Goal: Task Accomplishment & Management: Complete application form

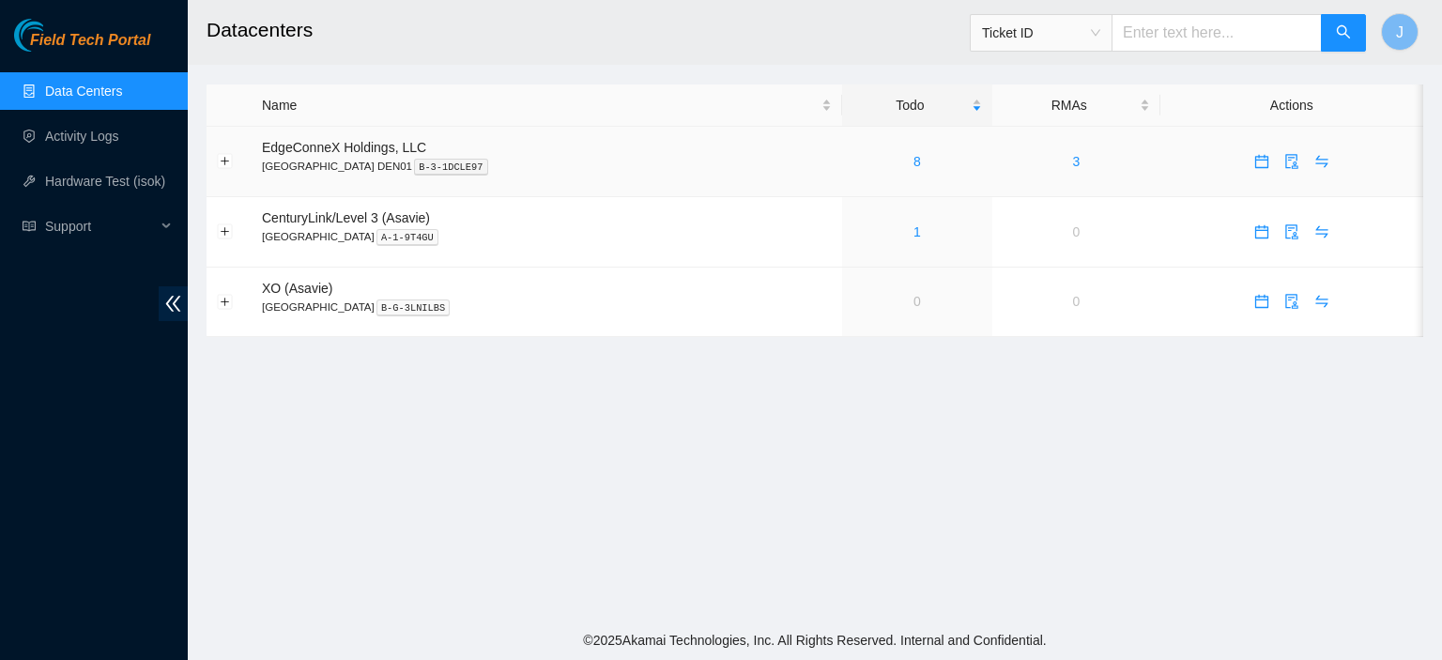
click at [854, 160] on div "8" at bounding box center [917, 161] width 130 height 21
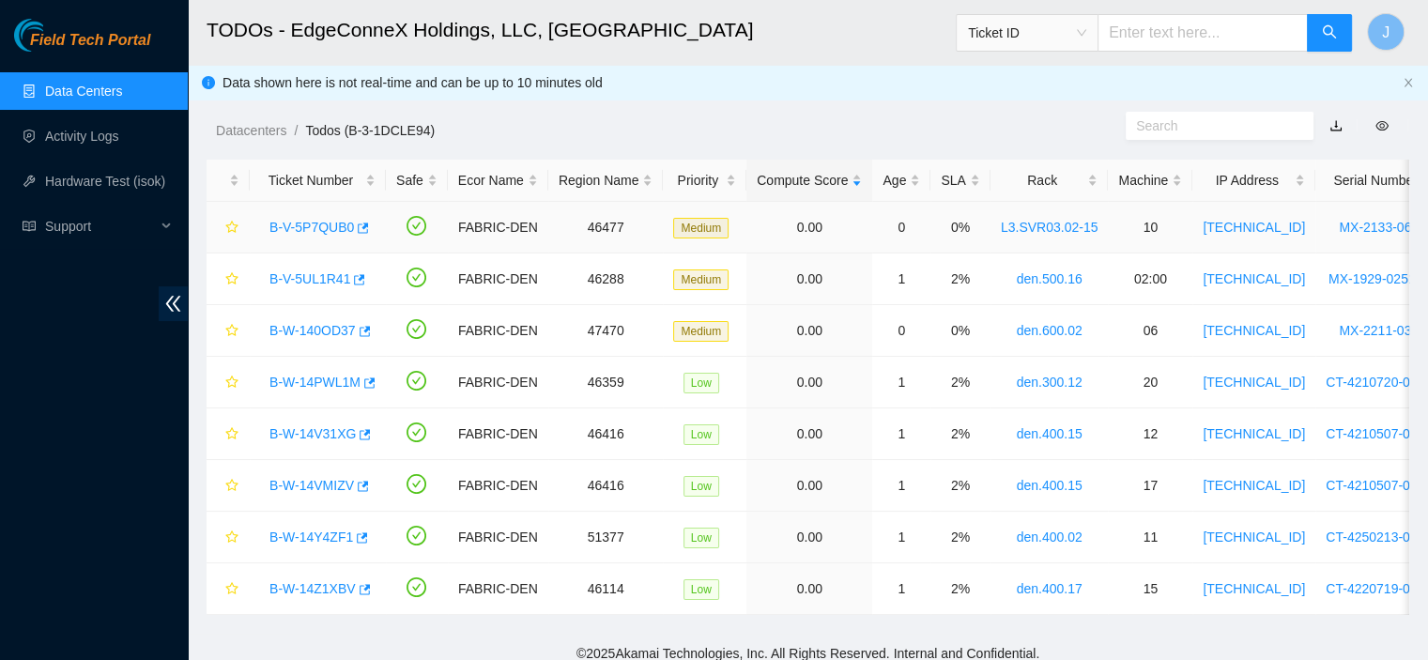
click at [342, 224] on link "B-V-5P7QUB0" at bounding box center [311, 227] width 84 height 15
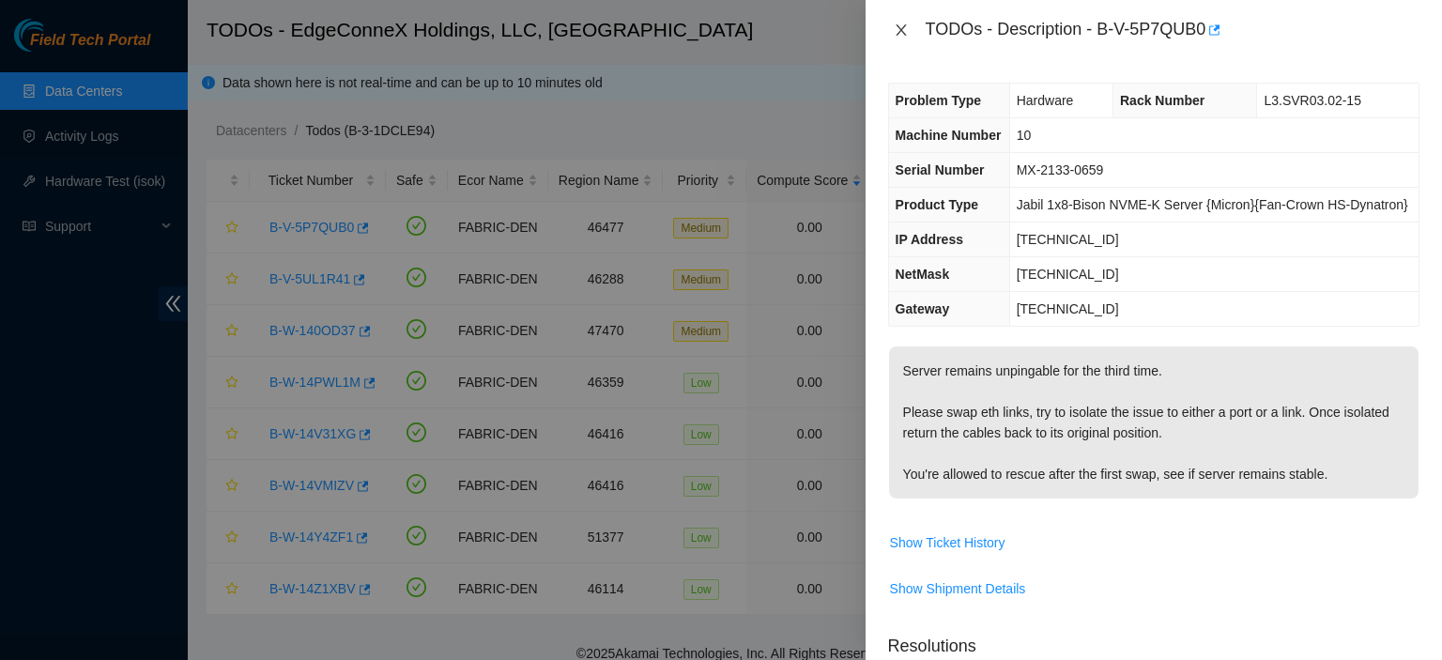
click at [903, 31] on icon "close" at bounding box center [901, 30] width 15 height 15
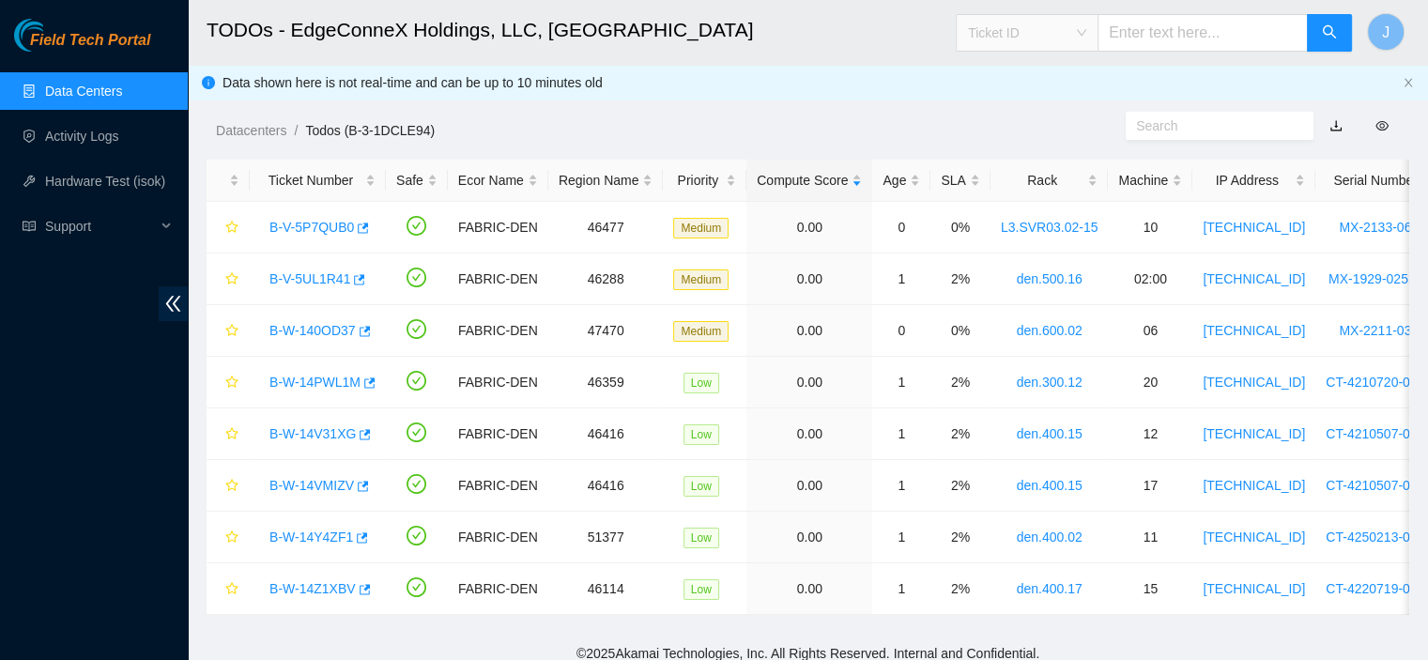
click at [1086, 33] on span "Ticket ID" at bounding box center [1027, 33] width 118 height 28
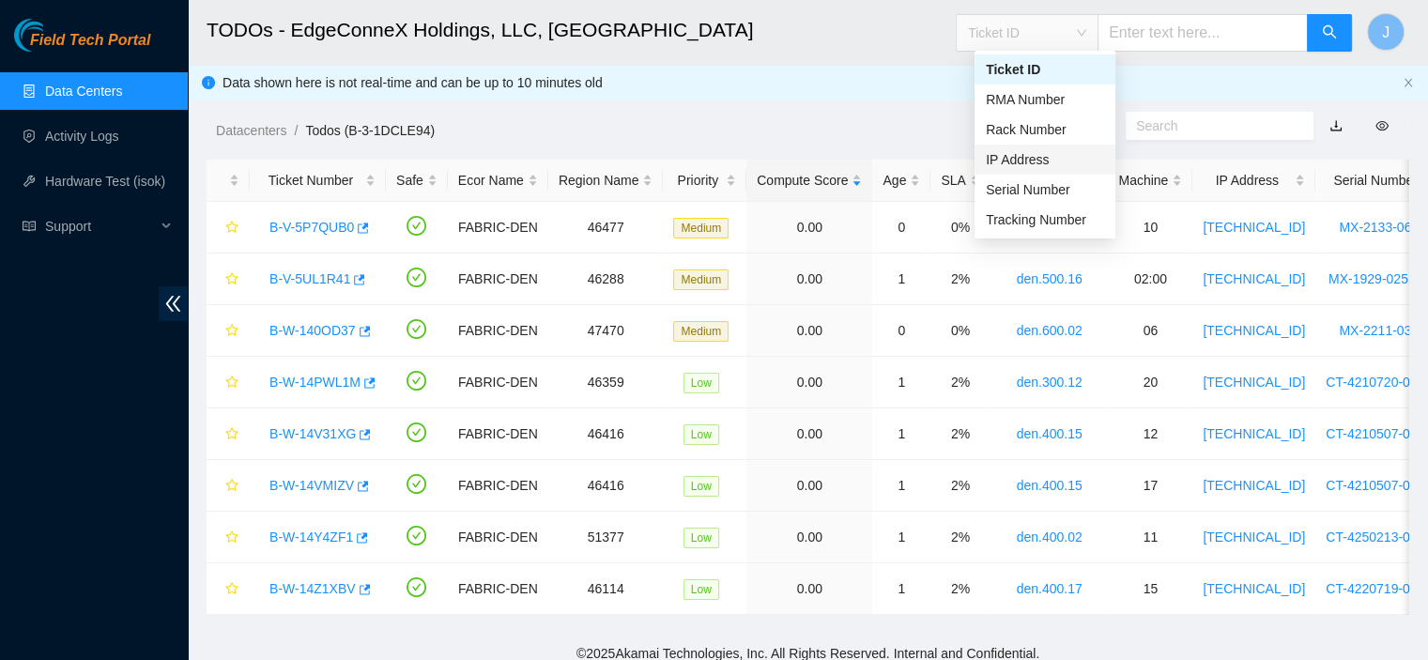
click at [1026, 161] on div "IP Address" at bounding box center [1045, 159] width 118 height 21
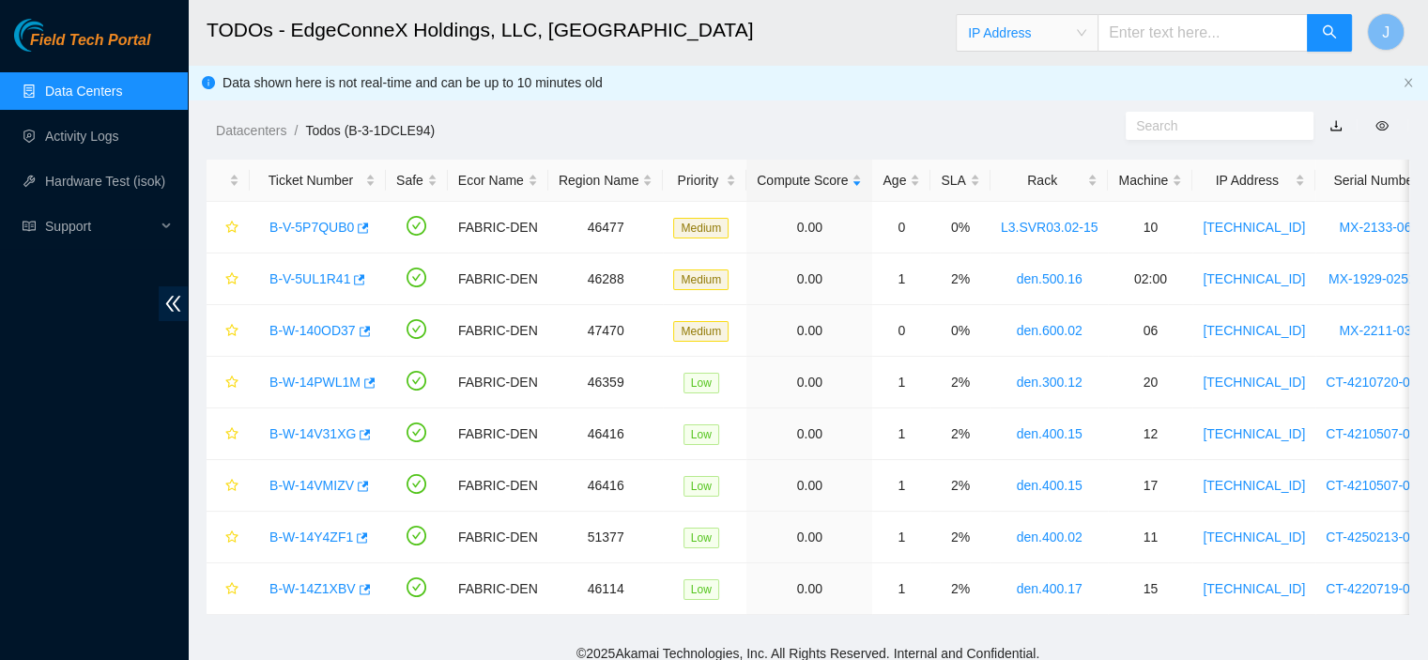
click at [1194, 37] on input "text" at bounding box center [1202, 33] width 210 height 38
paste input "[TECHNICAL_ID]"
type input "[TECHNICAL_ID]"
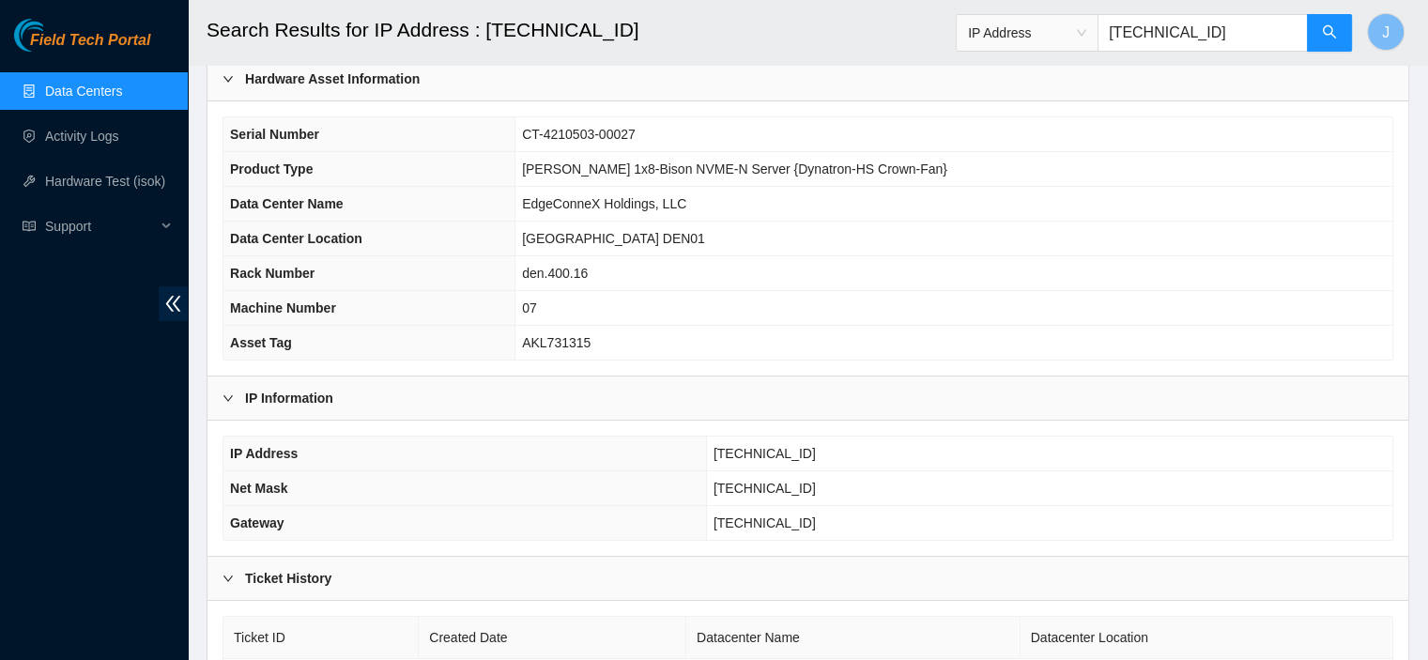
scroll to position [92, 0]
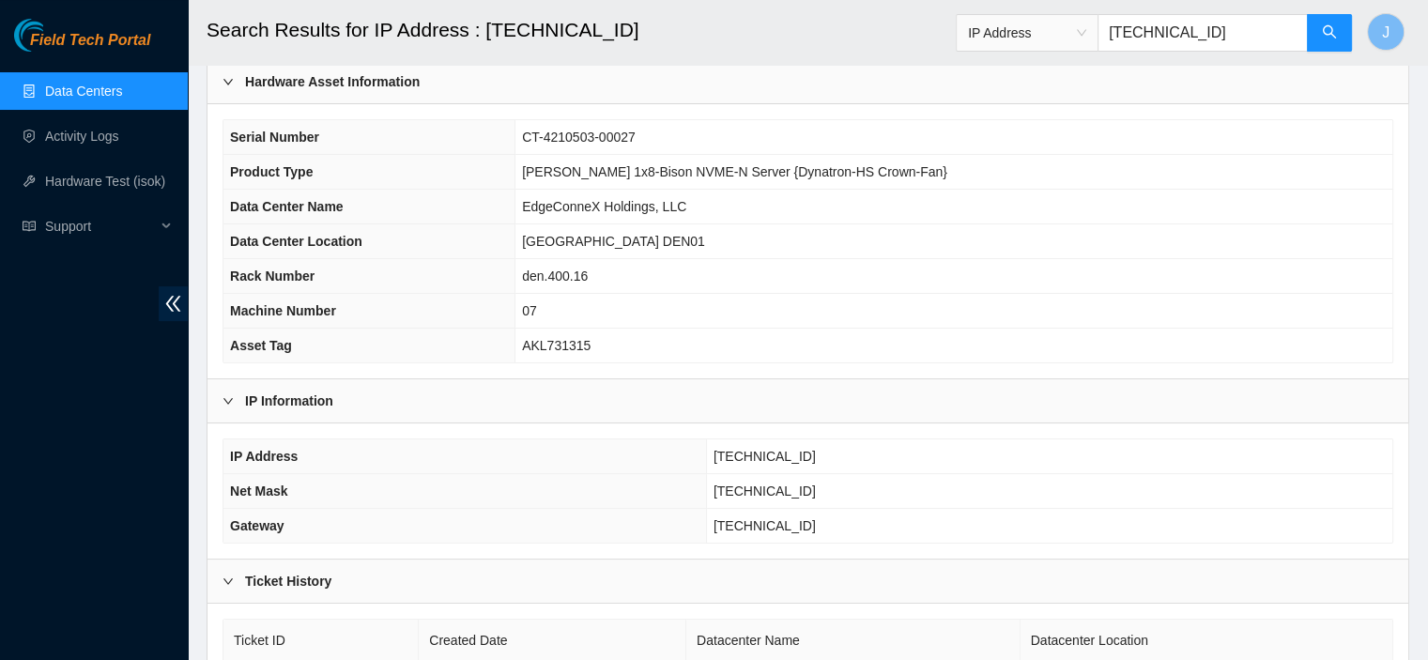
click at [1262, 42] on input "[TECHNICAL_ID]" at bounding box center [1202, 33] width 210 height 38
paste input "4"
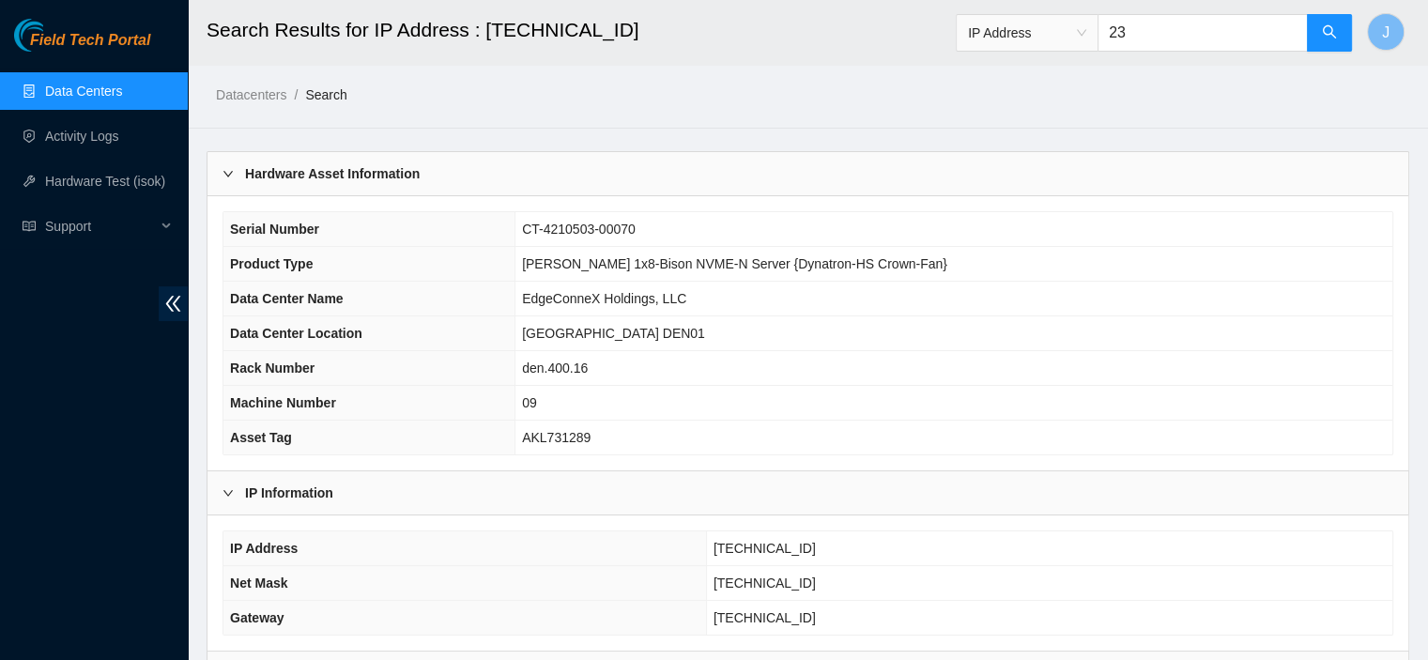
type input "2"
paste input "[TECHNICAL_ID]"
type input "[TECHNICAL_ID]"
click at [1241, 31] on input "[TECHNICAL_ID]" at bounding box center [1202, 33] width 210 height 38
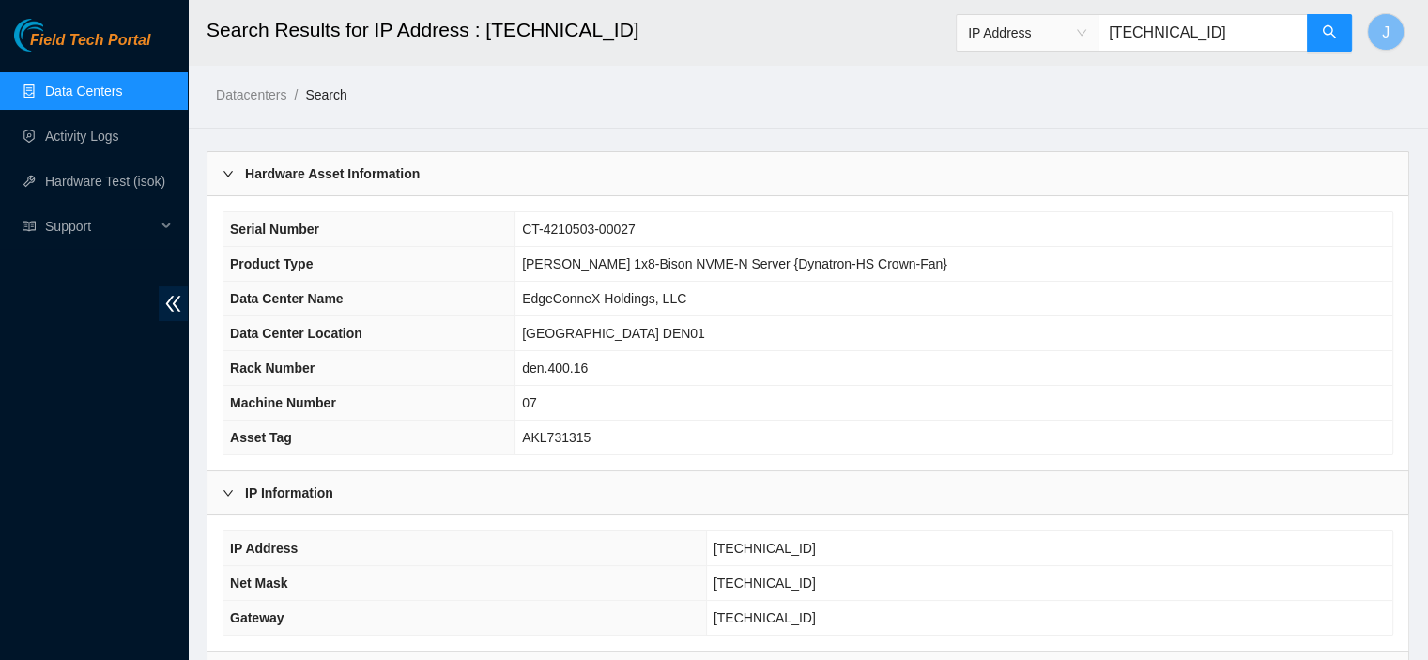
click at [1241, 31] on input "[TECHNICAL_ID]" at bounding box center [1202, 33] width 210 height 38
paste input "[TECHNICAL_ID]"
type input "[TECHNICAL_ID]"
click at [1246, 35] on input "[TECHNICAL_ID]" at bounding box center [1202, 33] width 210 height 38
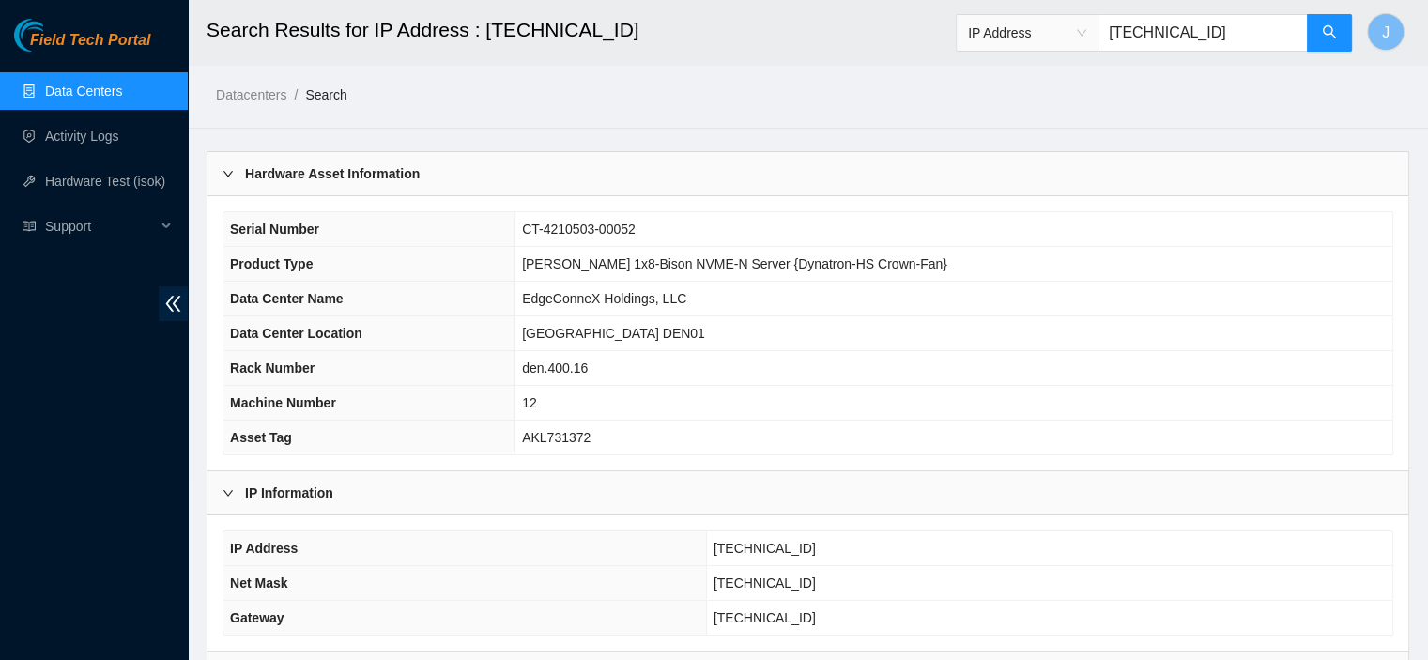
click at [1246, 35] on input "[TECHNICAL_ID]" at bounding box center [1202, 33] width 210 height 38
paste input "[TECHNICAL_ID]"
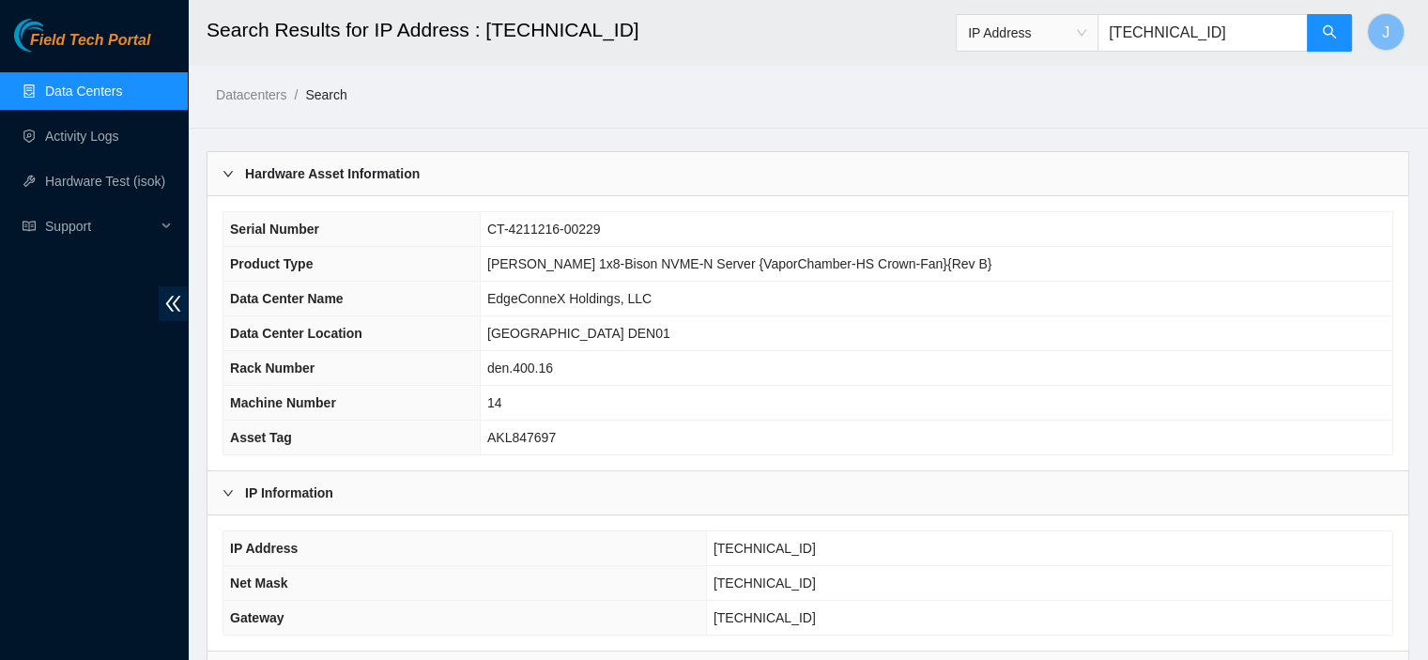
click at [1246, 35] on input "[TECHNICAL_ID]" at bounding box center [1202, 33] width 210 height 38
click at [1230, 28] on input "[TECHNICAL_ID]" at bounding box center [1202, 33] width 210 height 38
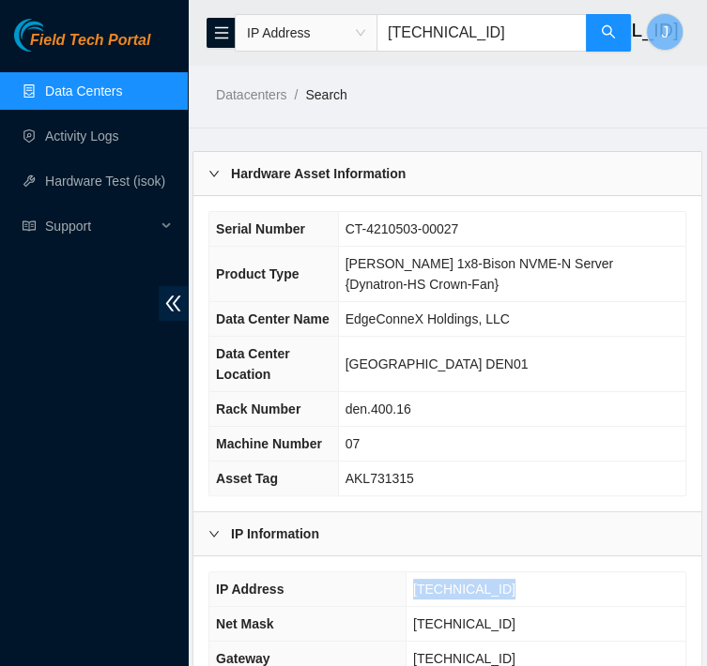
drag, startPoint x: 518, startPoint y: 583, endPoint x: 418, endPoint y: 593, distance: 101.0
click at [418, 593] on td "[TECHNICAL_ID]" at bounding box center [546, 590] width 280 height 35
copy span "[TECHNICAL_ID]"
click at [511, 32] on input "[TECHNICAL_ID]" at bounding box center [481, 33] width 210 height 38
type input "[TECHNICAL_ID]"
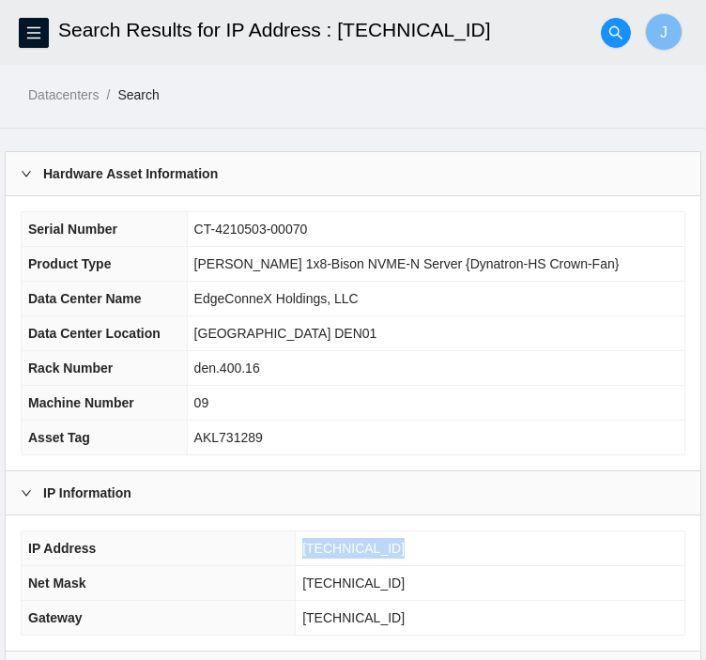
drag, startPoint x: 407, startPoint y: 560, endPoint x: 312, endPoint y: 547, distance: 96.6
click at [312, 547] on tbody "IP Address [TECHNICAL_ID] Net Mask [TECHNICAL_ID] Gateway [TECHNICAL_ID]" at bounding box center [353, 582] width 663 height 103
copy span "[TECHNICAL_ID]"
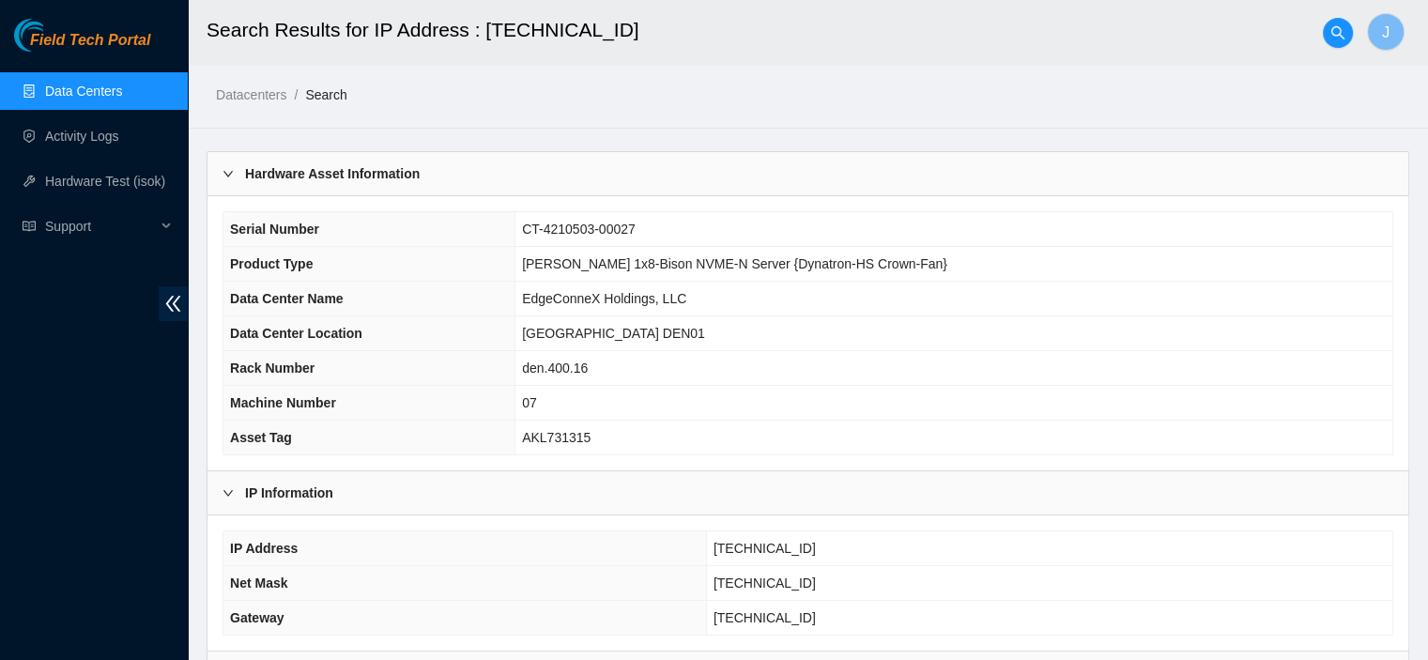
click at [79, 95] on link "Data Centers" at bounding box center [83, 91] width 77 height 15
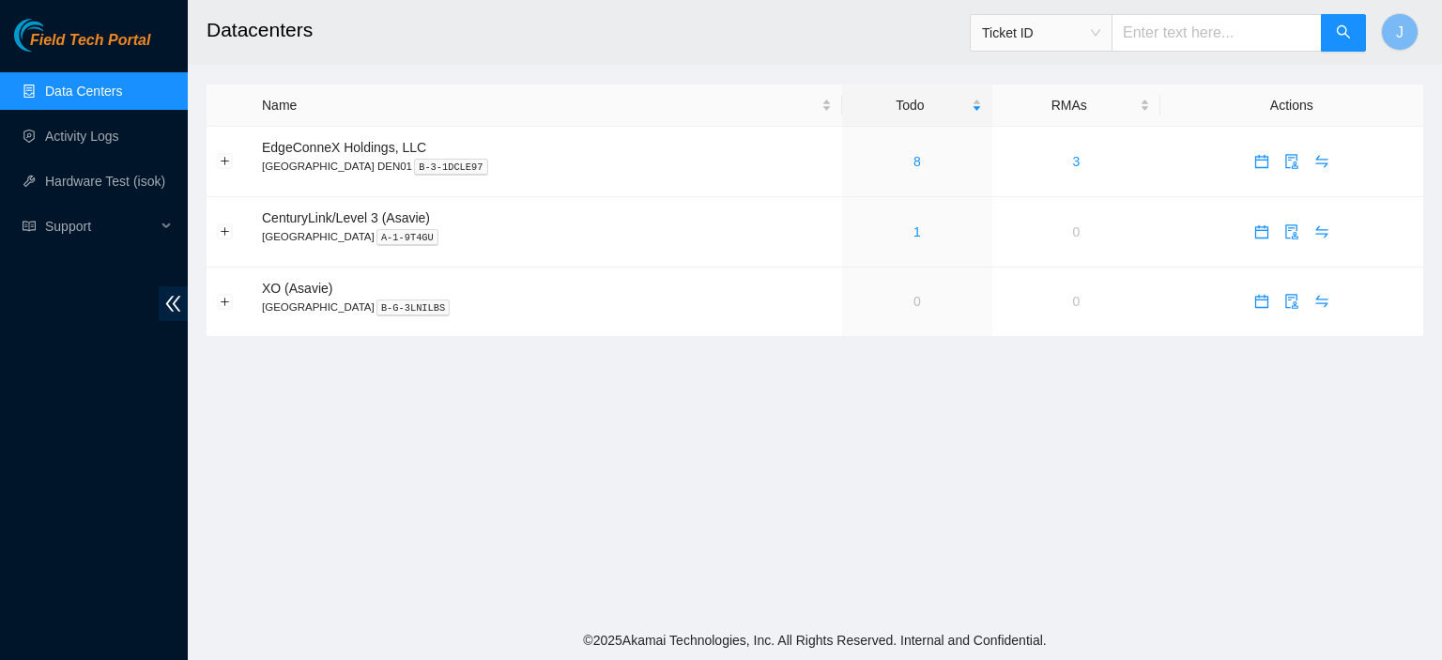
click at [1100, 32] on span "Ticket ID" at bounding box center [1041, 33] width 118 height 28
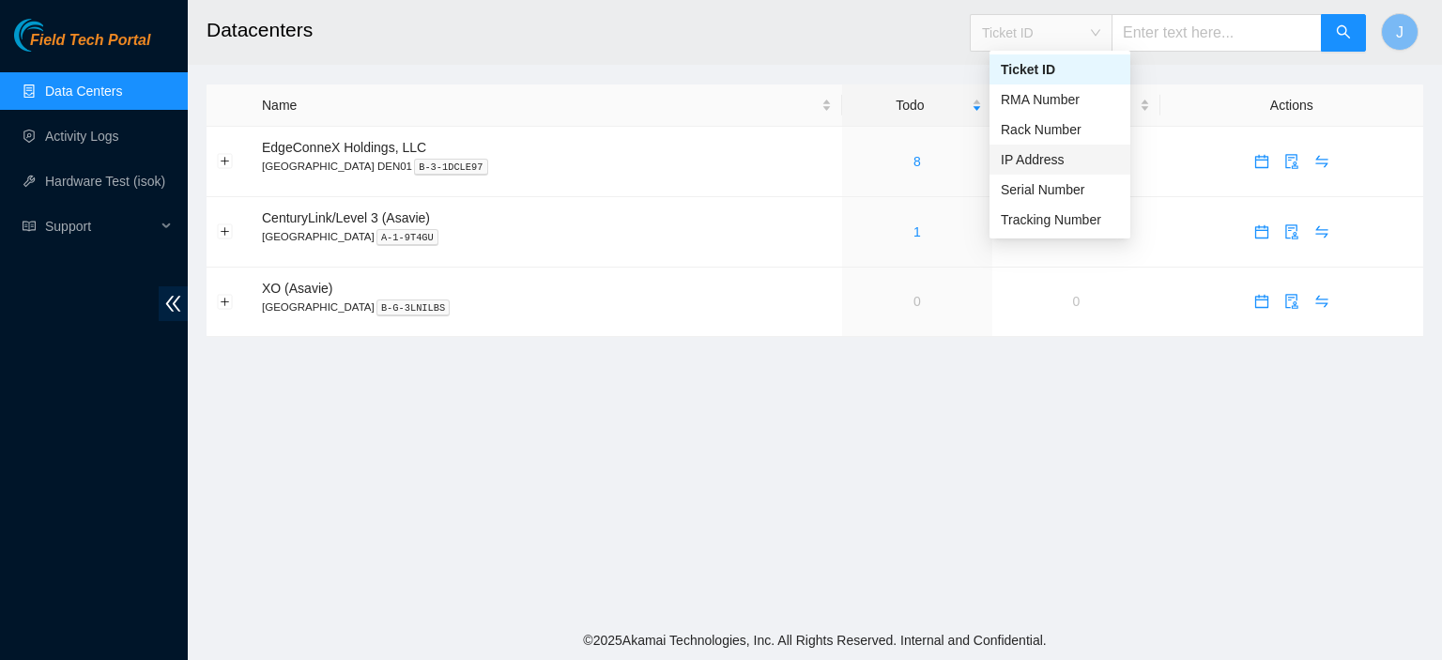
click at [1057, 153] on div "IP Address" at bounding box center [1060, 159] width 118 height 21
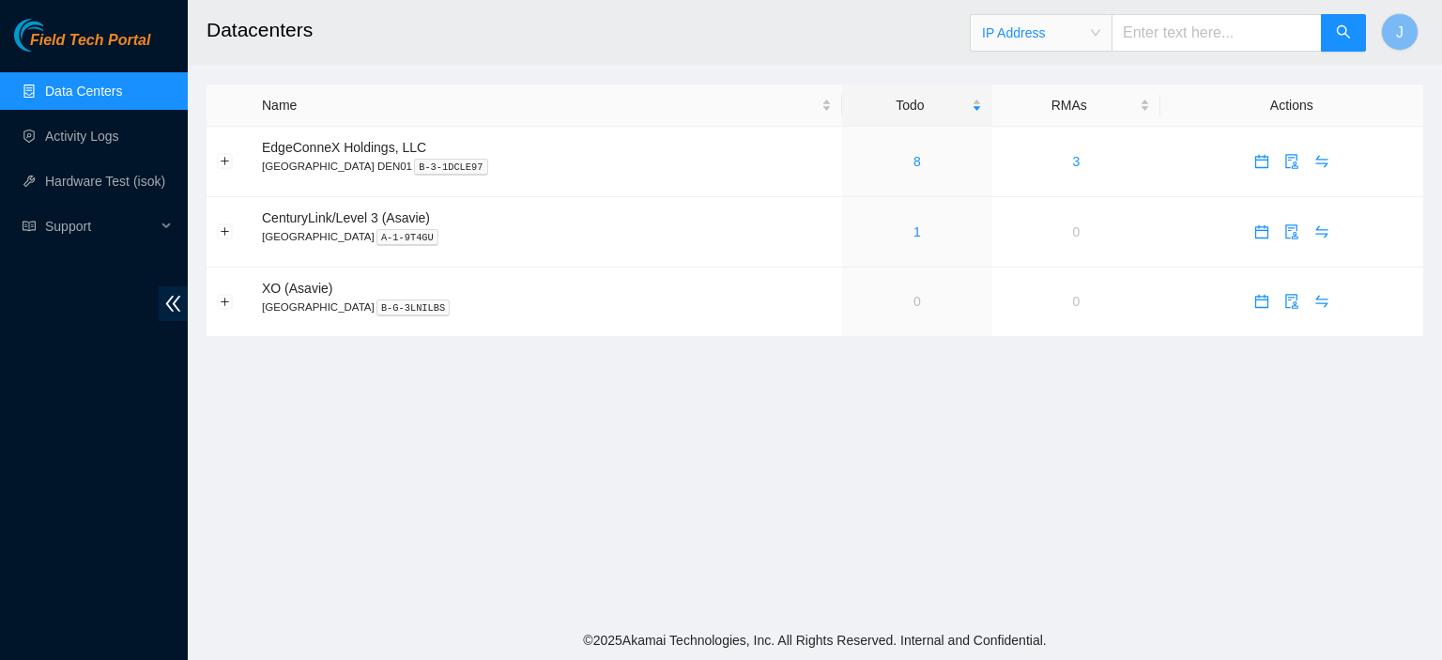
click at [1187, 37] on input "text" at bounding box center [1216, 33] width 210 height 38
paste input "[TECHNICAL_ID]"
type input "[TECHNICAL_ID]"
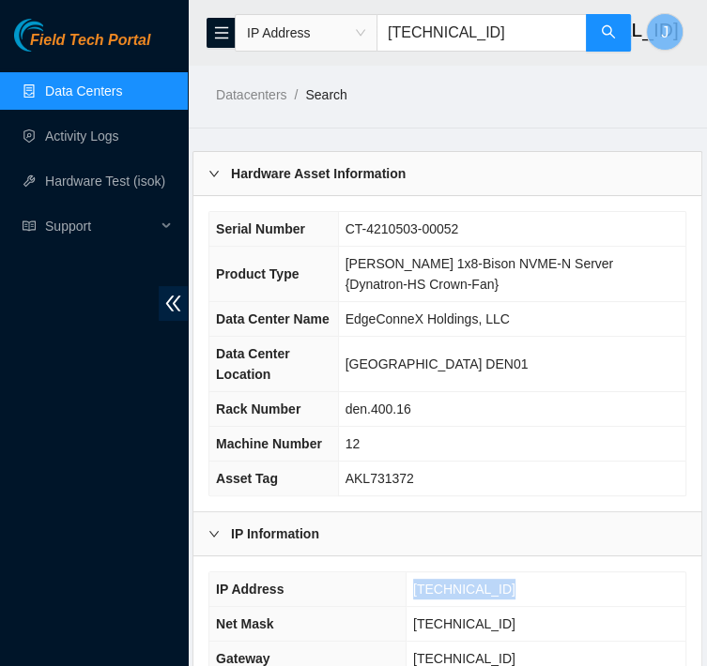
drag, startPoint x: 517, startPoint y: 584, endPoint x: 419, endPoint y: 592, distance: 98.9
click at [419, 592] on td "[TECHNICAL_ID]" at bounding box center [546, 590] width 280 height 35
copy span "[TECHNICAL_ID]"
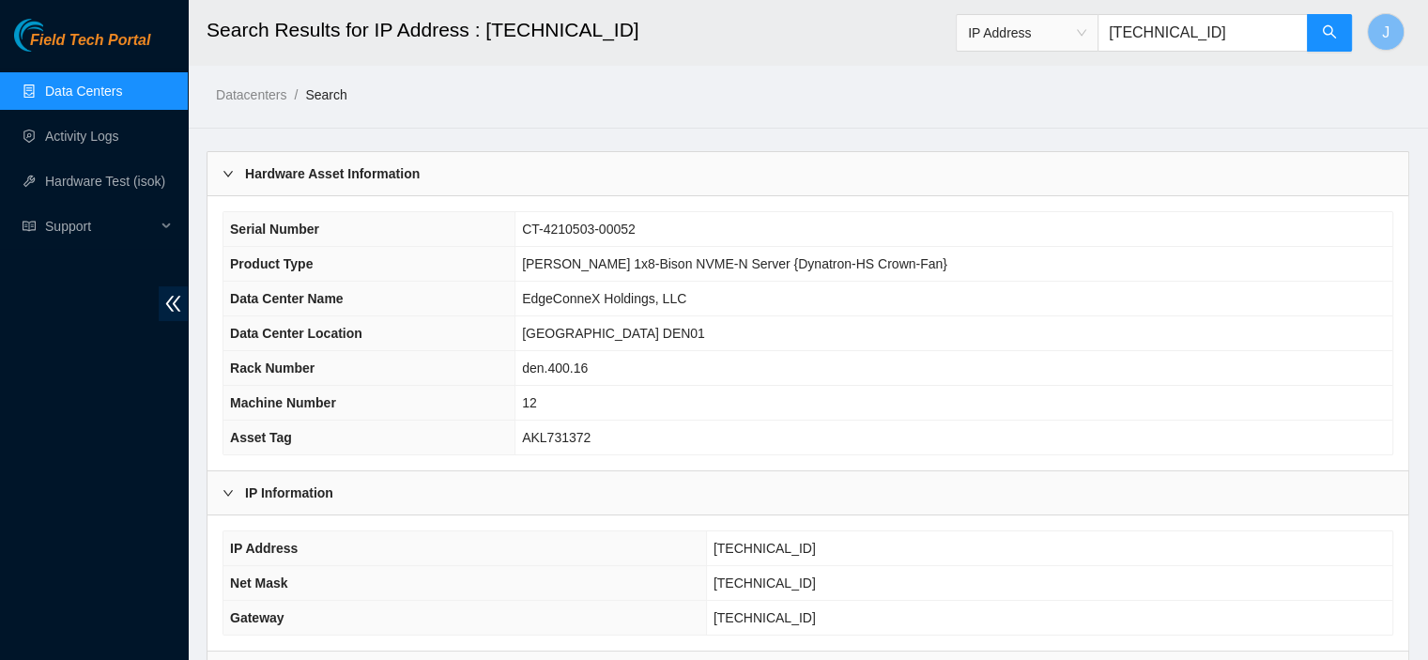
click at [1233, 19] on input "[TECHNICAL_ID]" at bounding box center [1202, 33] width 210 height 38
type input "2"
paste input "[TECHNICAL_ID]"
type input "[TECHNICAL_ID]"
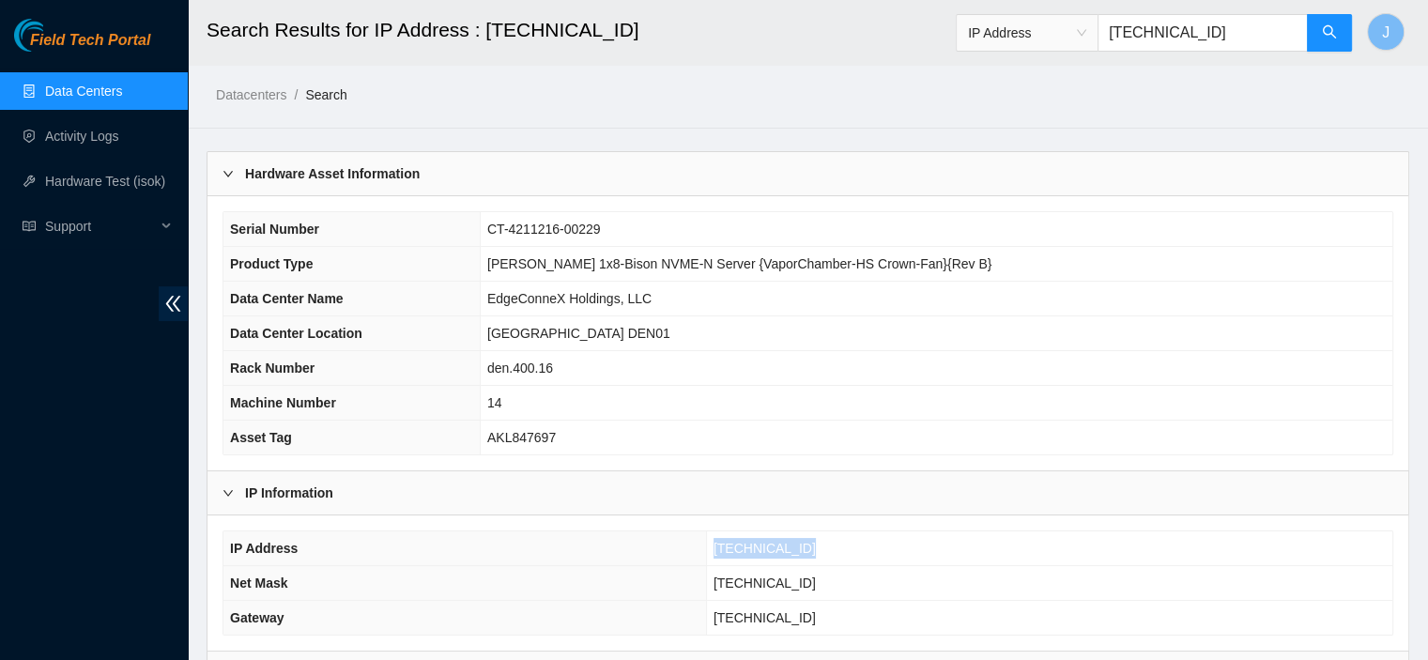
drag, startPoint x: 815, startPoint y: 538, endPoint x: 727, endPoint y: 543, distance: 88.4
click at [727, 543] on td "[TECHNICAL_ID]" at bounding box center [1049, 548] width 686 height 35
copy span "[TECHNICAL_ID]"
click at [1232, 31] on input "[TECHNICAL_ID]" at bounding box center [1202, 33] width 210 height 38
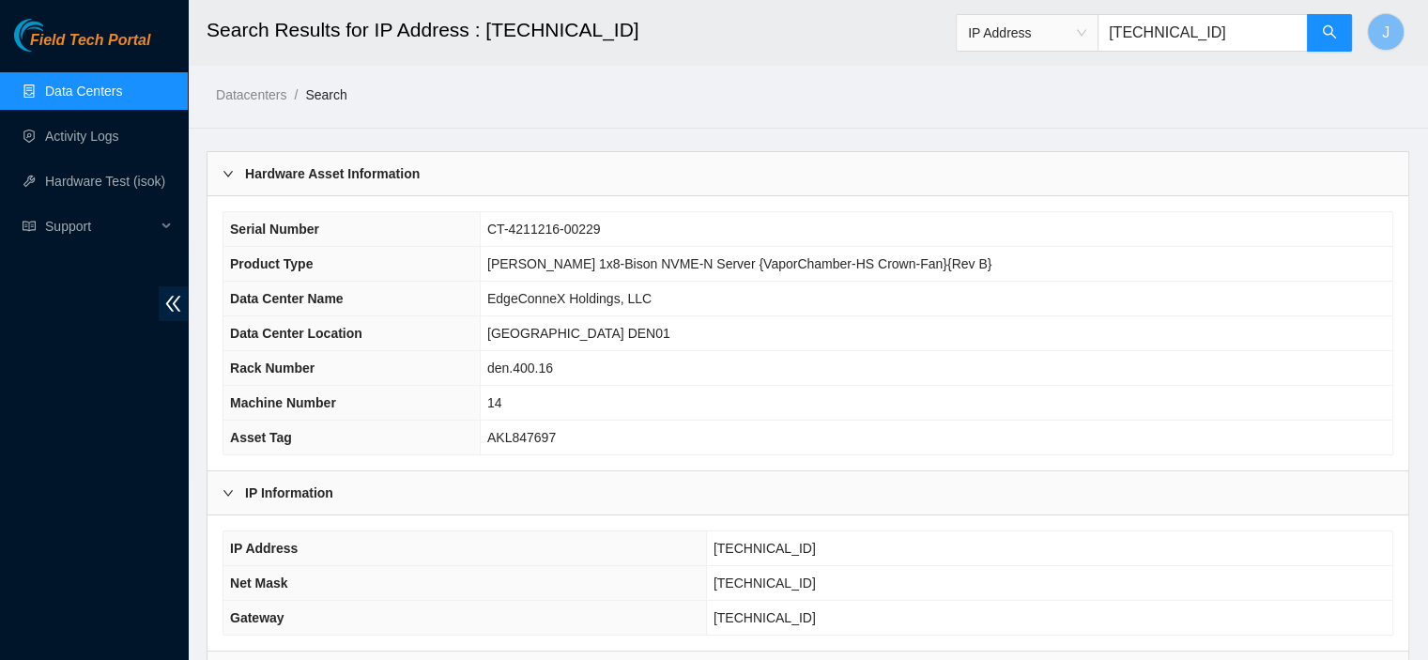
click at [1232, 31] on input "[TECHNICAL_ID]" at bounding box center [1202, 33] width 210 height 38
paste input "[TECHNICAL_ID]"
type input "[TECHNICAL_ID]"
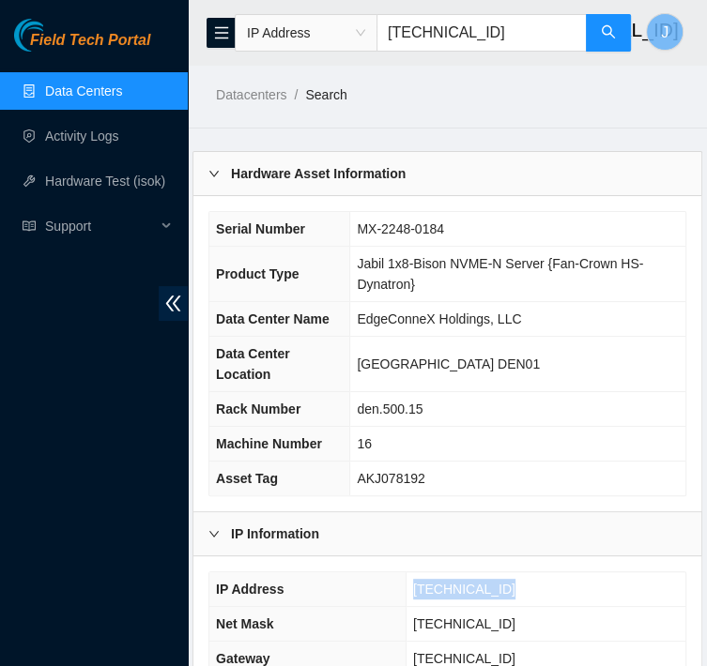
drag, startPoint x: 519, startPoint y: 585, endPoint x: 417, endPoint y: 589, distance: 102.4
click at [417, 589] on td "[TECHNICAL_ID]" at bounding box center [546, 590] width 280 height 35
copy span "[TECHNICAL_ID]"
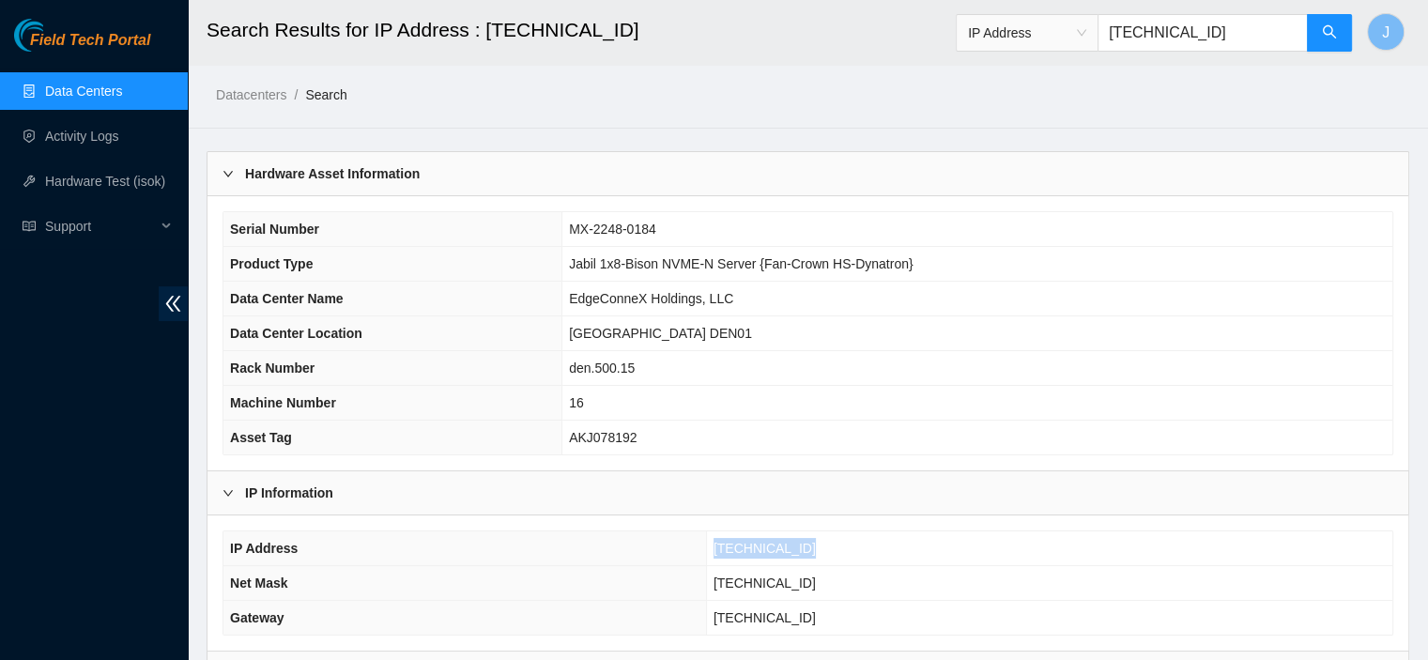
click at [115, 85] on link "Data Centers" at bounding box center [83, 91] width 77 height 15
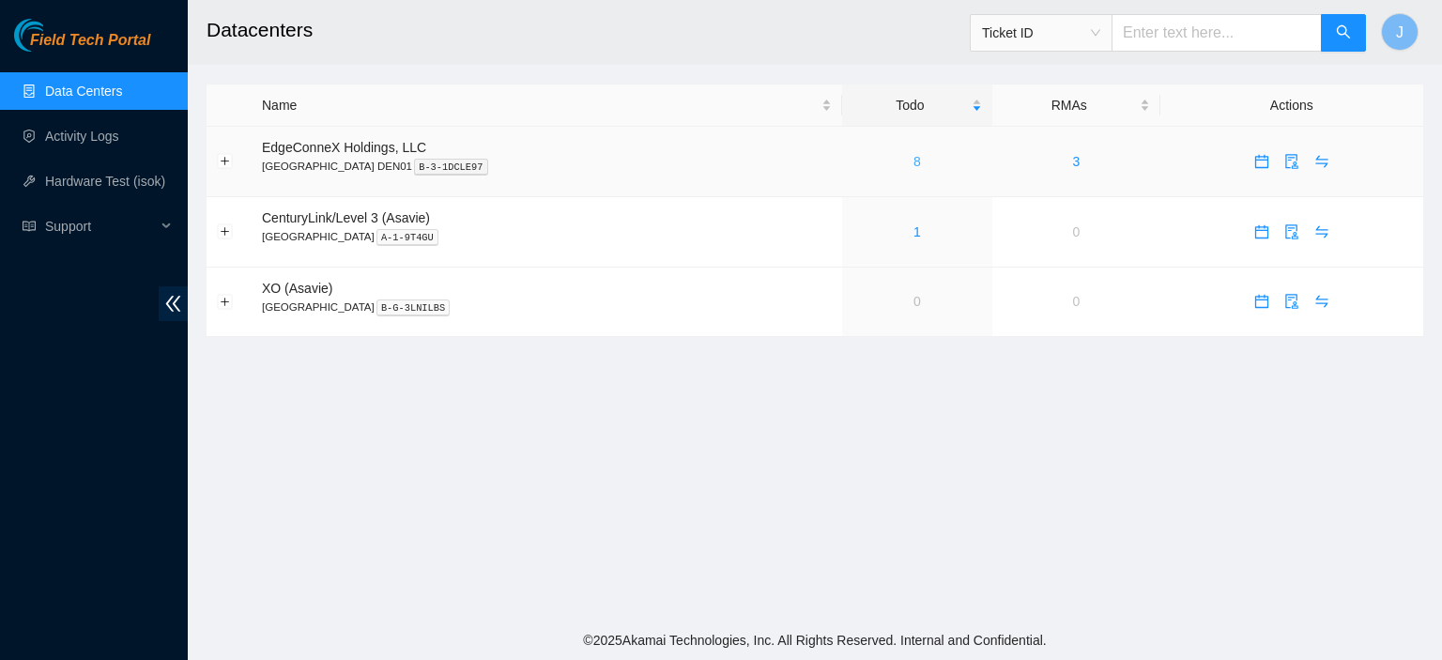
click at [913, 163] on link "8" at bounding box center [917, 161] width 8 height 15
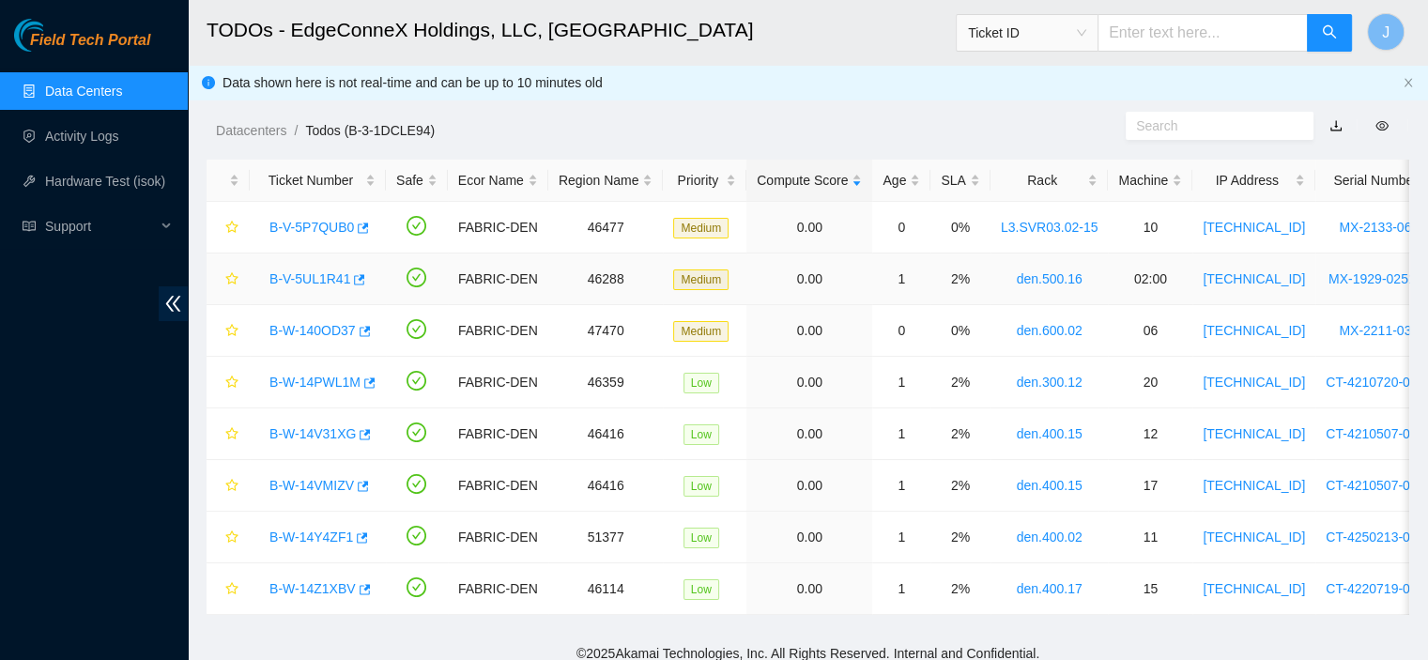
click at [321, 278] on link "B-V-5UL1R41" at bounding box center [309, 278] width 81 height 15
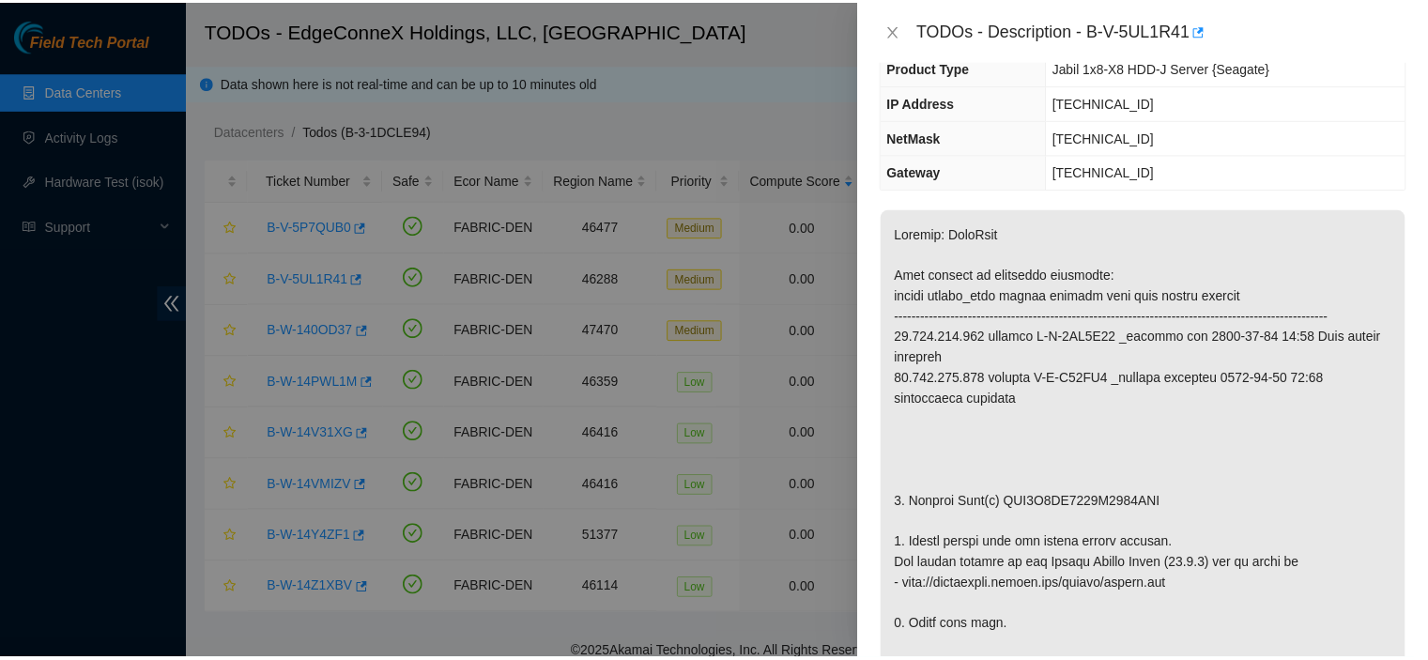
scroll to position [188, 0]
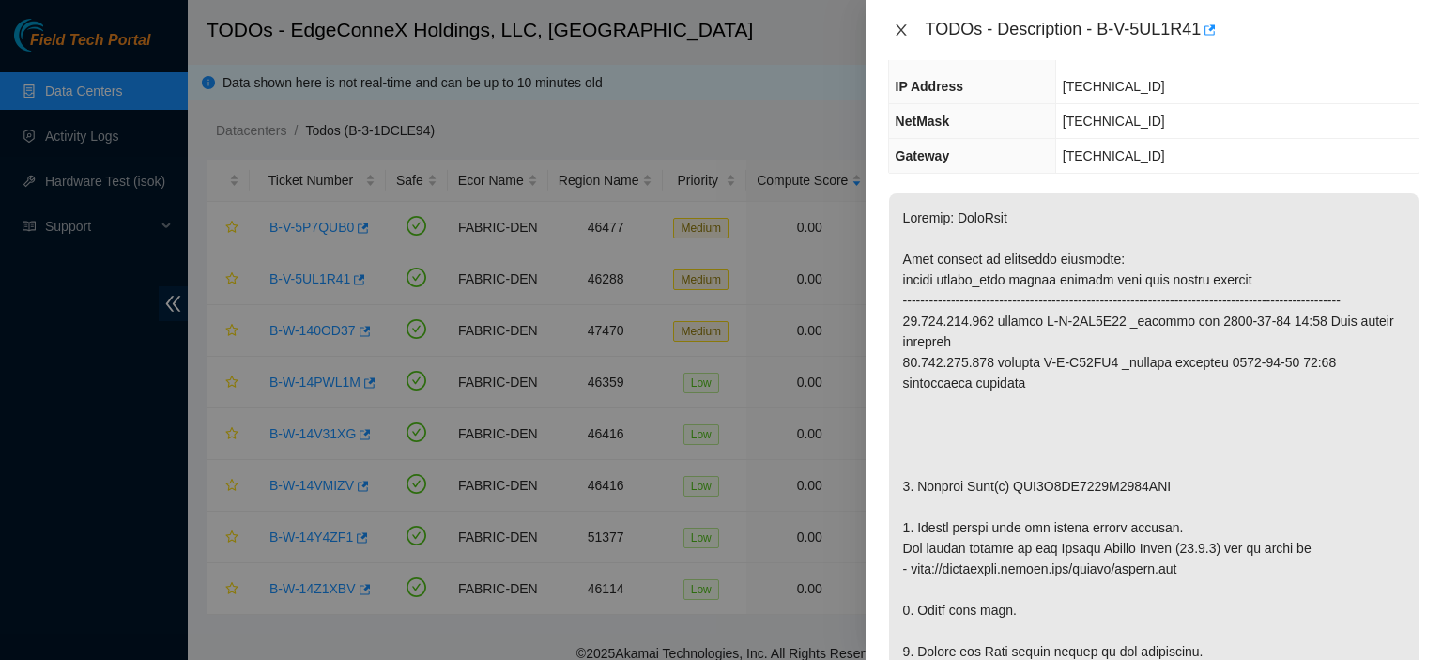
click at [904, 26] on icon "close" at bounding box center [901, 29] width 10 height 11
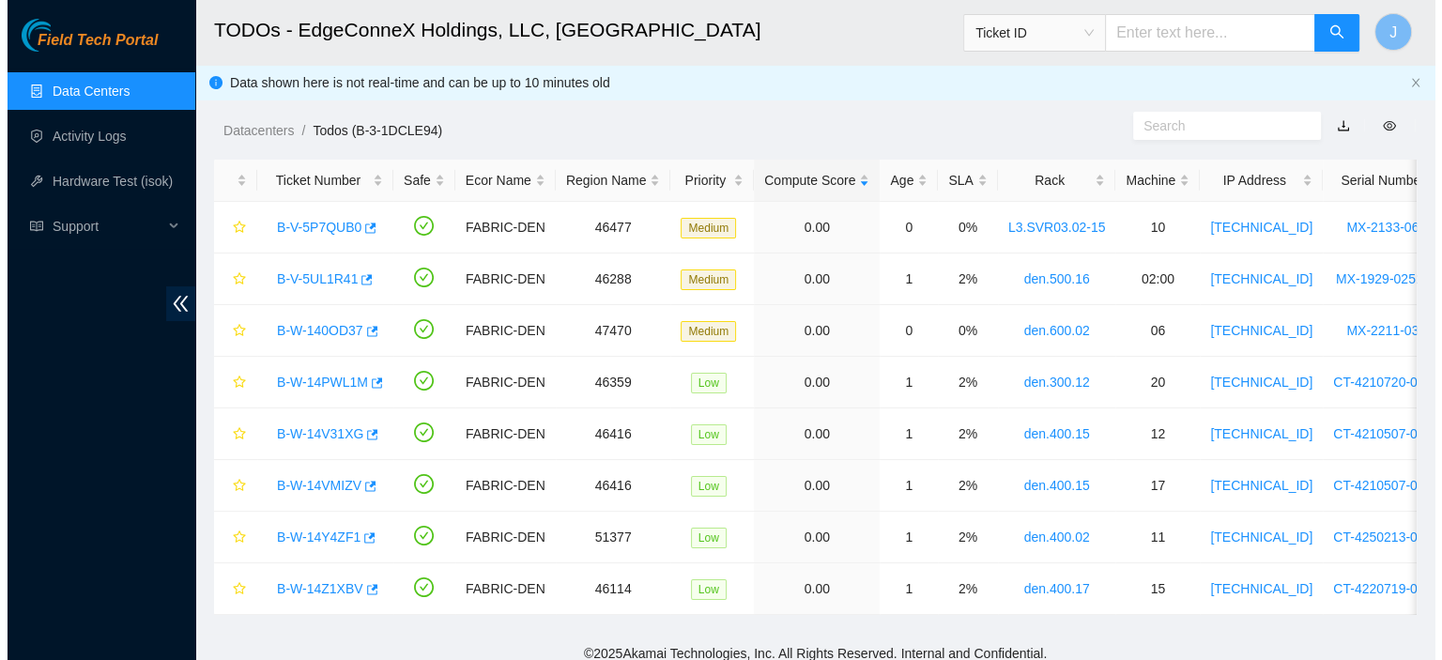
scroll to position [250, 0]
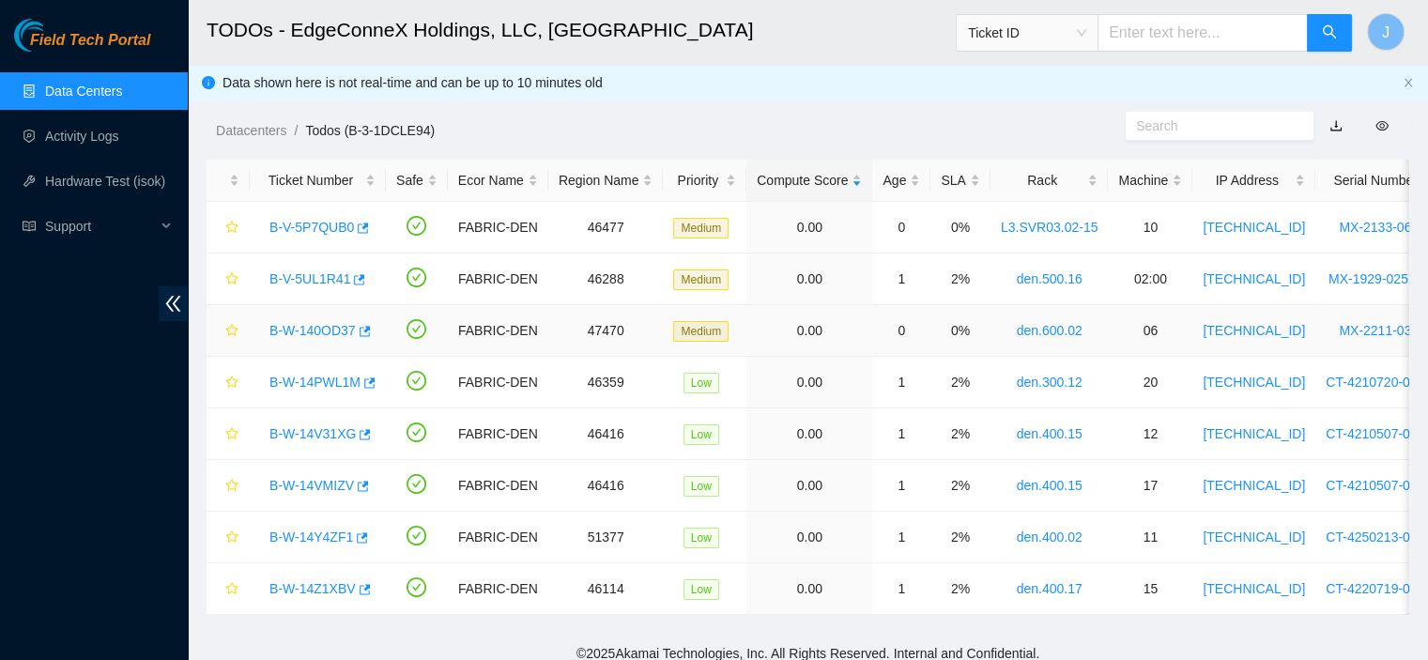
click at [330, 326] on link "B-W-140OD37" at bounding box center [312, 330] width 86 height 15
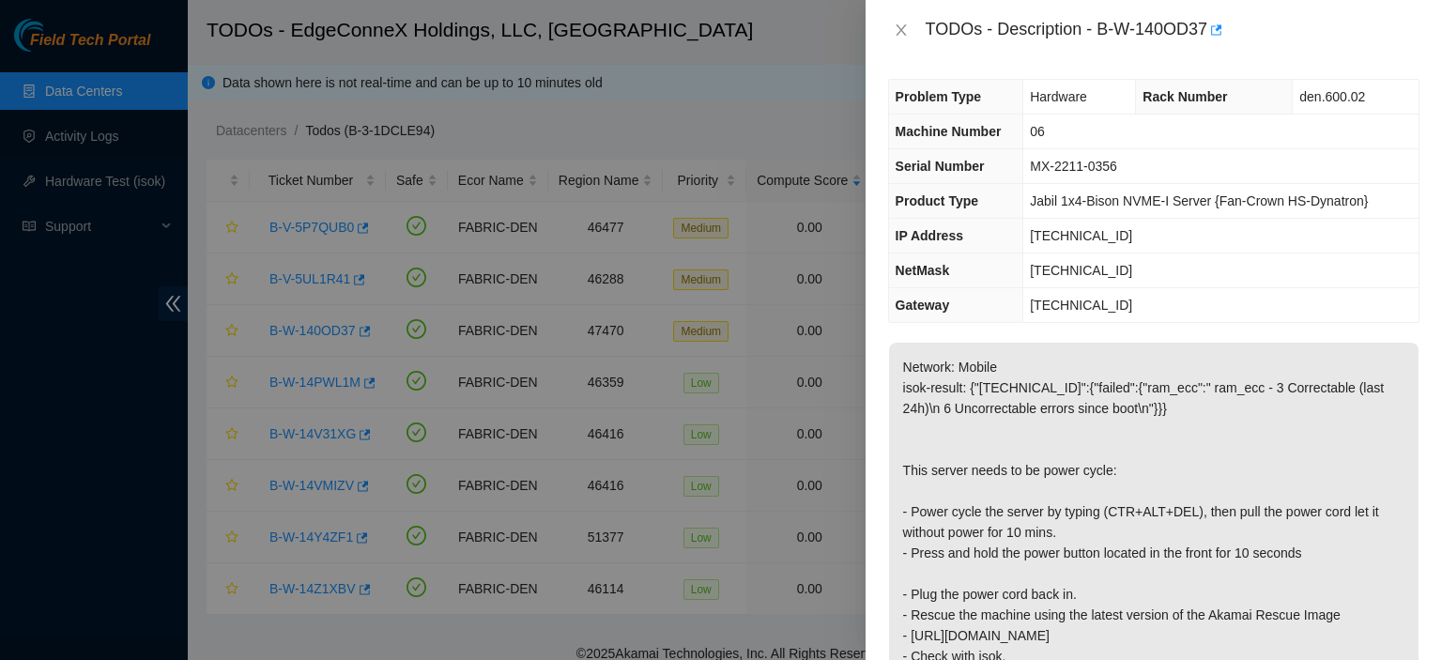
scroll to position [0, 0]
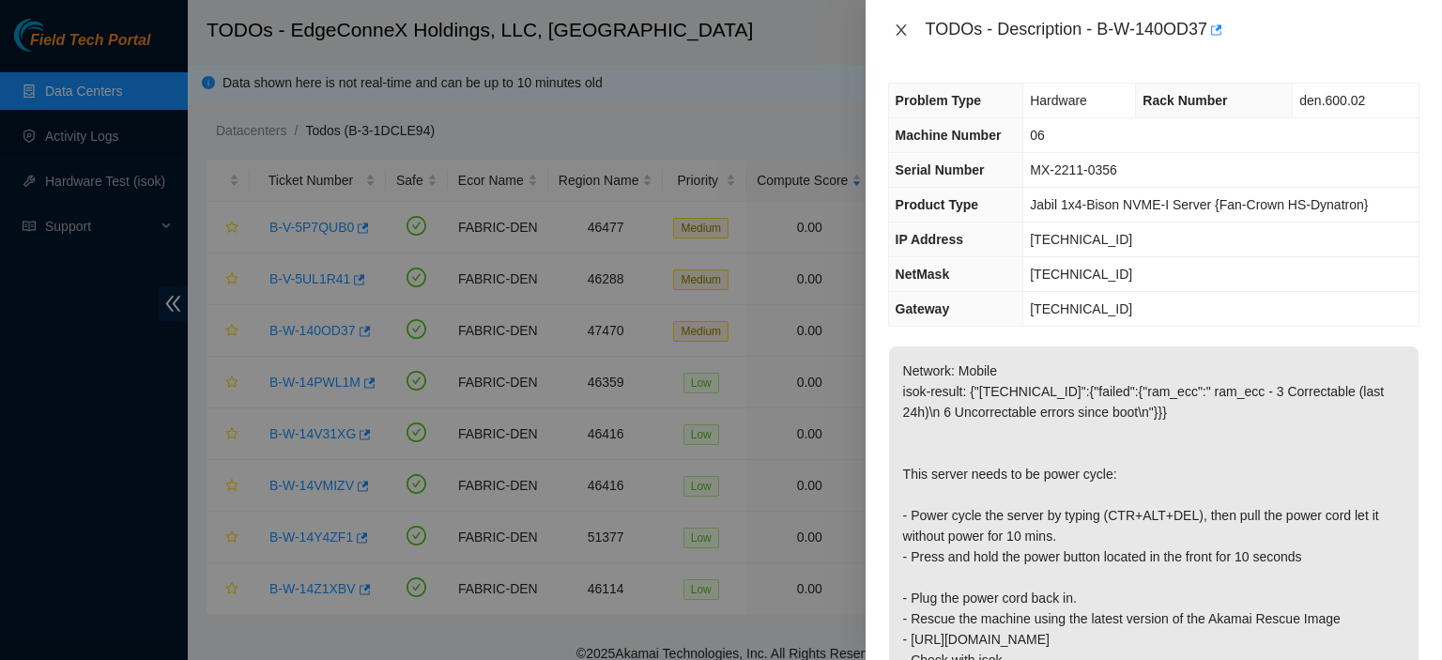
click at [901, 23] on icon "close" at bounding box center [901, 30] width 15 height 15
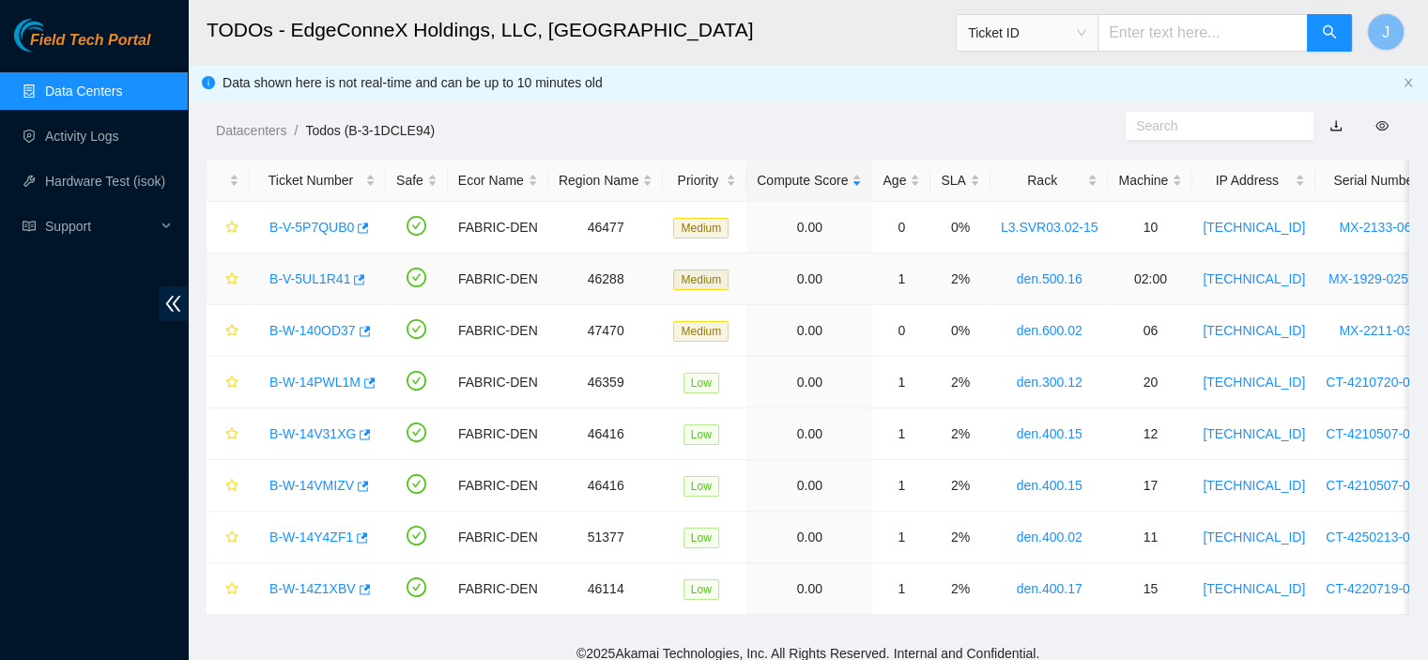
click at [293, 282] on link "B-V-5UL1R41" at bounding box center [309, 278] width 81 height 15
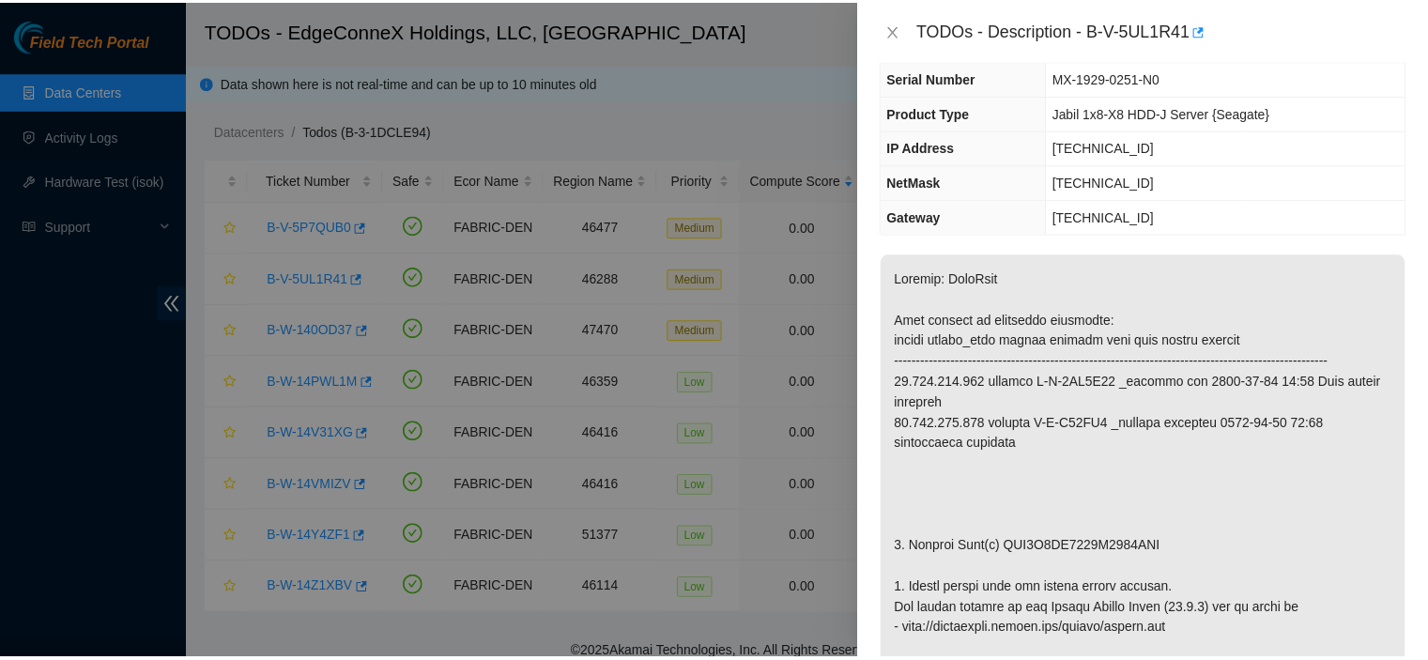
scroll to position [150, 0]
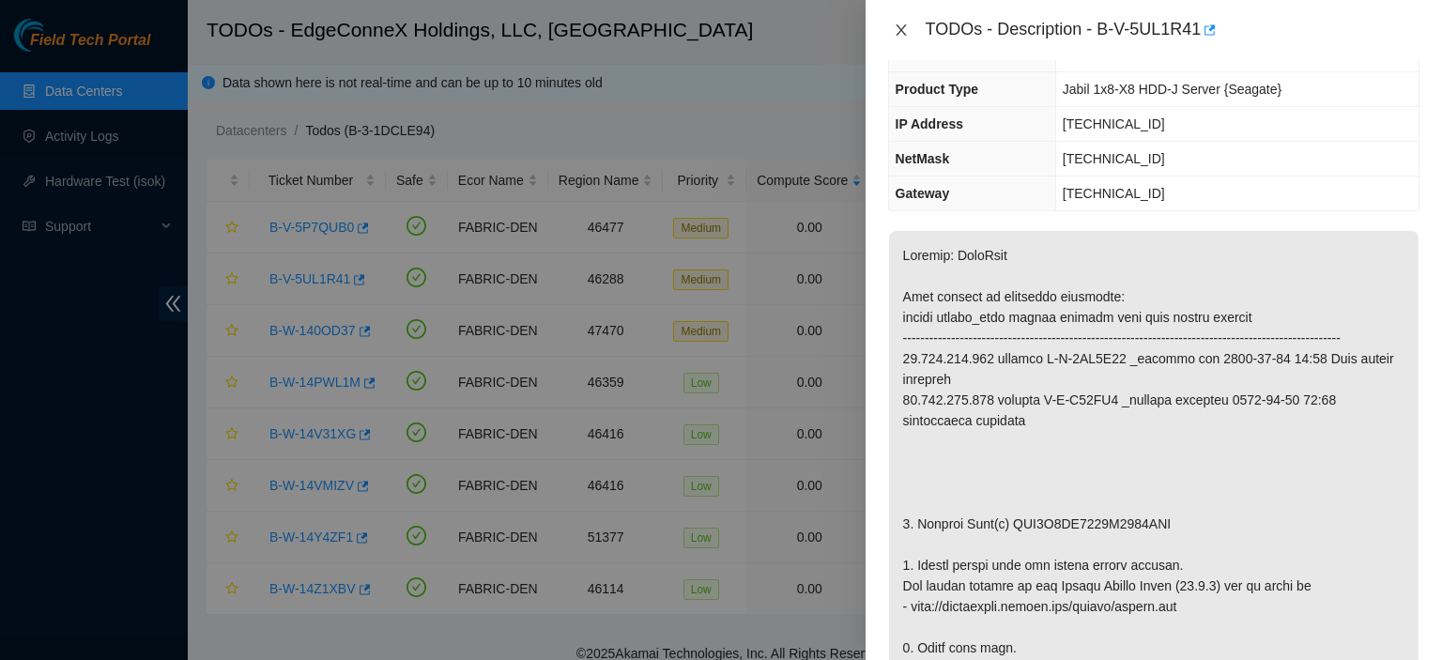
click at [900, 33] on icon "close" at bounding box center [901, 30] width 15 height 15
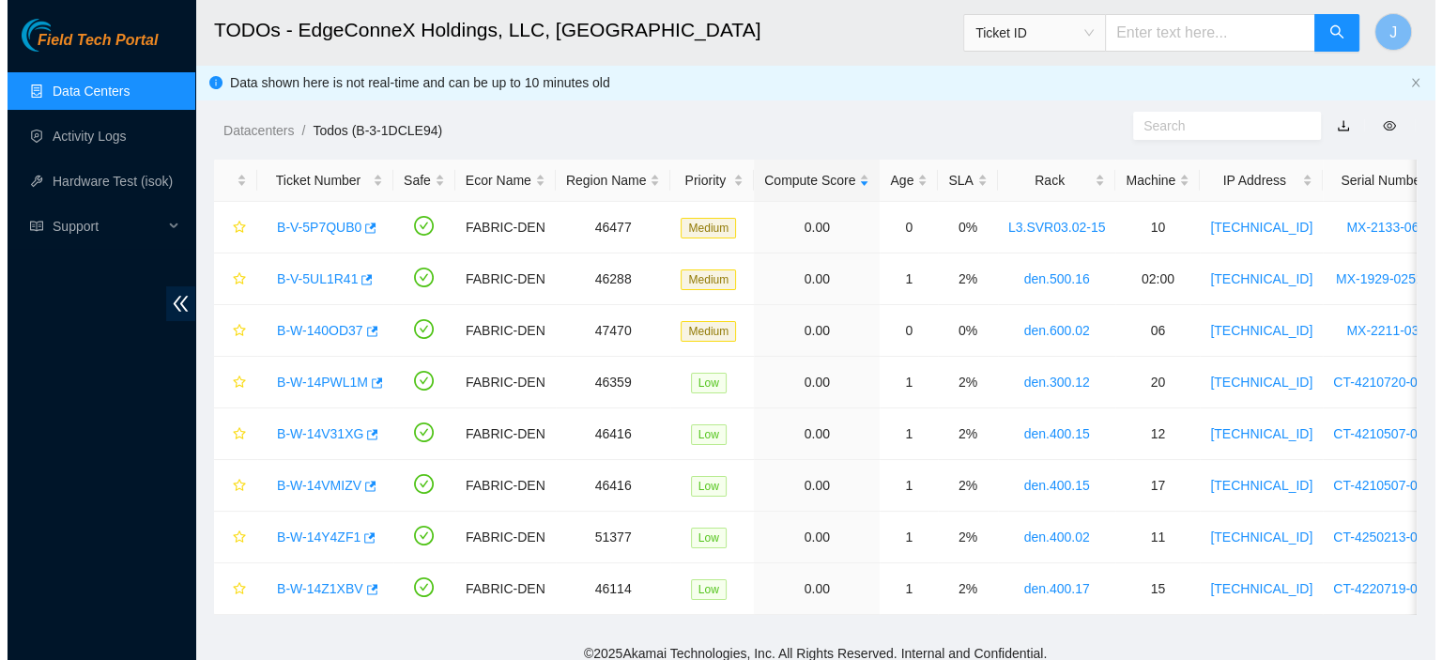
scroll to position [212, 0]
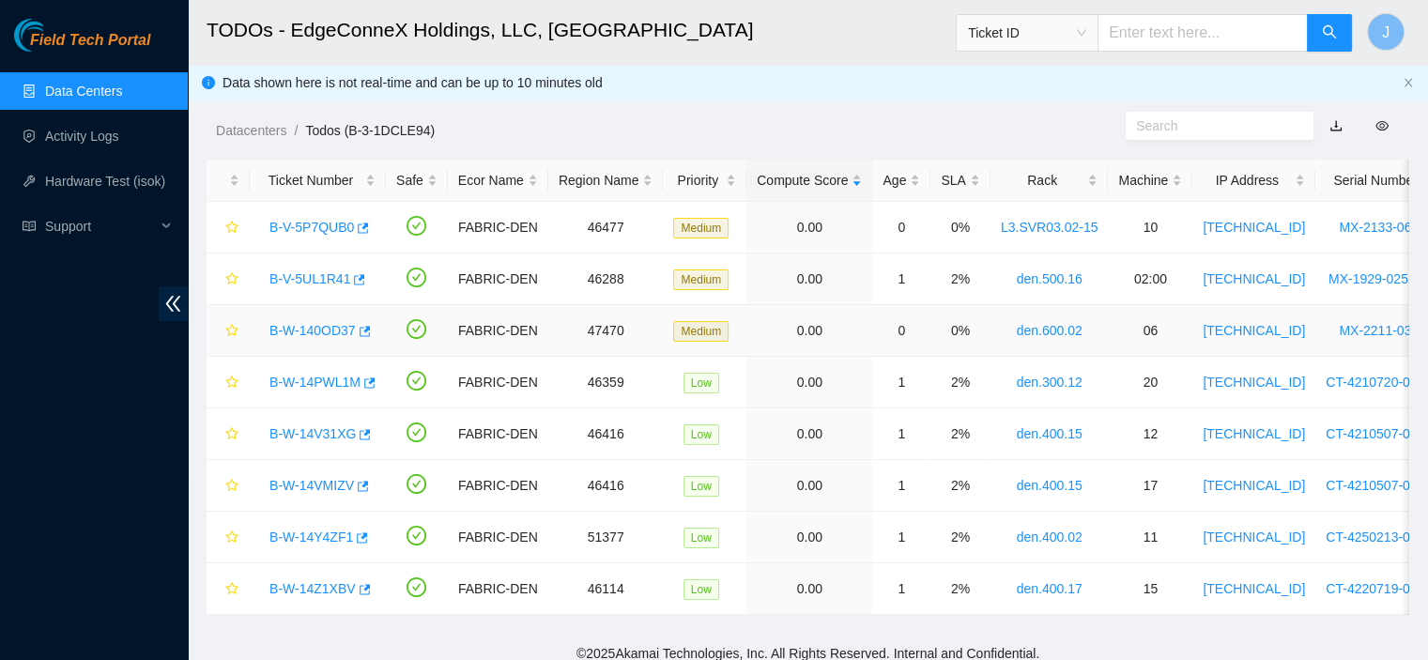
click at [320, 329] on link "B-W-140OD37" at bounding box center [312, 330] width 86 height 15
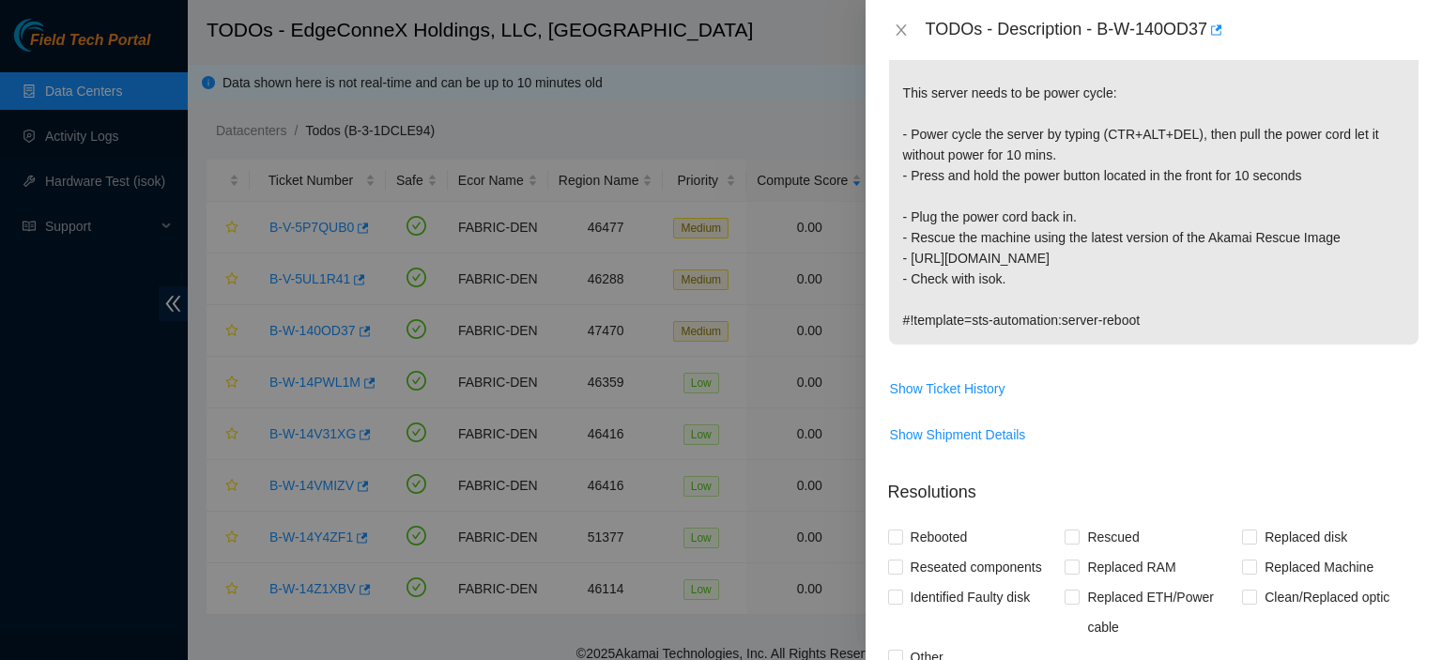
scroll to position [397, 0]
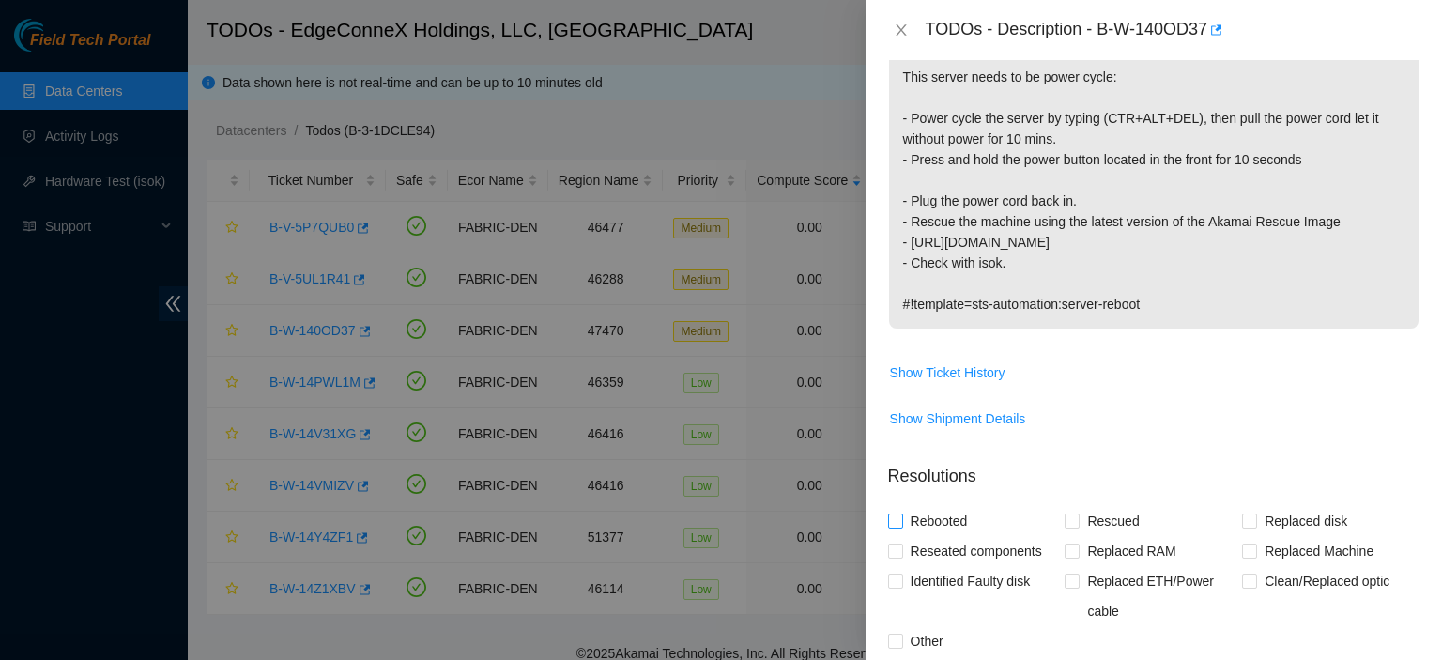
click at [897, 521] on input "Rebooted" at bounding box center [894, 519] width 13 height 13
checkbox input "true"
click at [895, 637] on input "Other" at bounding box center [894, 640] width 13 height 13
checkbox input "true"
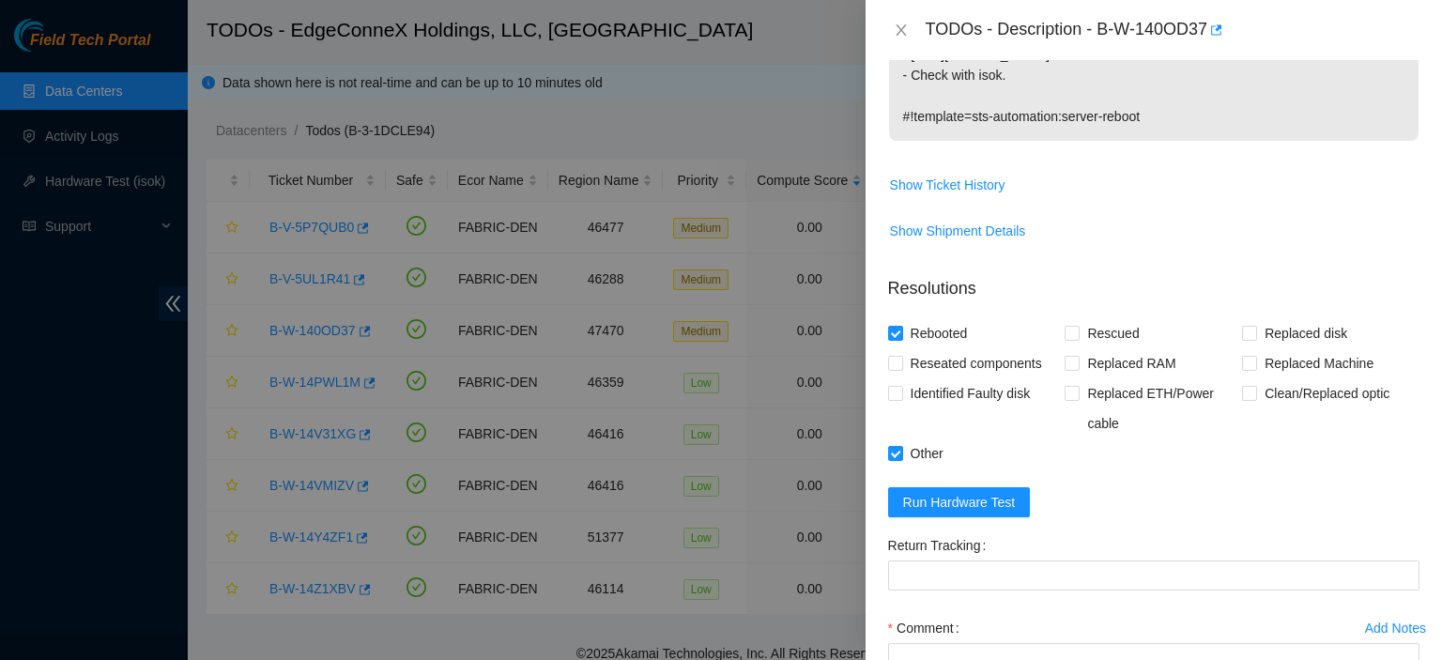
scroll to position [595, 0]
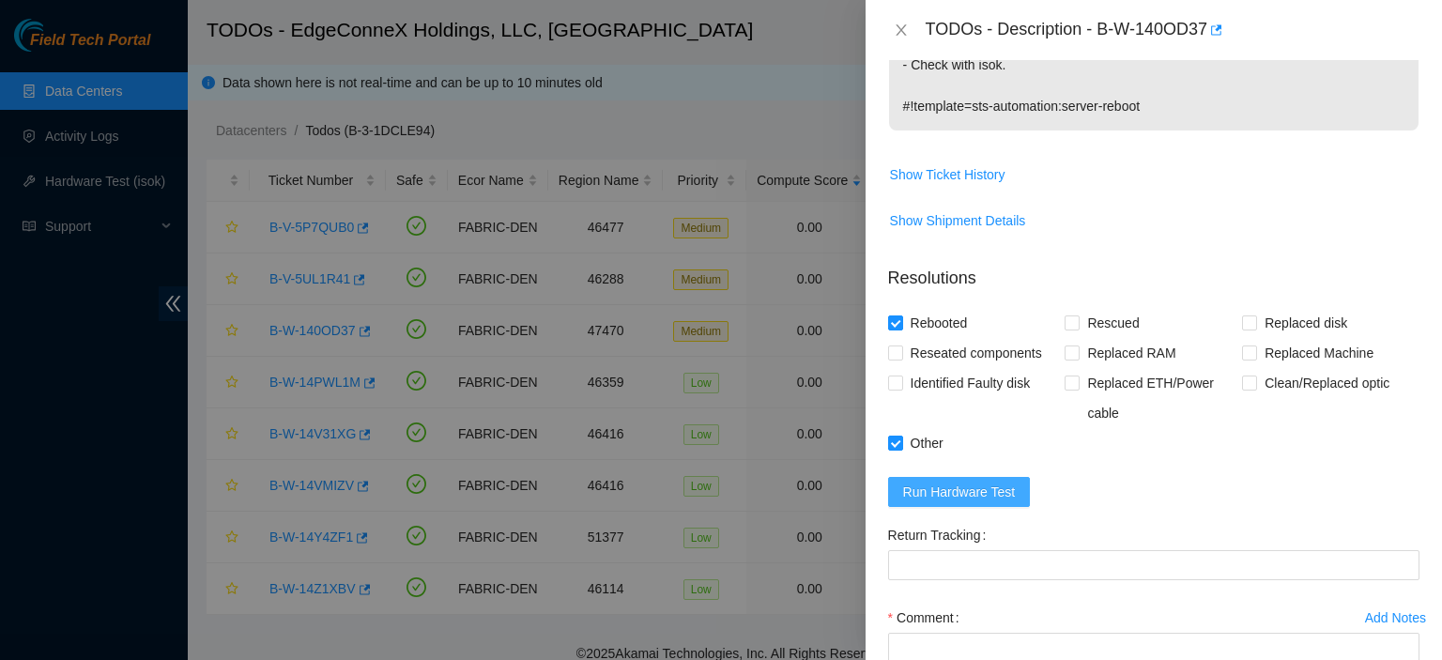
click at [1001, 483] on span "Run Hardware Test" at bounding box center [959, 492] width 113 height 21
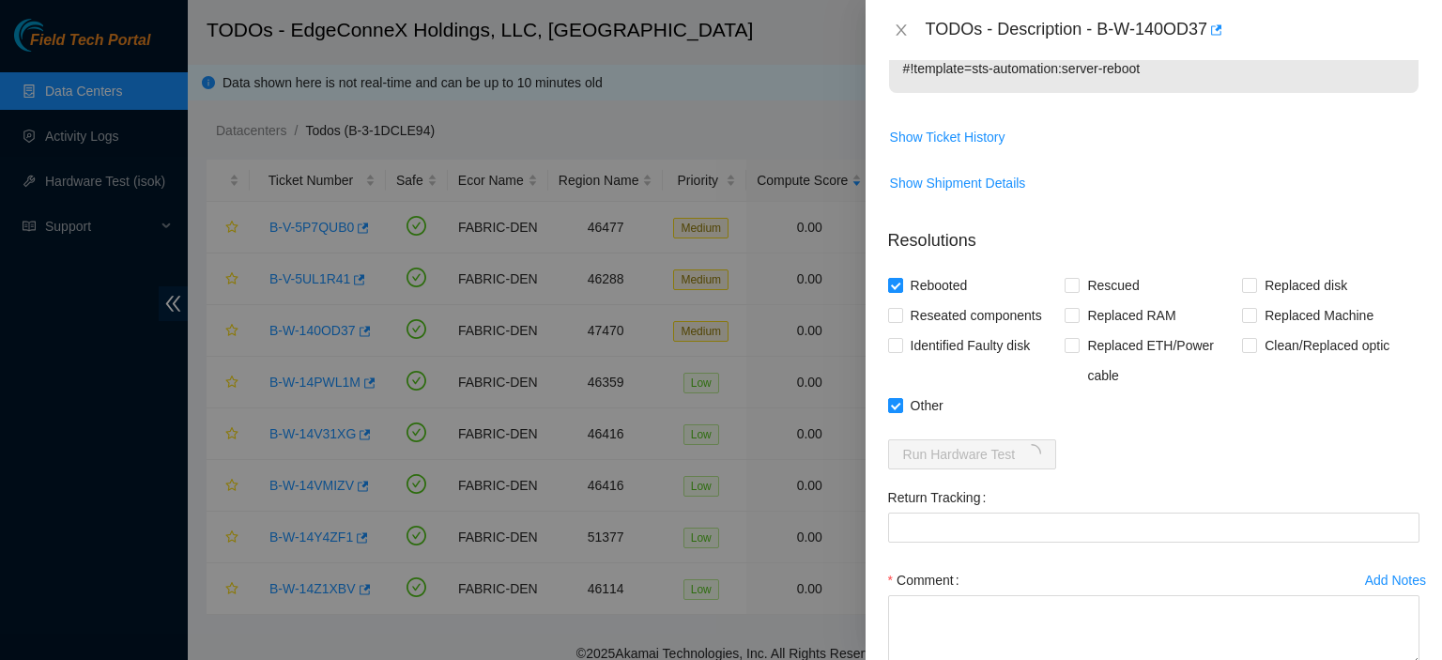
scroll to position [710, 0]
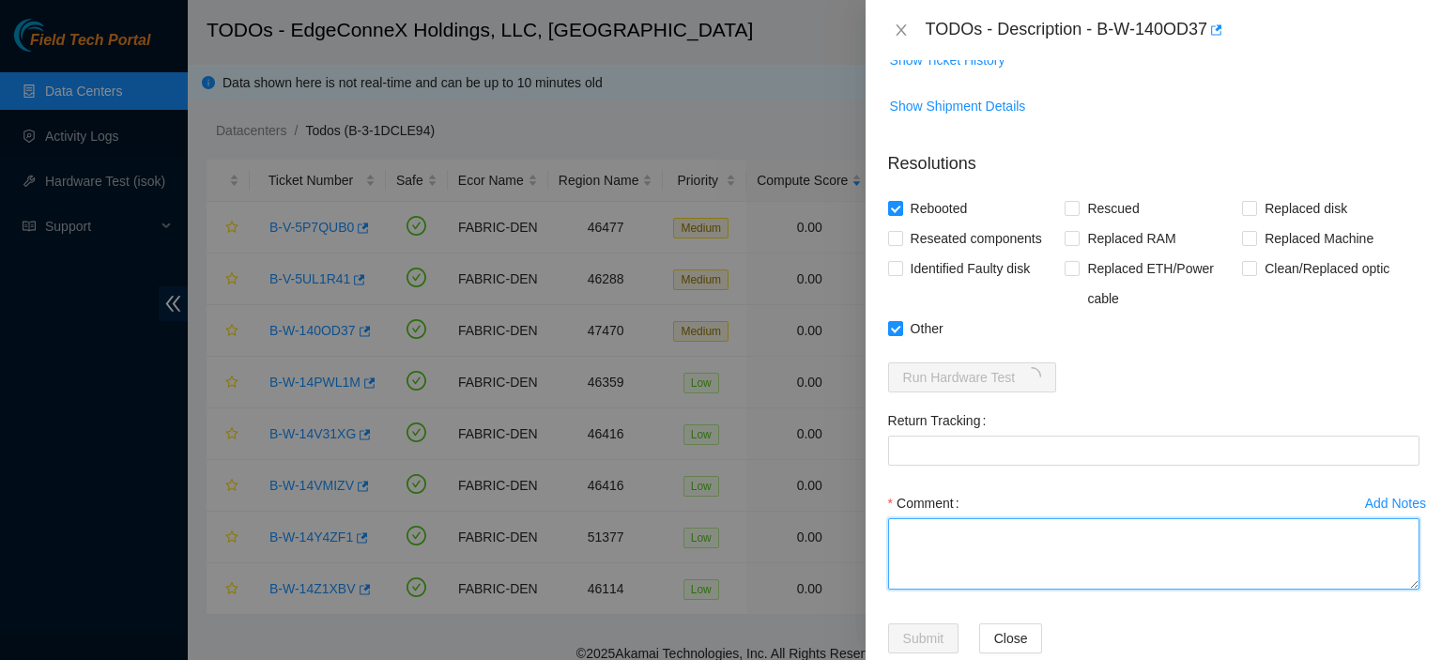
click at [925, 527] on textarea "Comment" at bounding box center [1153, 553] width 531 height 71
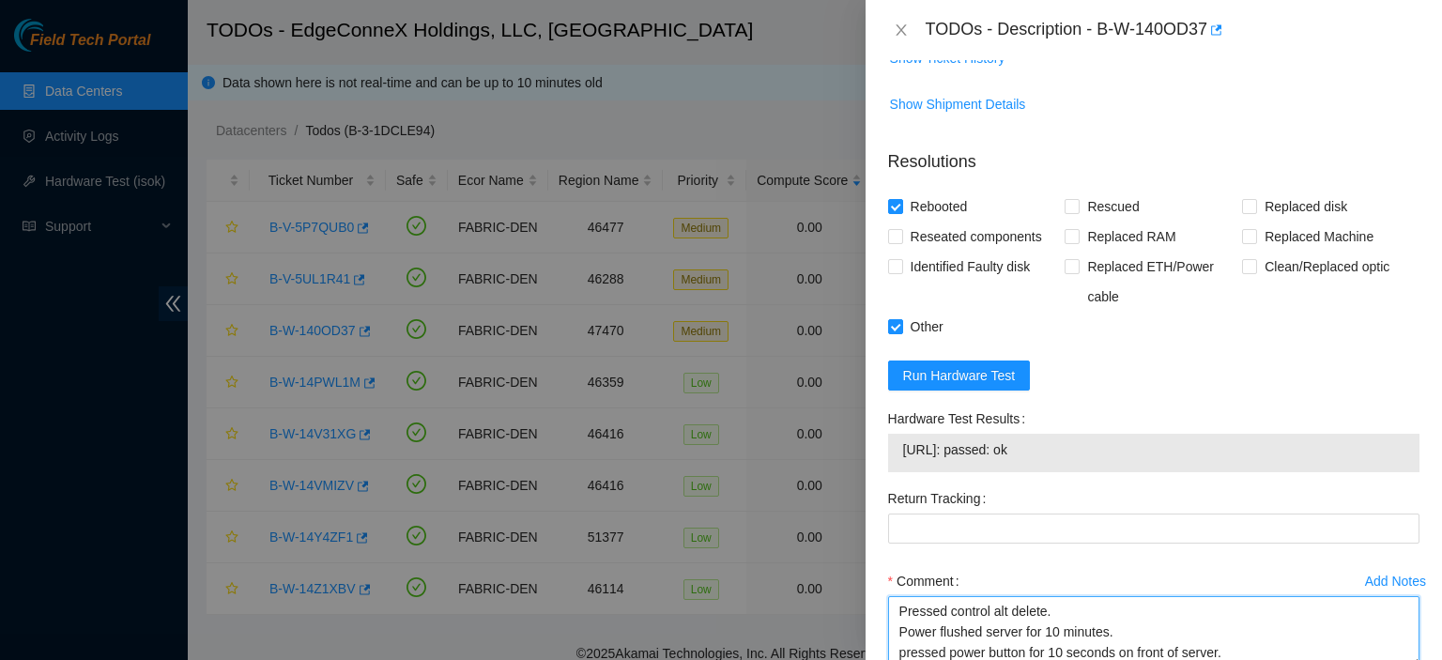
scroll to position [716, 0]
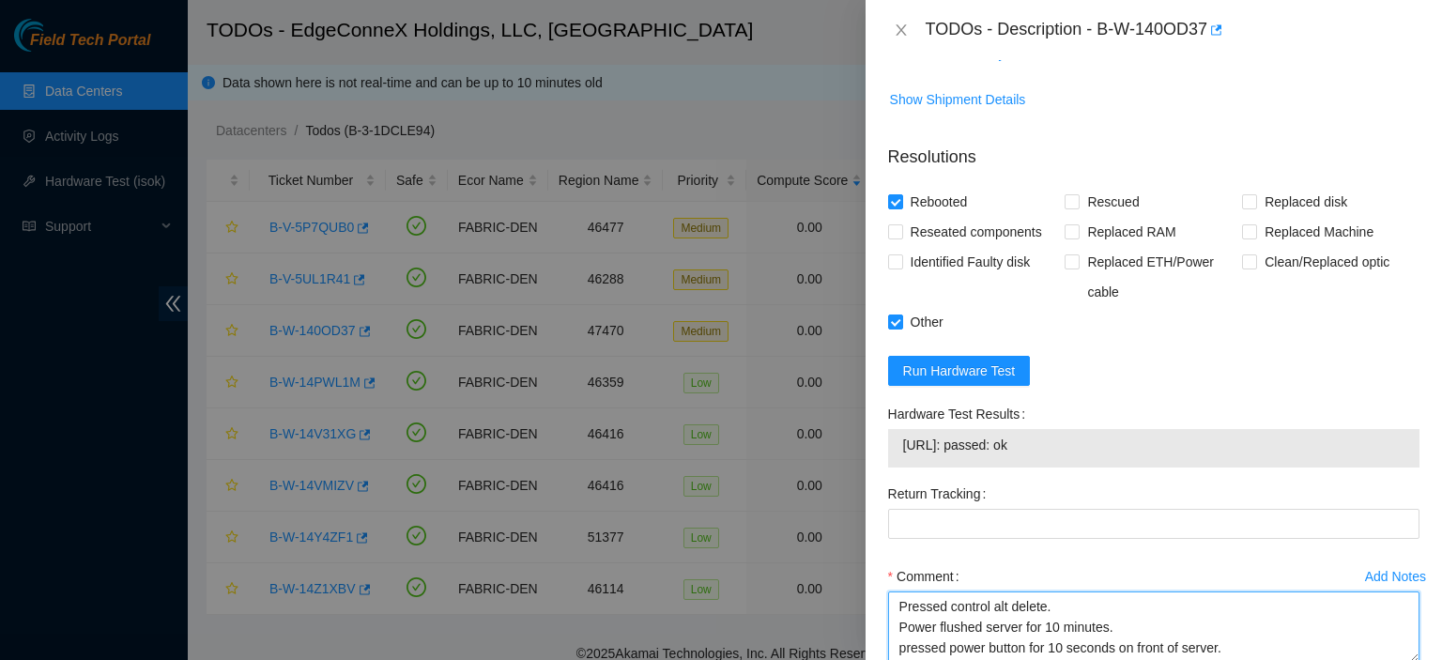
type textarea "Pressed control alt delete. Power flushed server for 10 minutes. pressed power …"
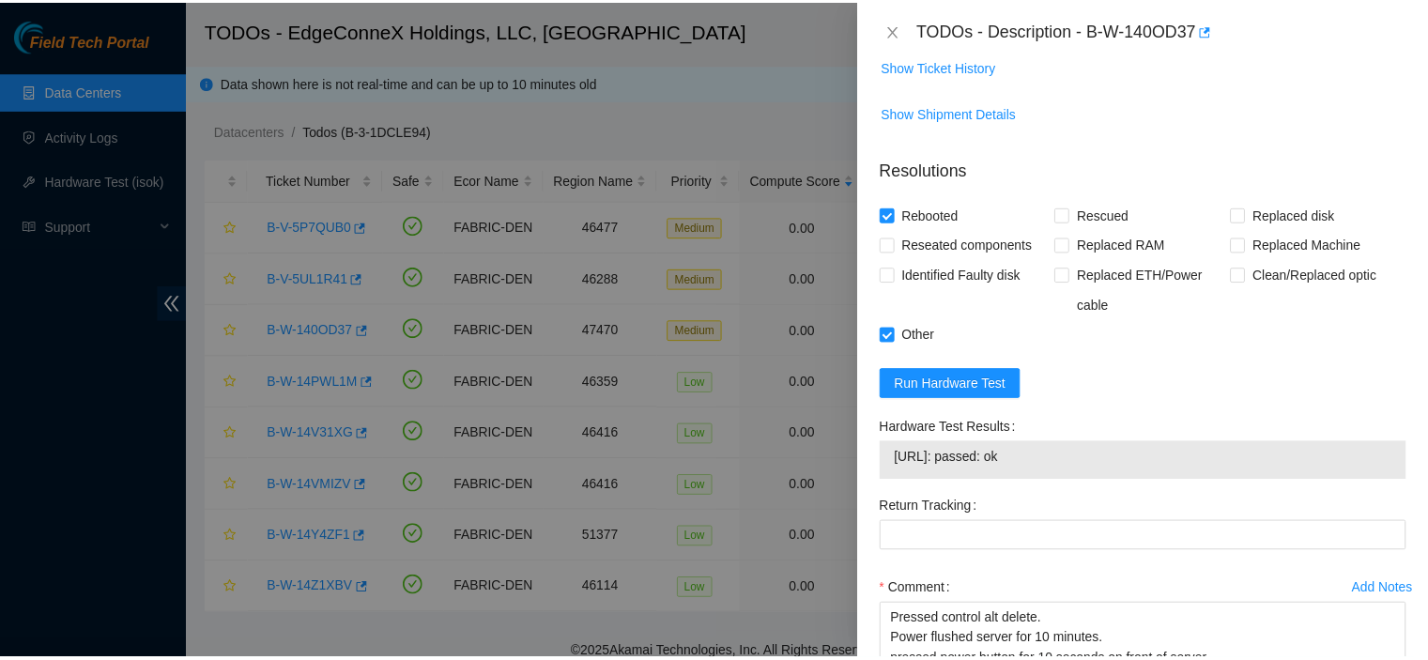
scroll to position [826, 0]
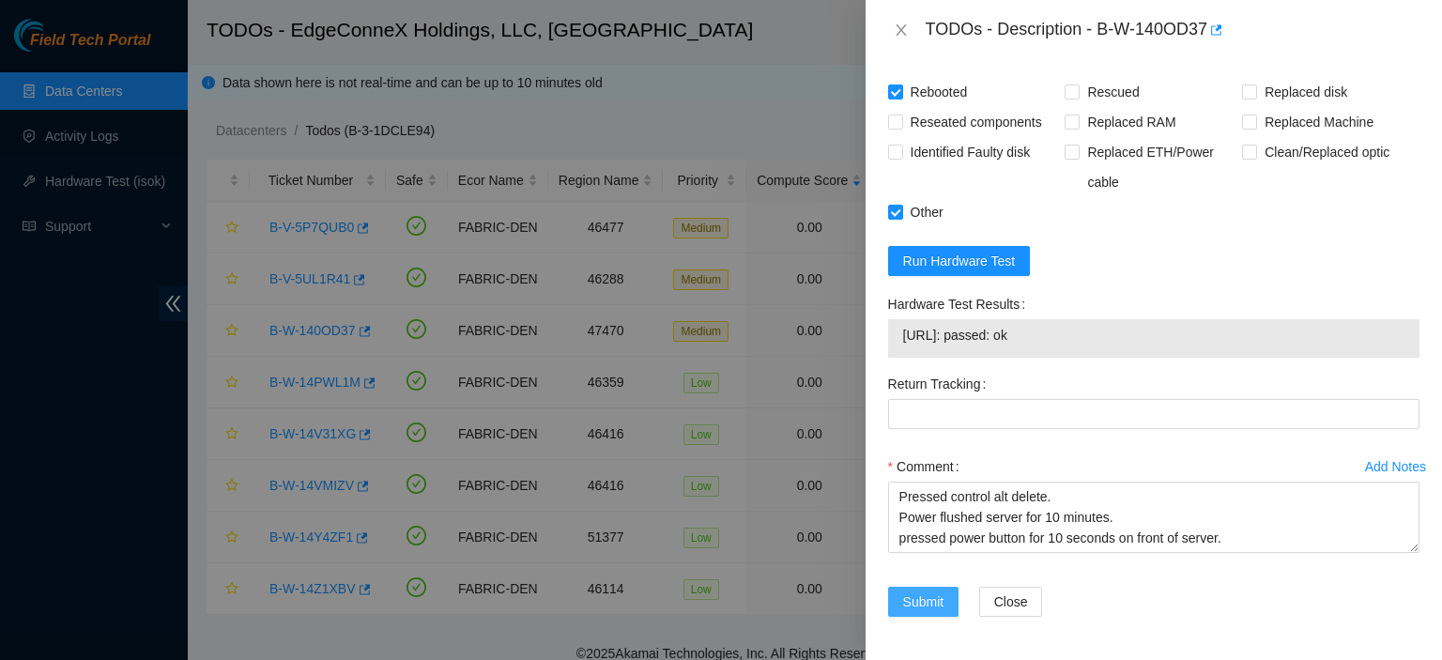
click at [931, 593] on span "Submit" at bounding box center [923, 601] width 41 height 21
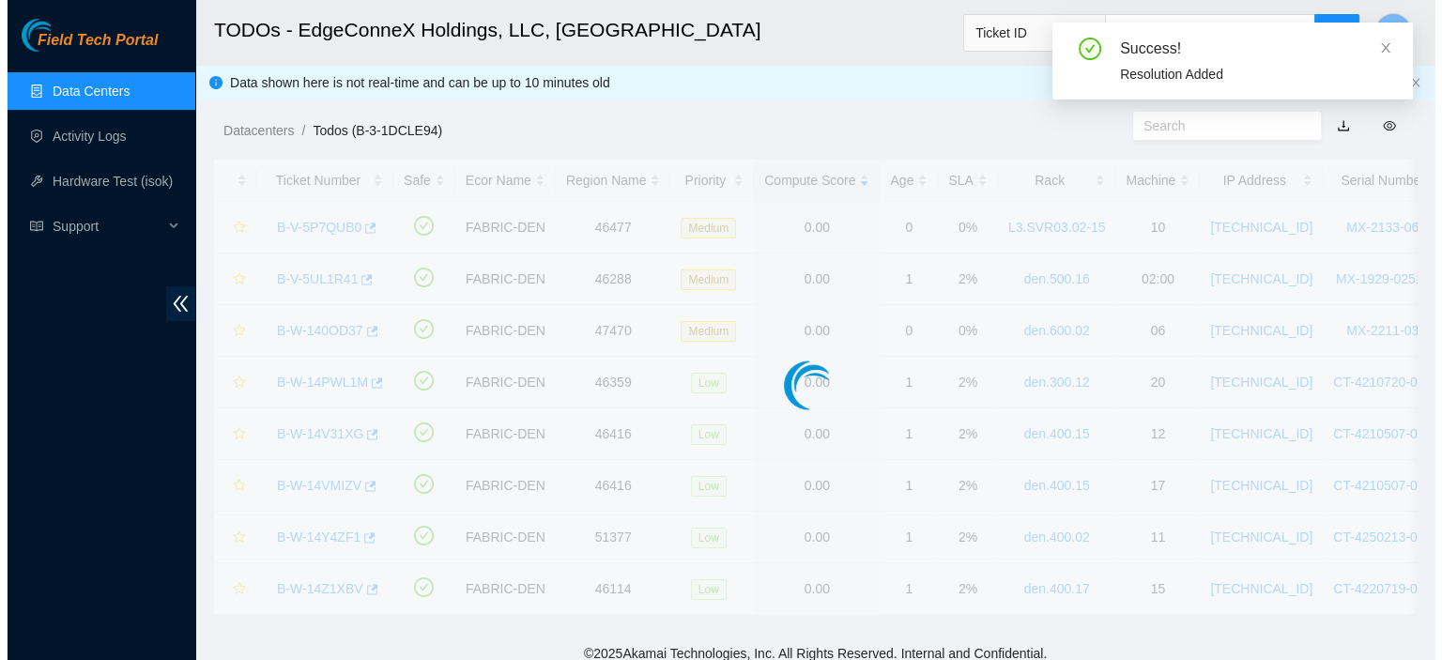
scroll to position [508, 0]
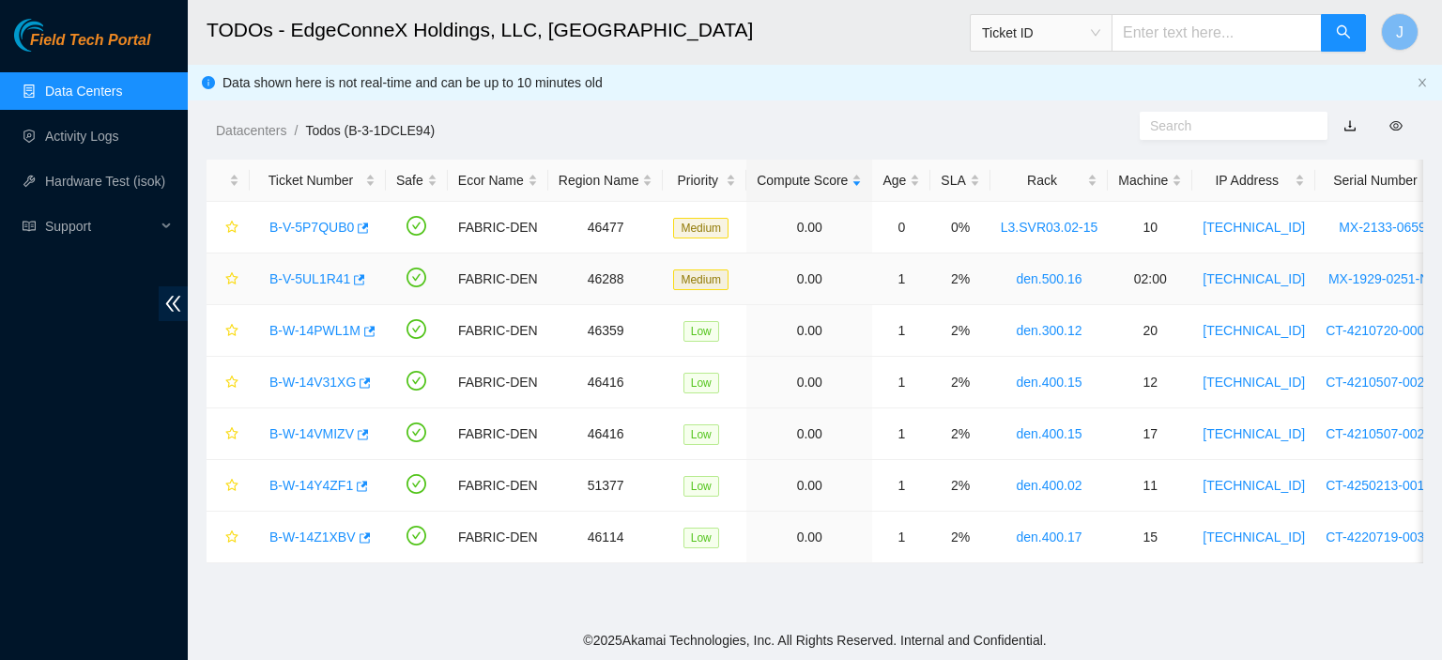
click at [321, 281] on link "B-V-5UL1R41" at bounding box center [309, 278] width 81 height 15
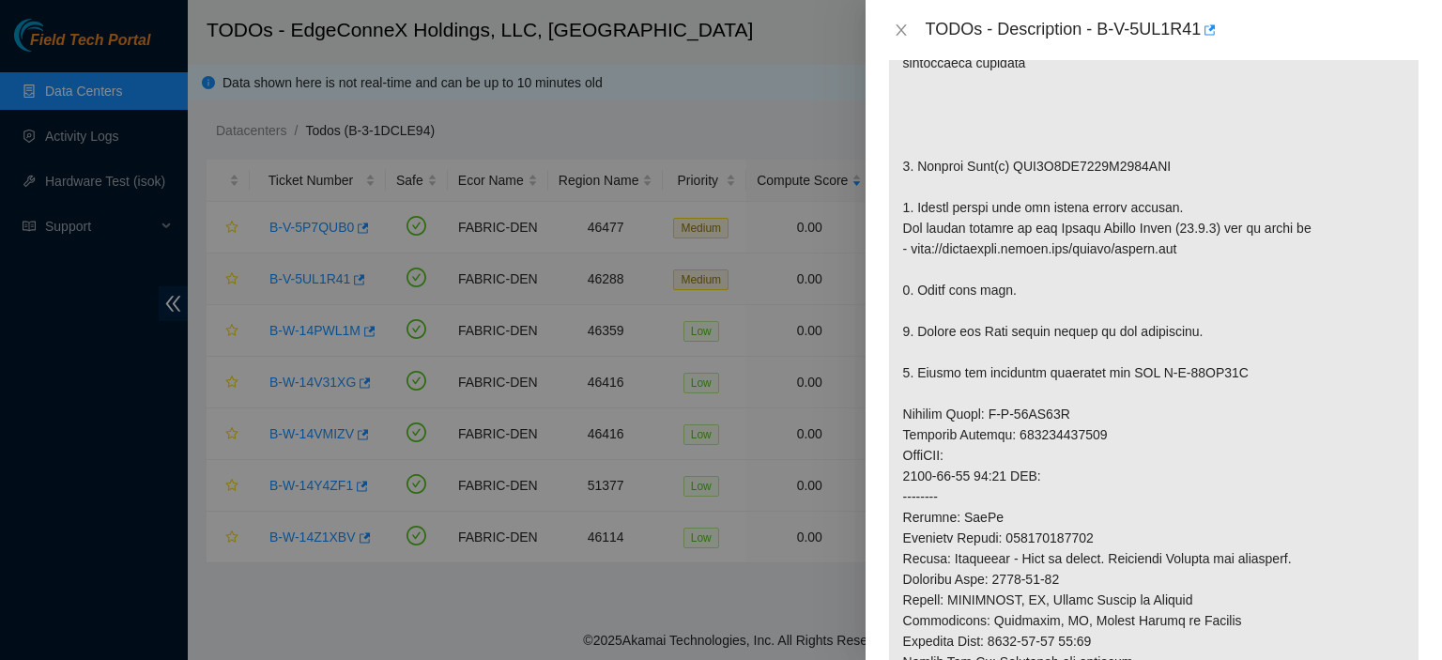
scroll to position [1483, 0]
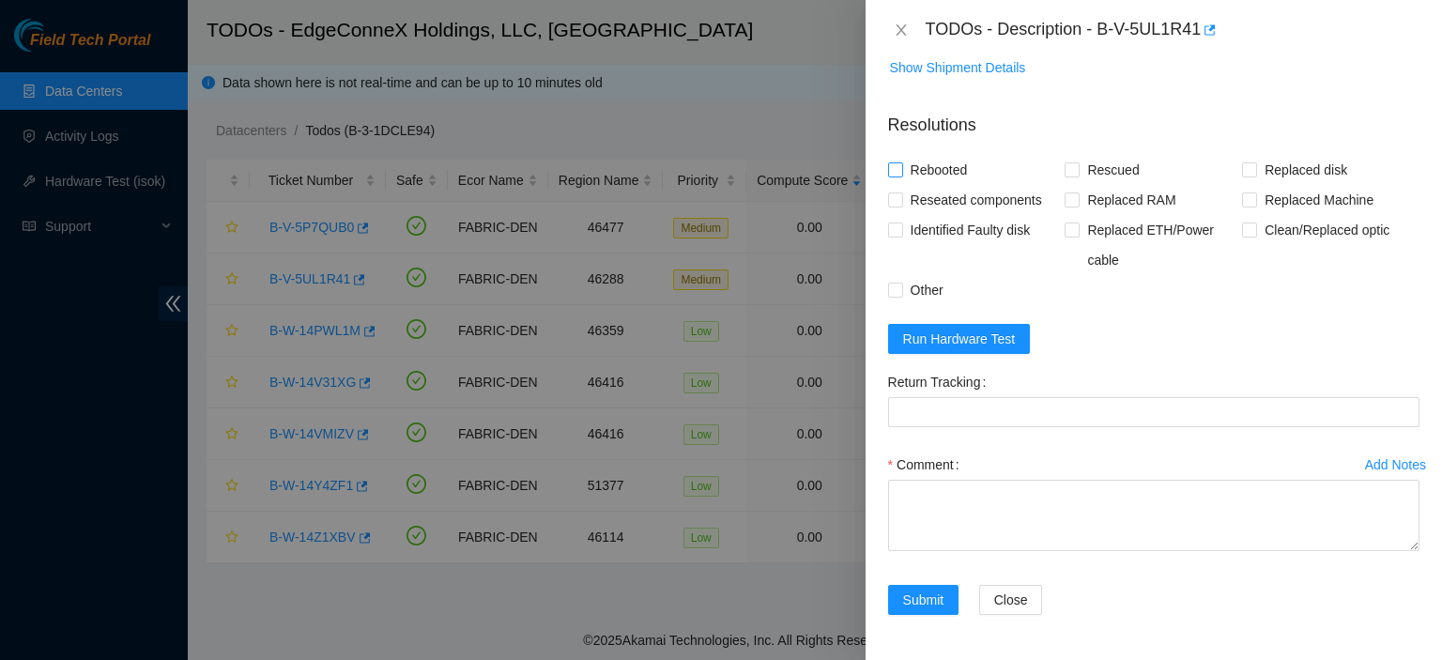
click at [891, 172] on input "Rebooted" at bounding box center [894, 168] width 13 height 13
checkbox input "true"
click at [1070, 174] on input "Rescued" at bounding box center [1071, 168] width 13 height 13
checkbox input "true"
click at [1242, 166] on input "Replaced disk" at bounding box center [1248, 168] width 13 height 13
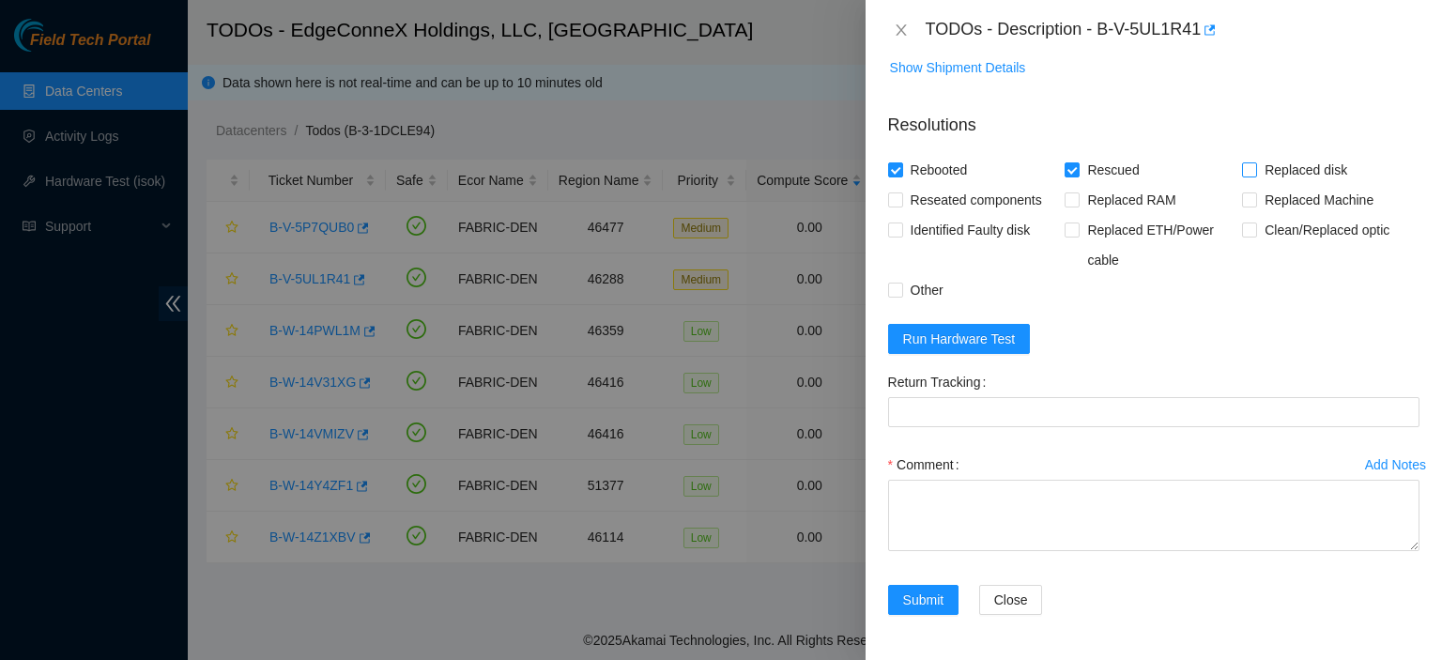
checkbox input "true"
drag, startPoint x: 961, startPoint y: 479, endPoint x: 972, endPoint y: 479, distance: 10.3
click at [961, 479] on label "Comment" at bounding box center [927, 465] width 79 height 30
click at [961, 480] on textarea "Comment" at bounding box center [1153, 515] width 531 height 71
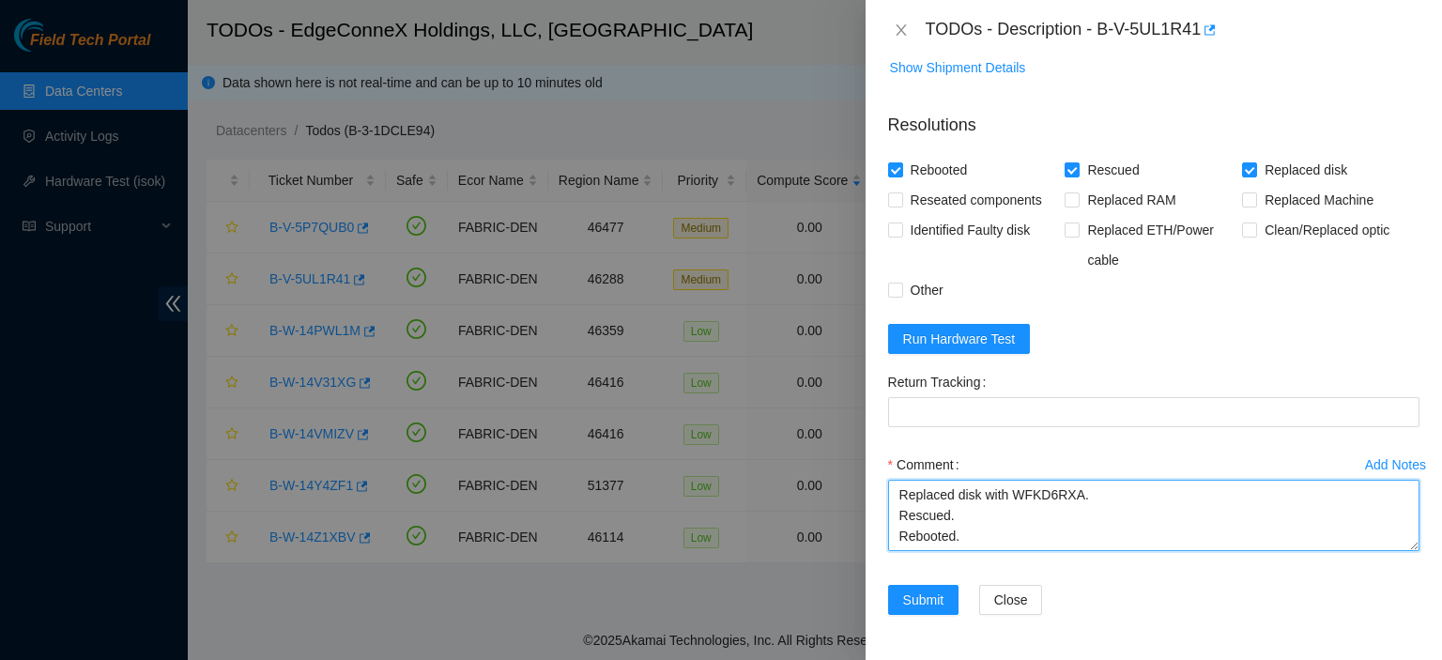
type textarea "Replaced disk with WFKD6RXA. Rescued. Rebooted."
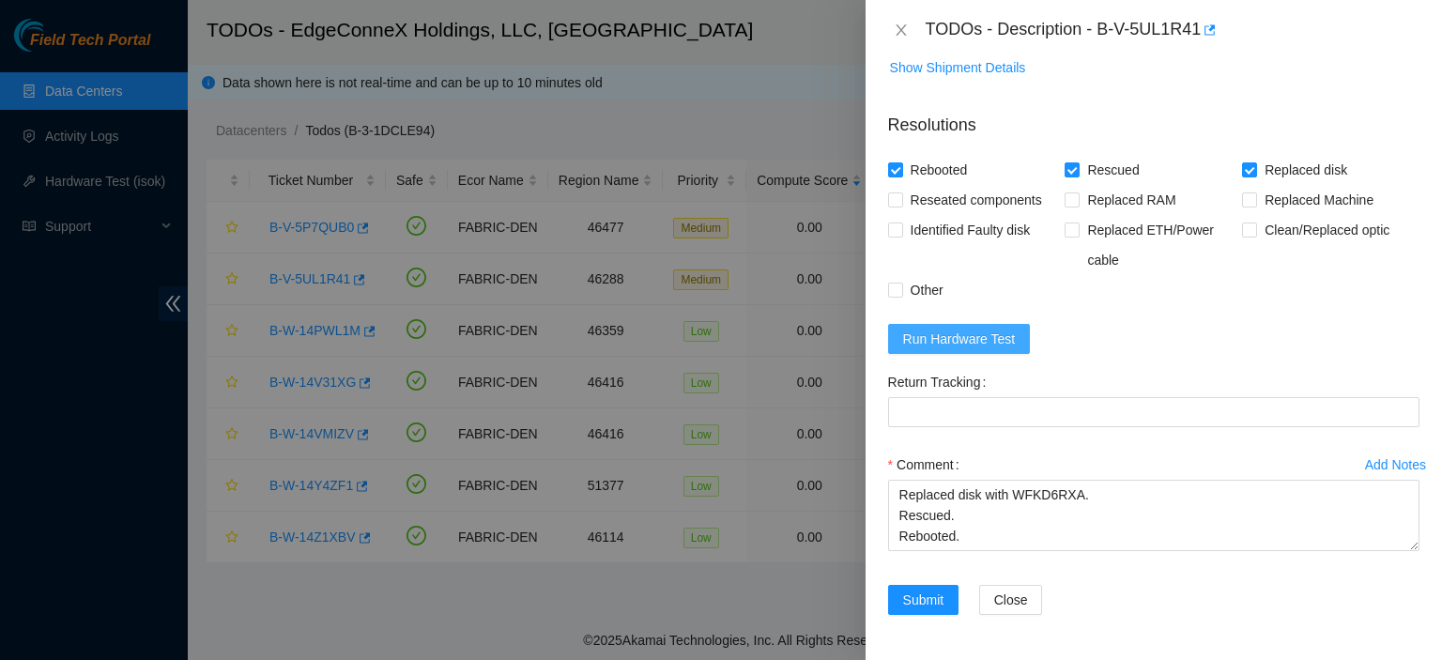
click at [994, 329] on span "Run Hardware Test" at bounding box center [959, 339] width 113 height 21
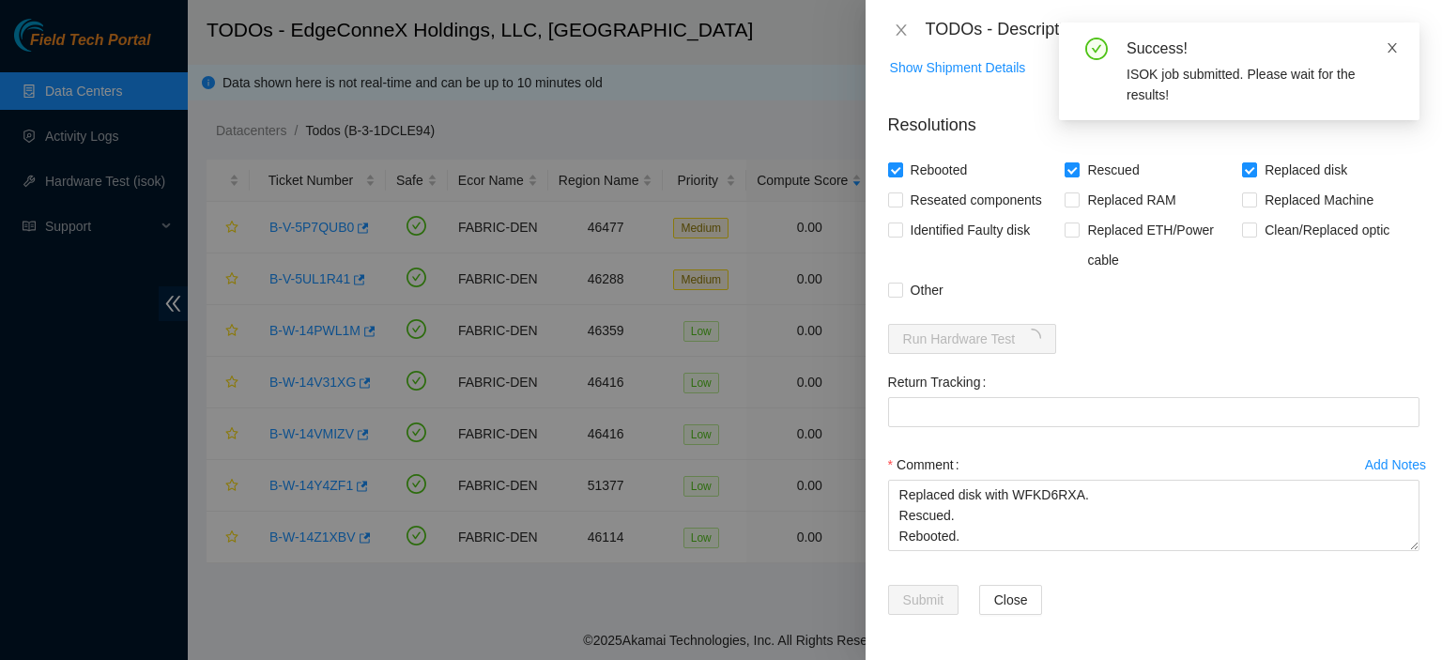
click at [1393, 49] on icon "close" at bounding box center [1392, 47] width 13 height 13
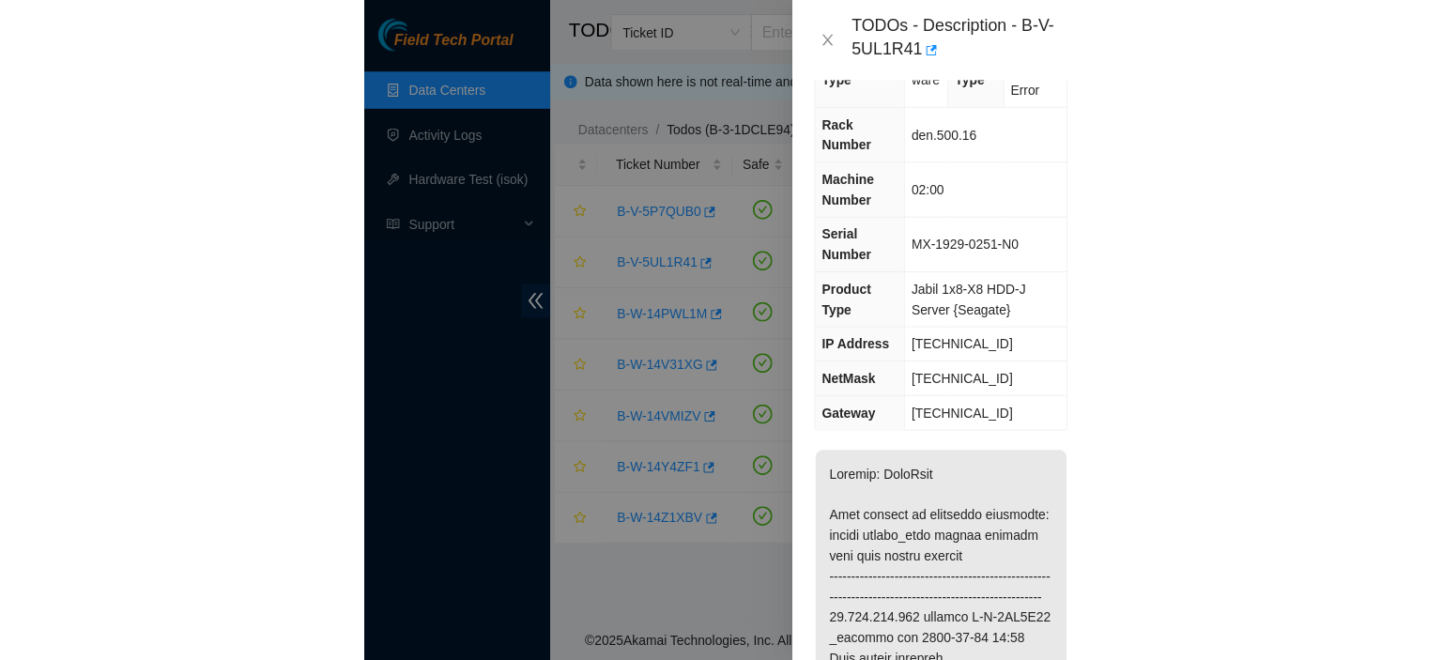
scroll to position [0, 0]
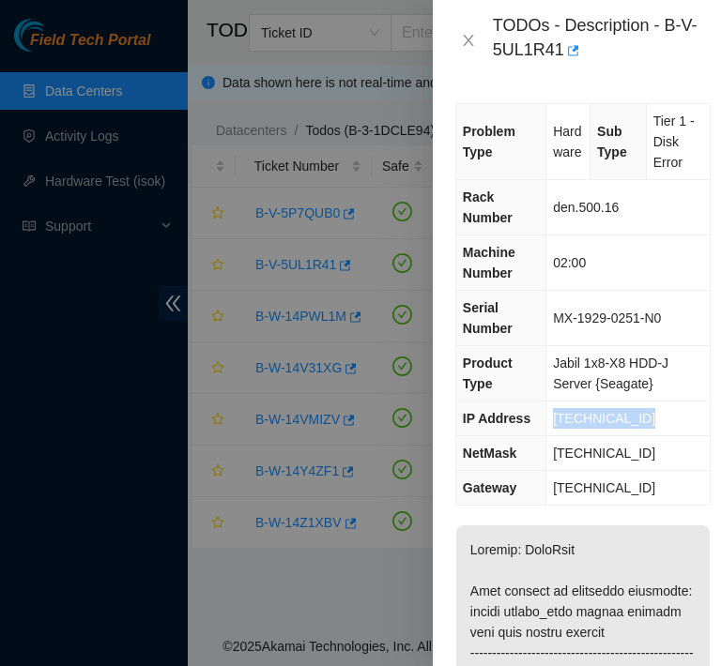
drag, startPoint x: 643, startPoint y: 414, endPoint x: 547, endPoint y: 416, distance: 95.8
click at [547, 416] on td "[TECHNICAL_ID]" at bounding box center [627, 419] width 163 height 35
copy span "[TECHNICAL_ID]"
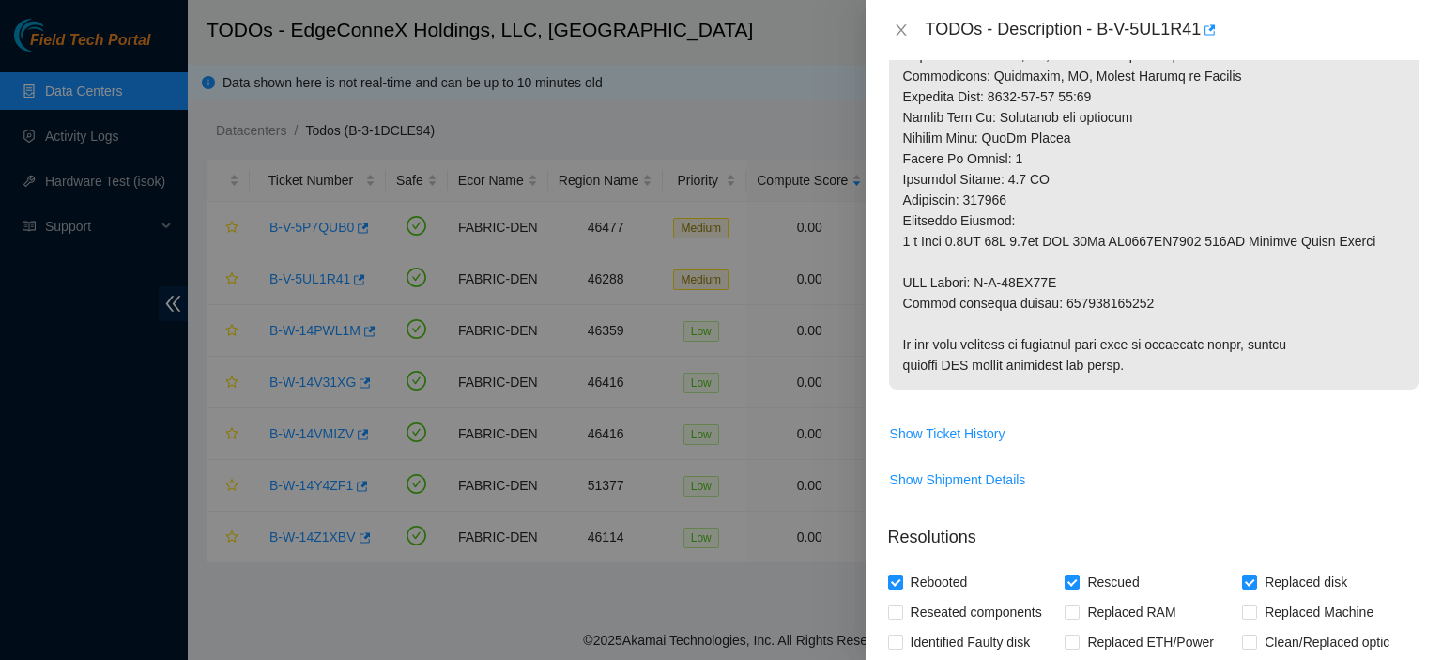
scroll to position [1076, 0]
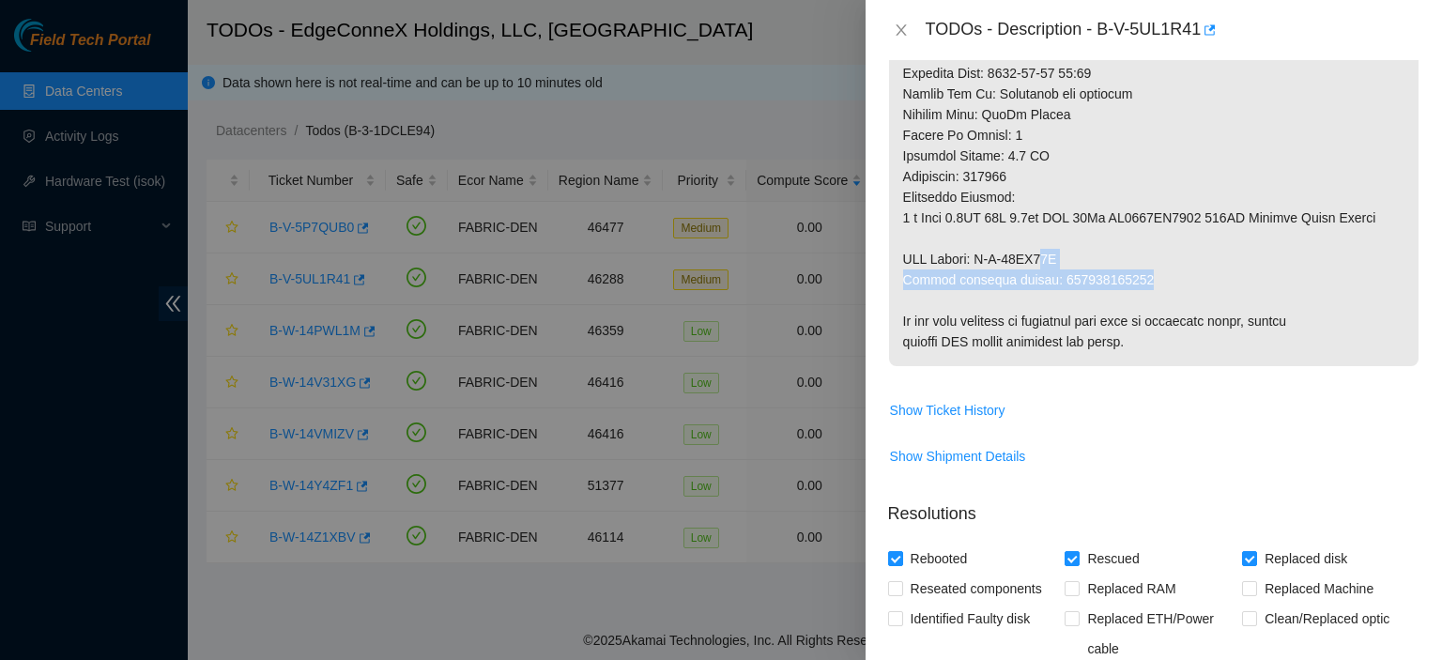
drag, startPoint x: 1135, startPoint y: 291, endPoint x: 1047, endPoint y: 286, distance: 88.4
drag, startPoint x: 1119, startPoint y: 301, endPoint x: 1049, endPoint y: 300, distance: 69.5
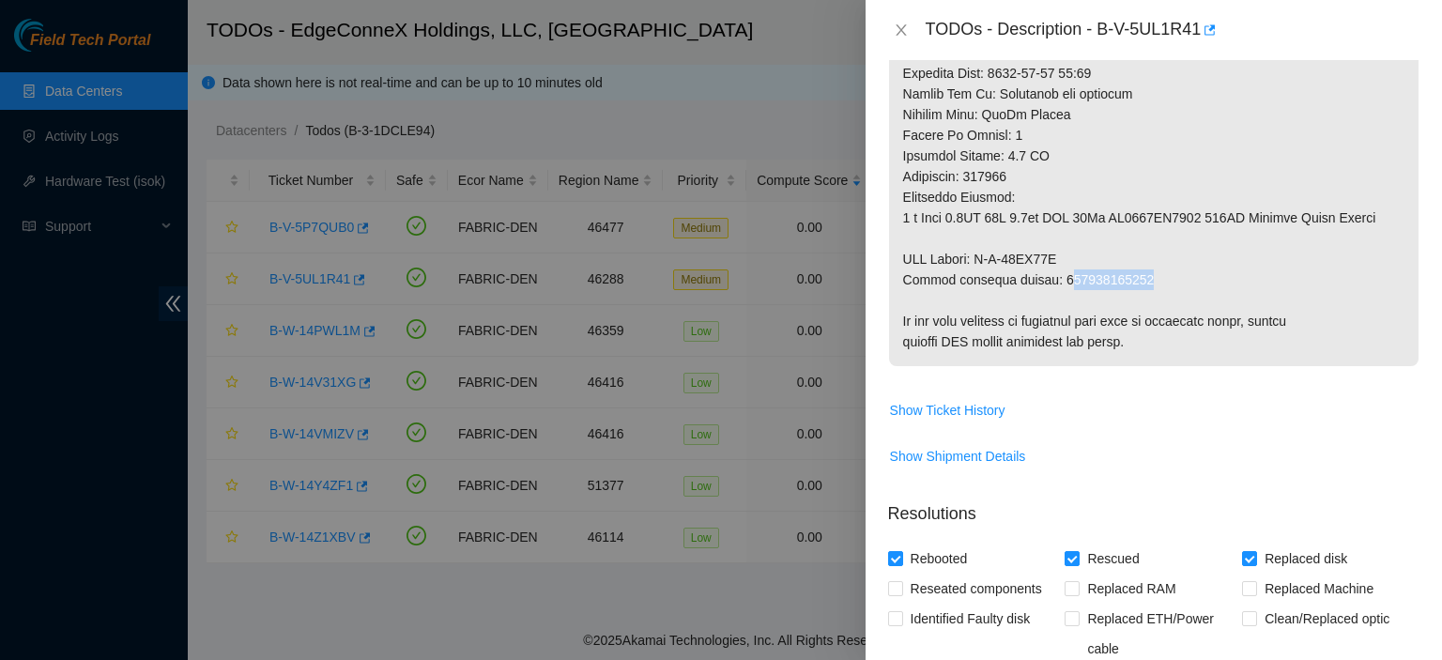
drag, startPoint x: 1133, startPoint y: 296, endPoint x: 1048, endPoint y: 299, distance: 85.5
copy p "463470046380"
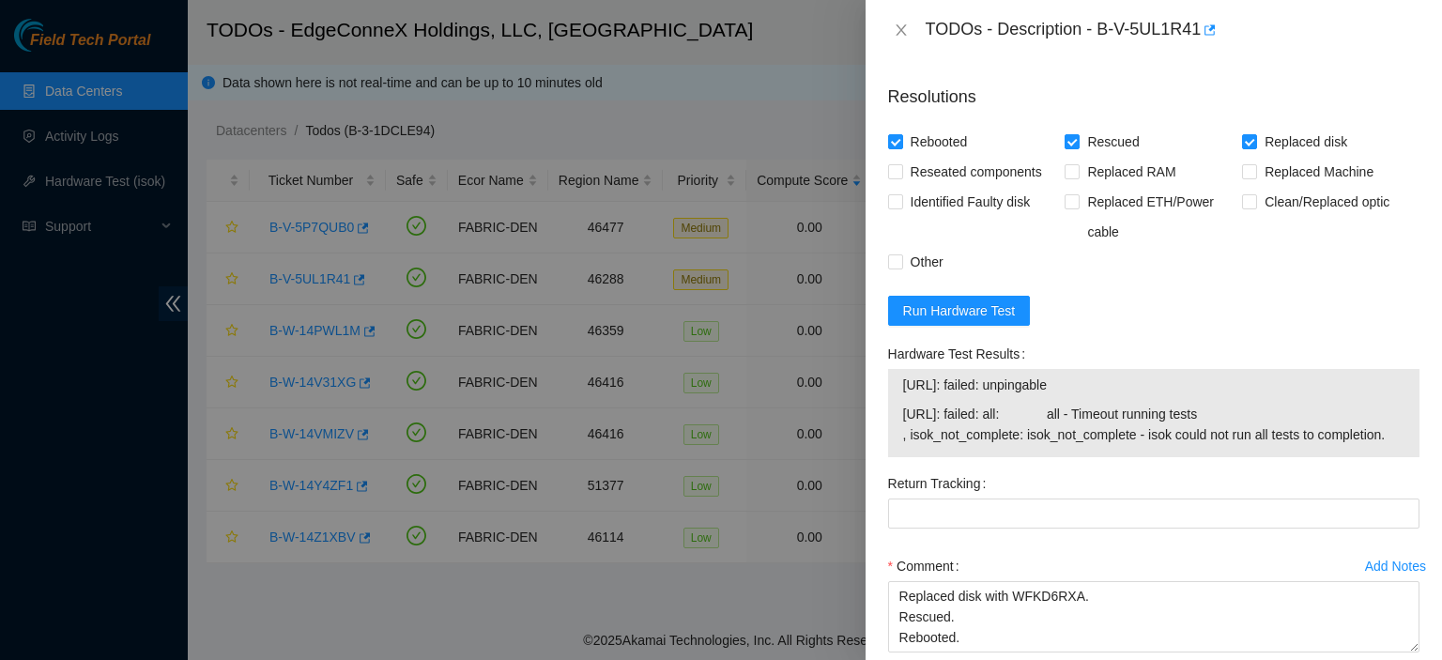
scroll to position [1499, 0]
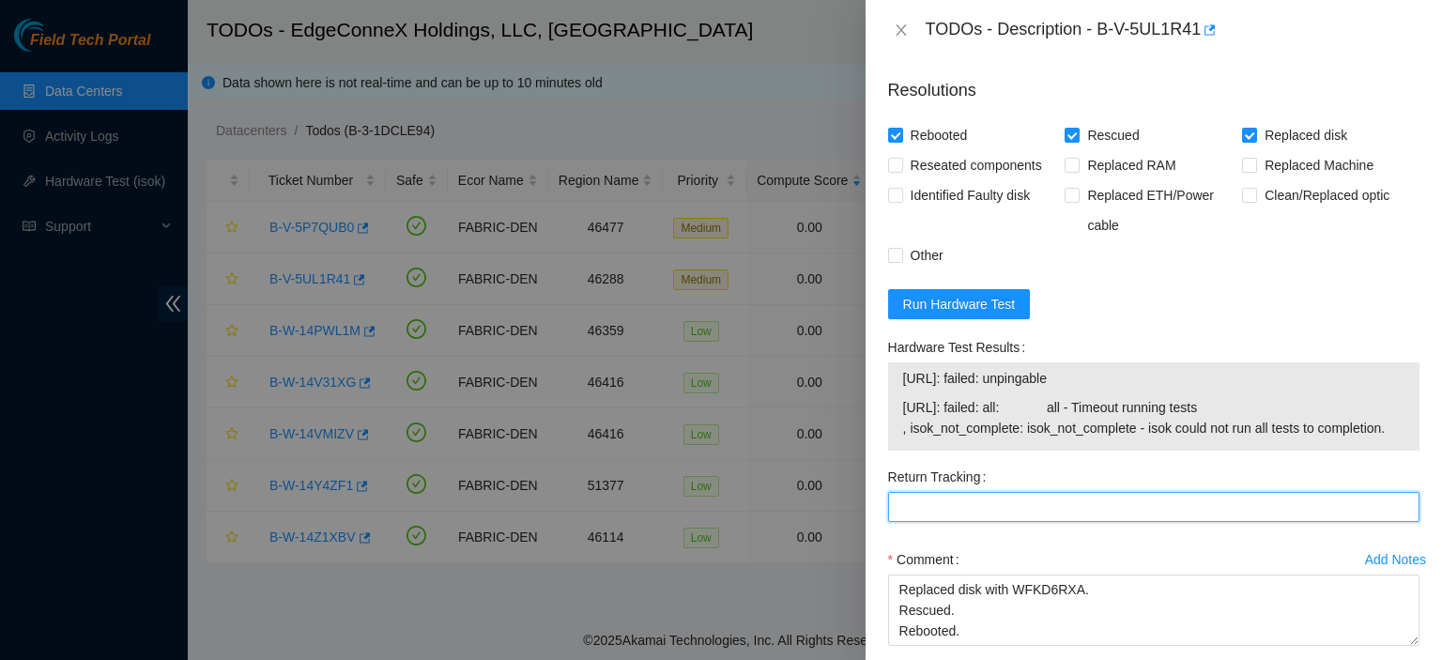
click at [1044, 519] on Tracking "Return Tracking" at bounding box center [1153, 507] width 531 height 30
paste Tracking "463470046380"
type Tracking "463470046380"
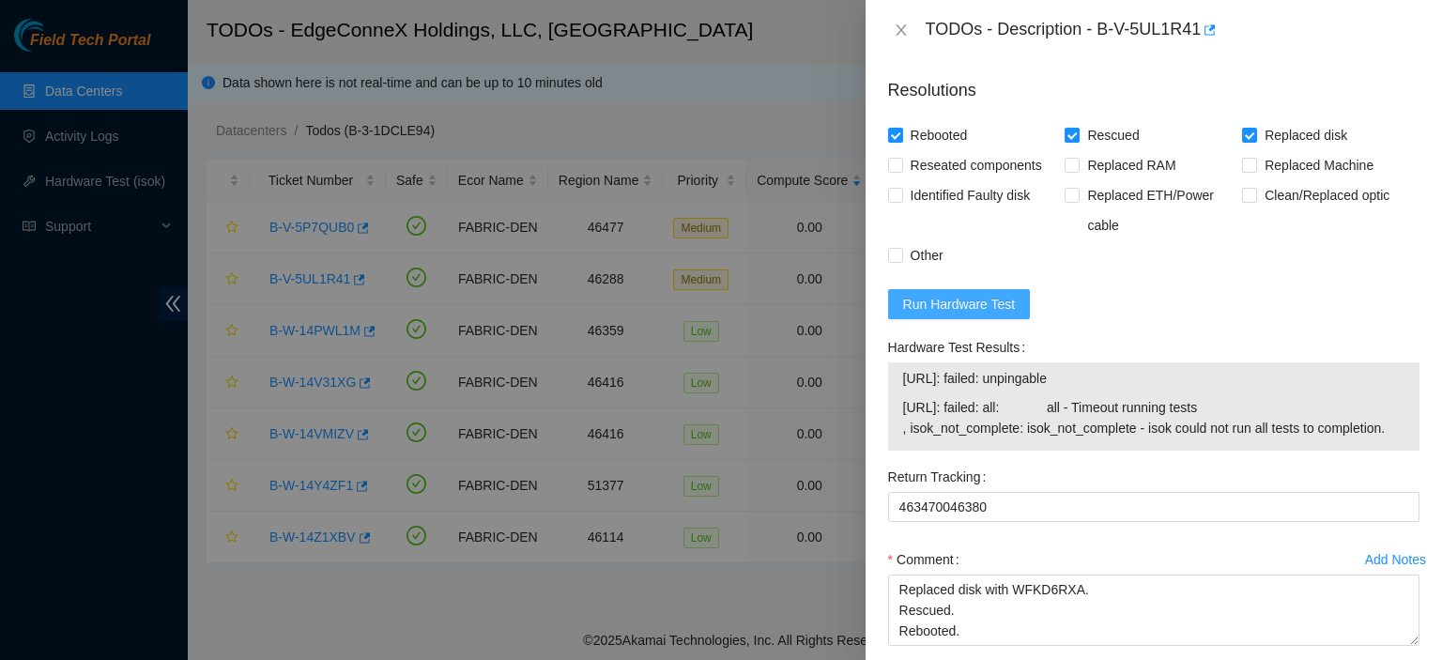
click at [958, 314] on span "Run Hardware Test" at bounding box center [959, 304] width 113 height 21
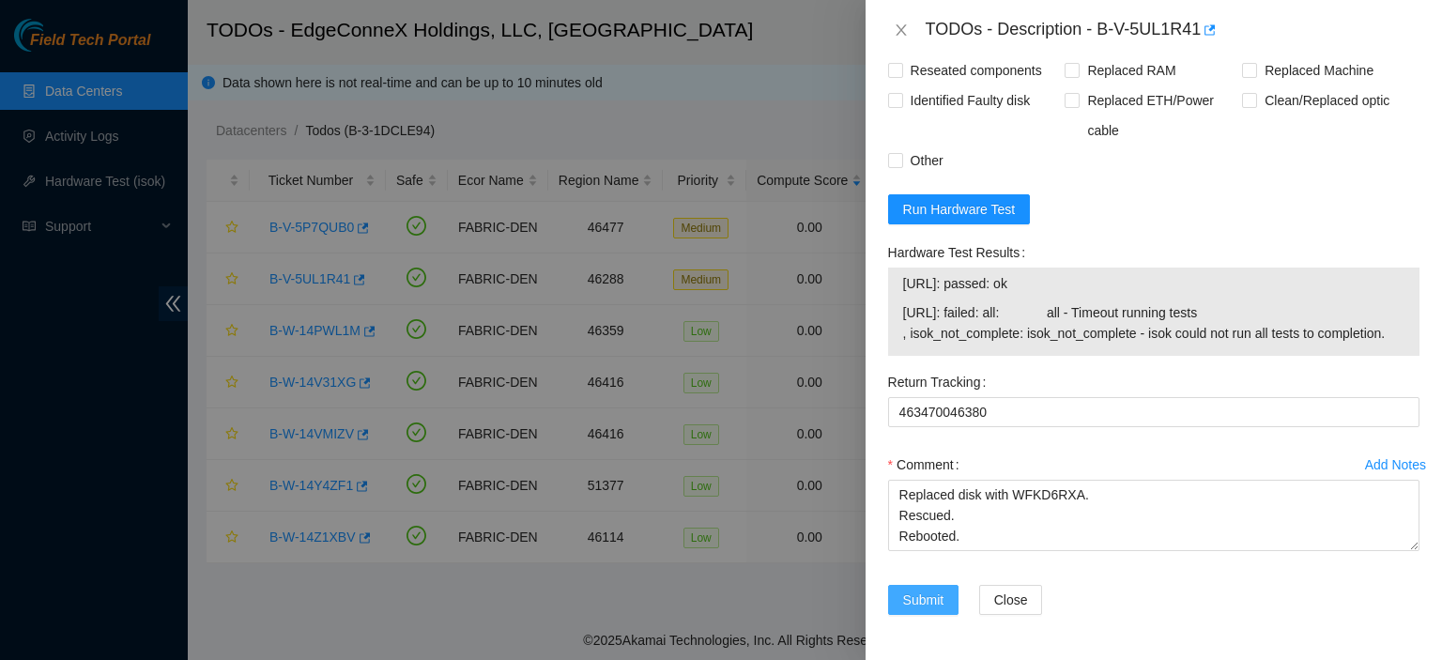
click at [916, 598] on span "Submit" at bounding box center [923, 600] width 41 height 21
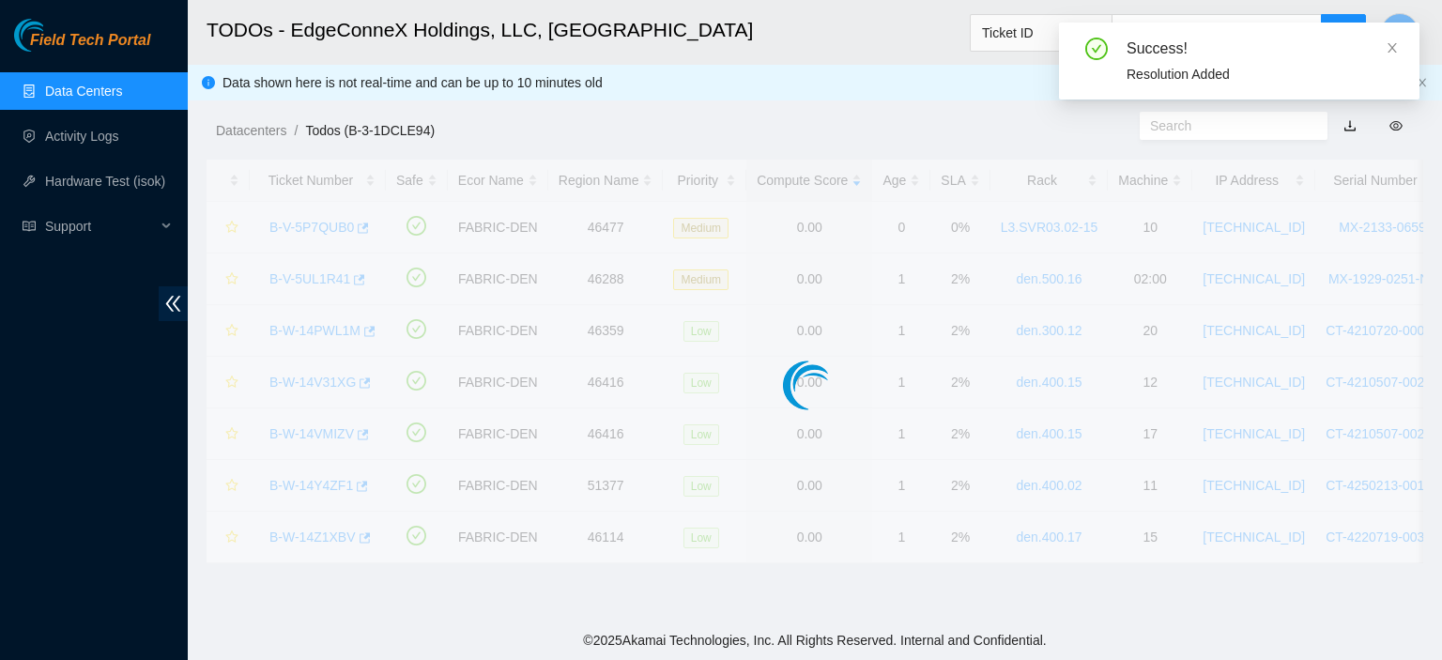
scroll to position [512, 0]
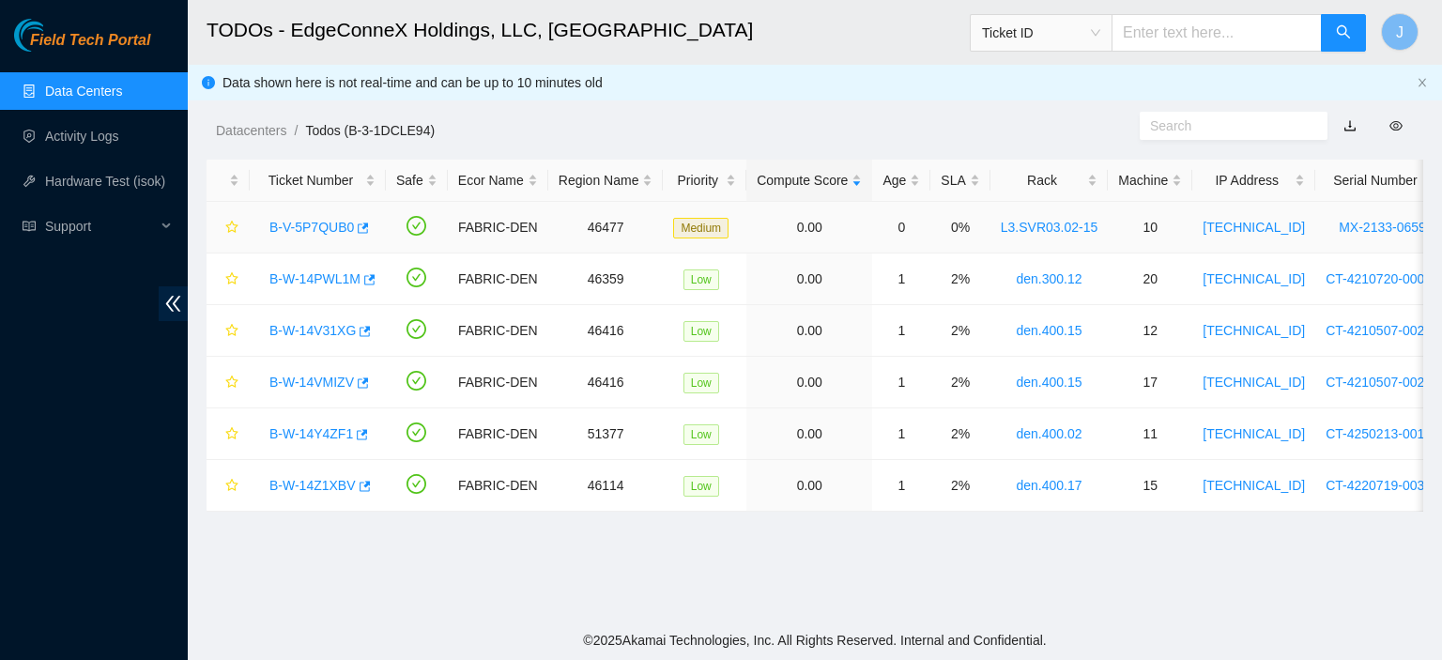
click at [312, 224] on link "B-V-5P7QUB0" at bounding box center [311, 227] width 84 height 15
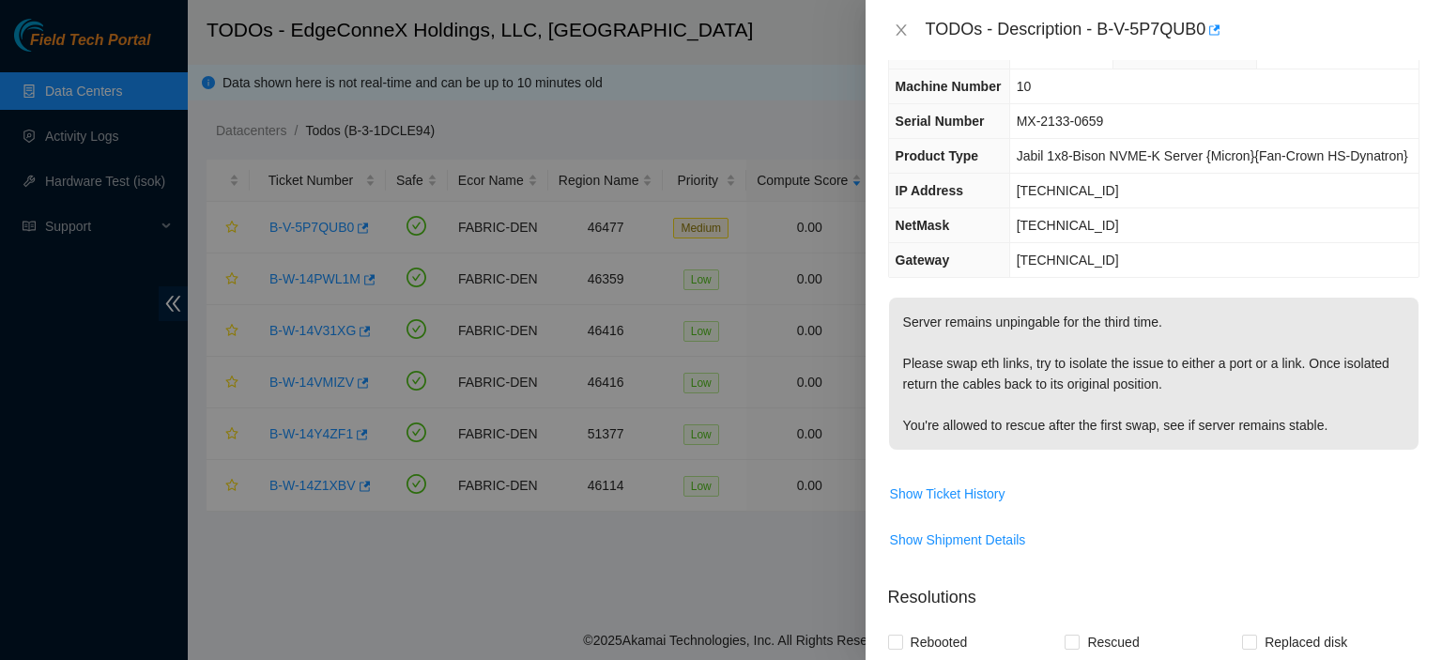
scroll to position [0, 0]
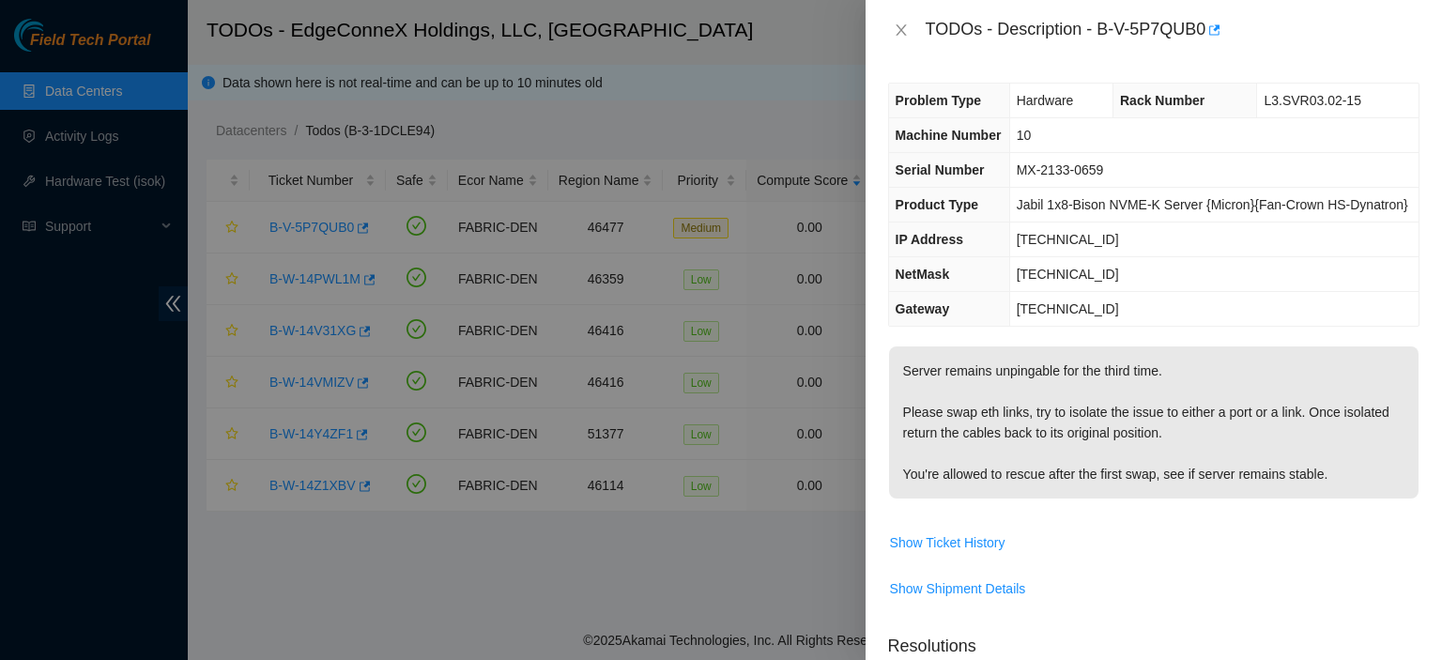
click at [1111, 170] on td "MX-2133-0659" at bounding box center [1213, 170] width 409 height 35
drag, startPoint x: 1104, startPoint y: 166, endPoint x: 1019, endPoint y: 175, distance: 84.9
click at [1019, 175] on td "MX-2133-0659" at bounding box center [1213, 170] width 409 height 35
copy span "MX-2133-0659"
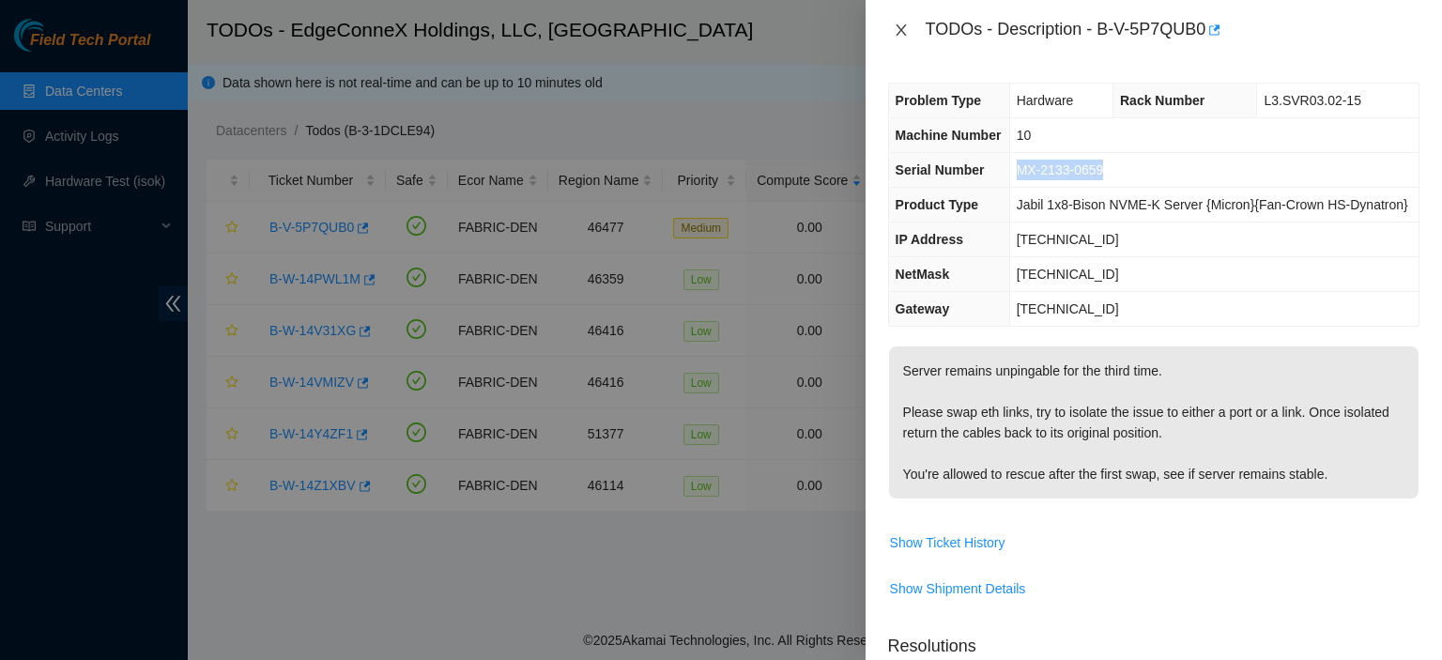
click at [899, 27] on icon "close" at bounding box center [901, 30] width 15 height 15
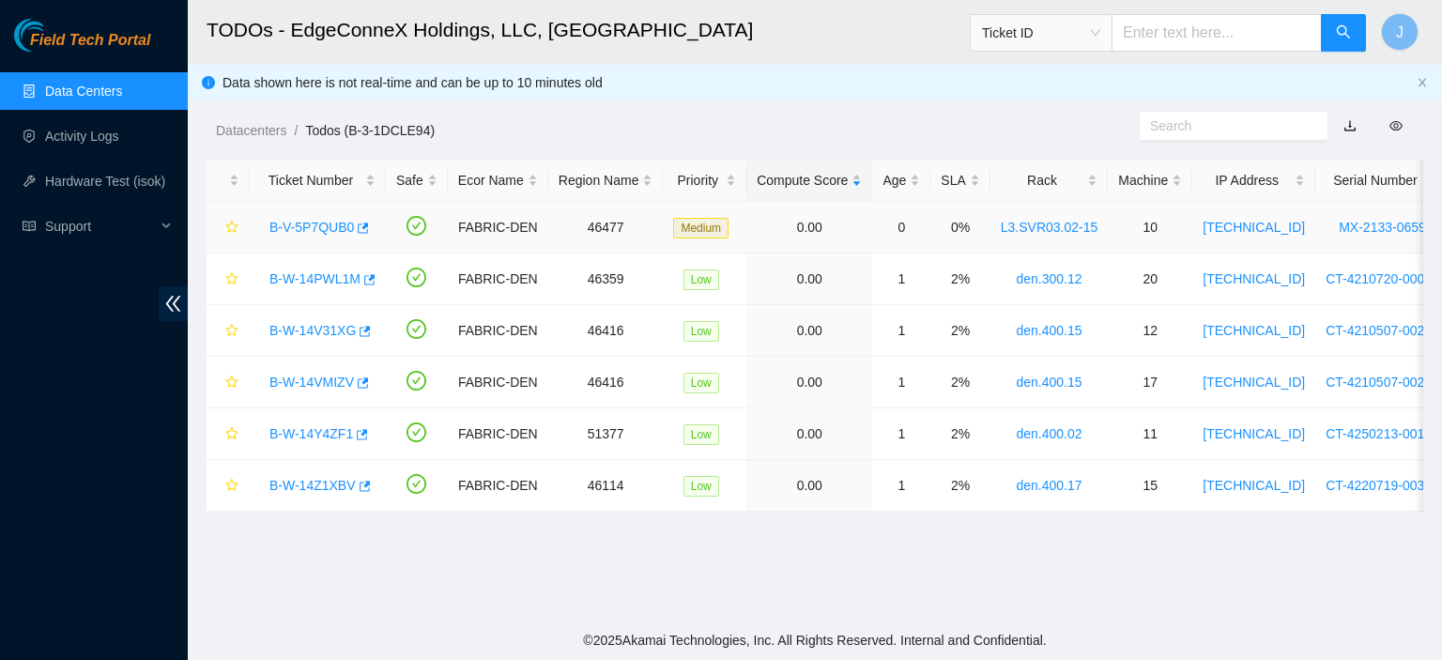
click at [317, 222] on link "B-V-5P7QUB0" at bounding box center [311, 227] width 84 height 15
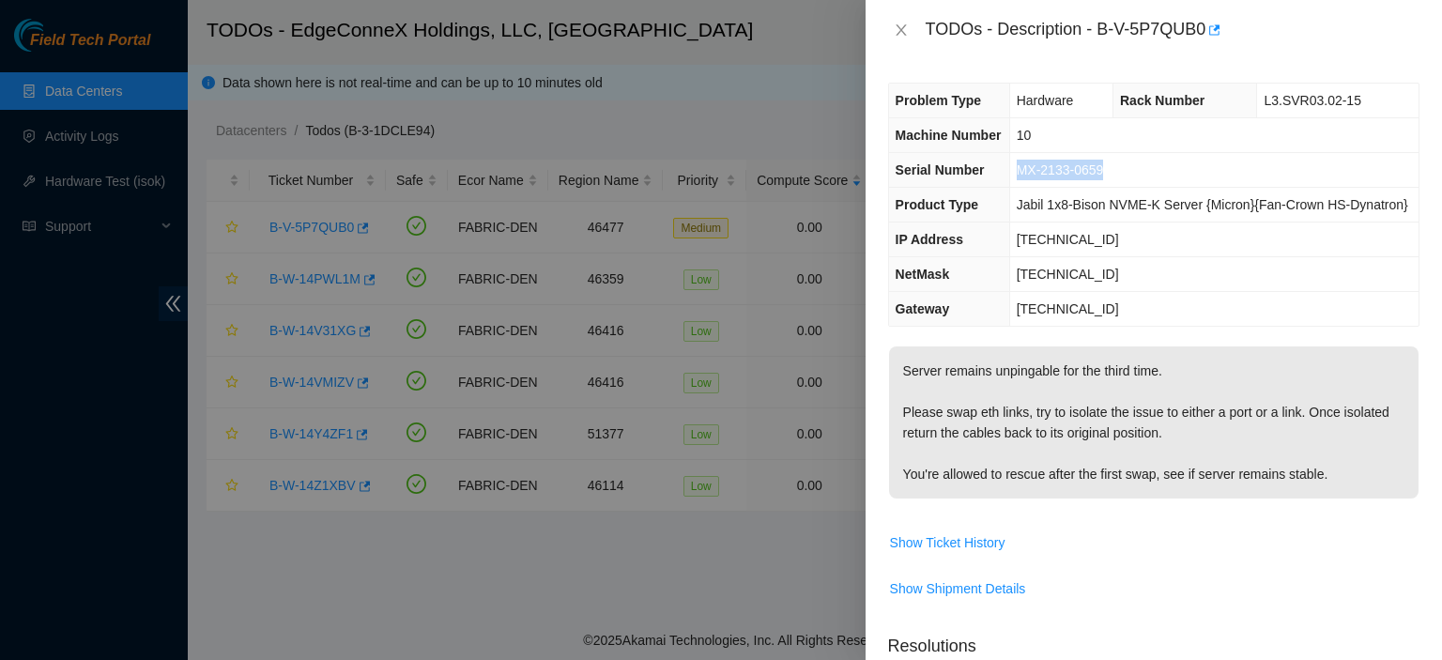
drag, startPoint x: 1126, startPoint y: 170, endPoint x: 1016, endPoint y: 177, distance: 111.0
click at [1016, 177] on td "MX-2133-0659" at bounding box center [1213, 170] width 409 height 35
copy span "MX-2133-0659"
click at [901, 23] on icon "close" at bounding box center [901, 30] width 15 height 15
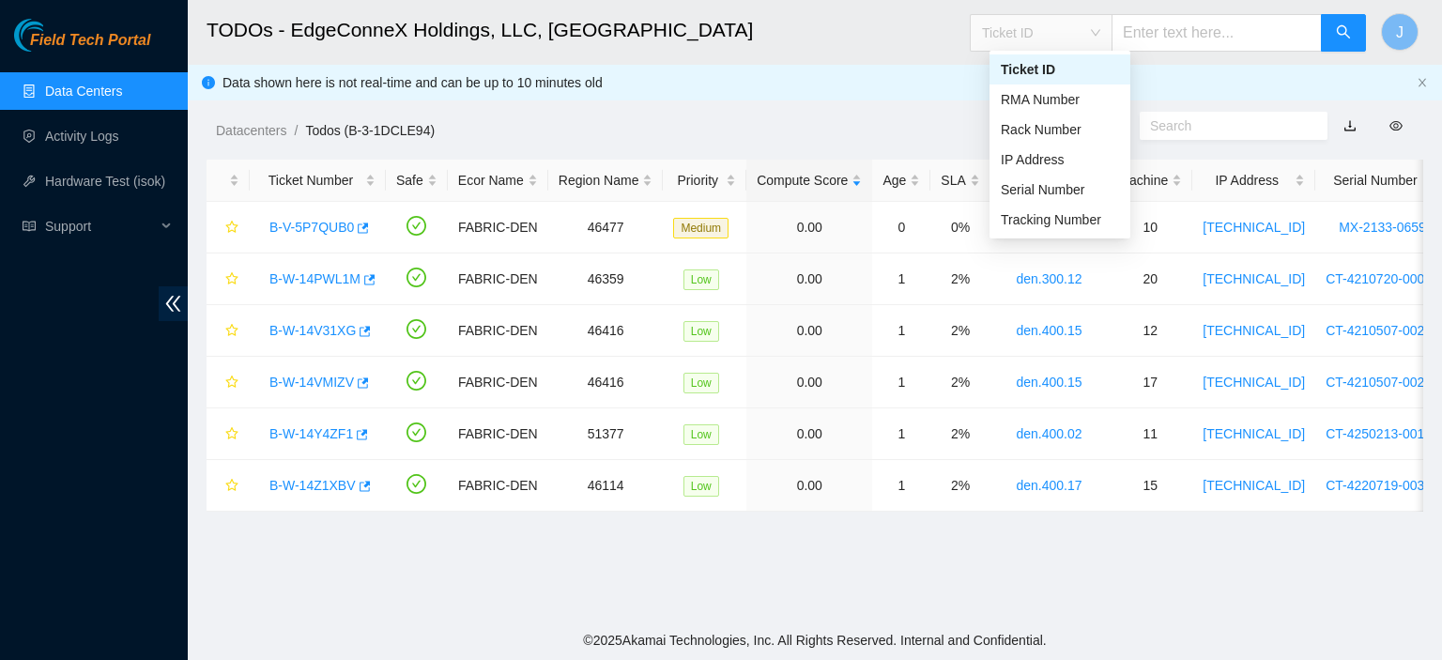
click at [1100, 31] on span "Ticket ID" at bounding box center [1041, 33] width 118 height 28
click at [1056, 185] on div "Serial Number" at bounding box center [1060, 189] width 118 height 21
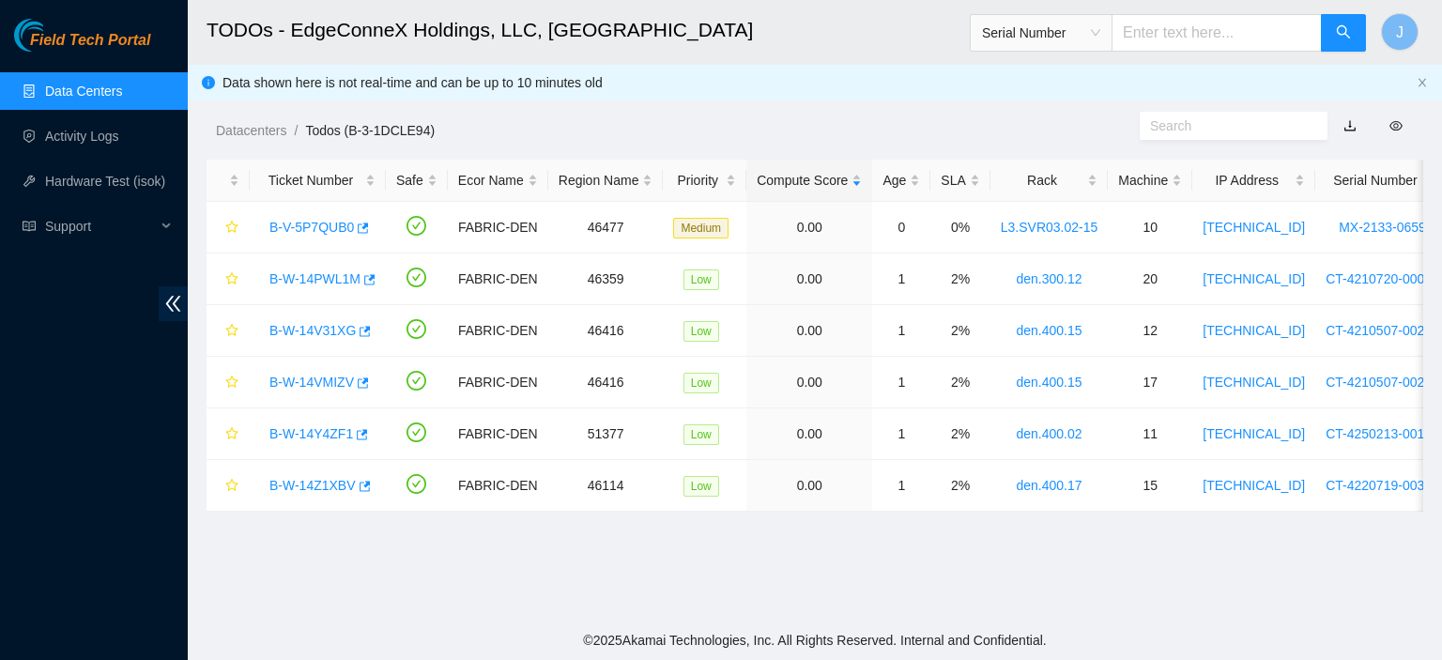
click at [1215, 36] on input "text" at bounding box center [1216, 33] width 210 height 38
paste input "MX-2133-0659"
type input "MX-2133-0659"
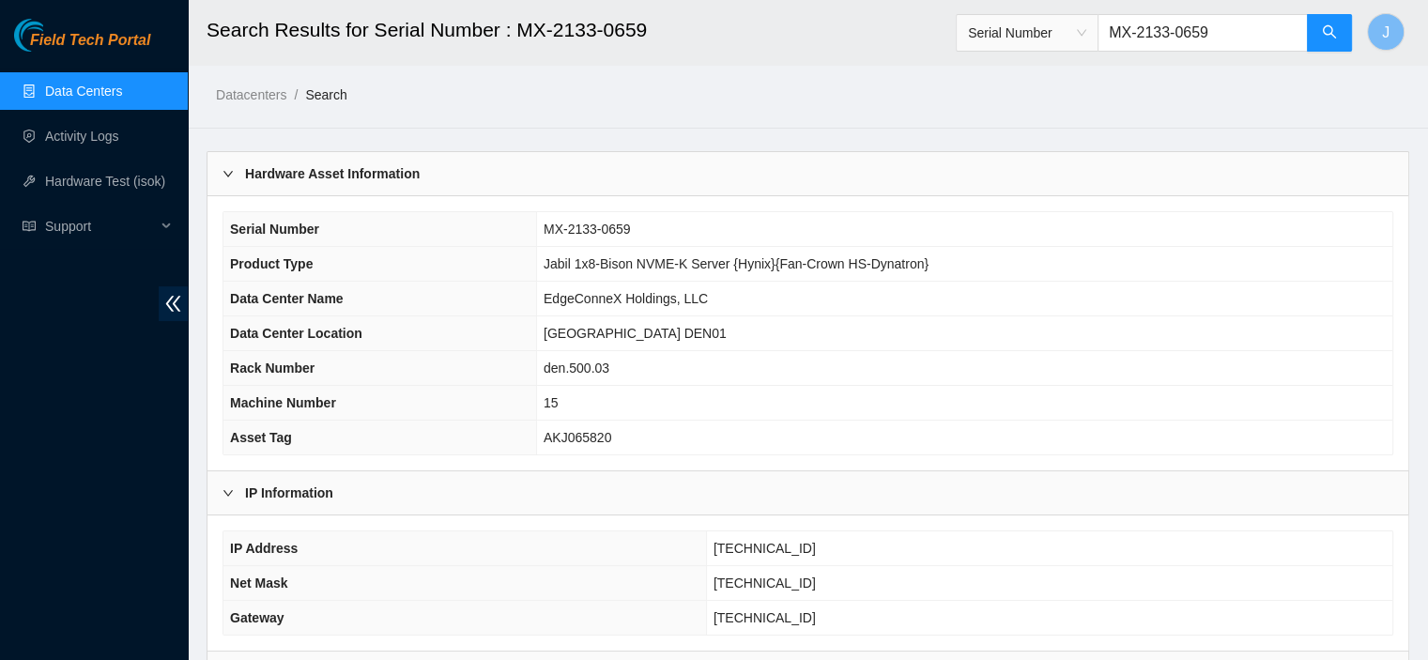
click at [122, 87] on link "Data Centers" at bounding box center [83, 91] width 77 height 15
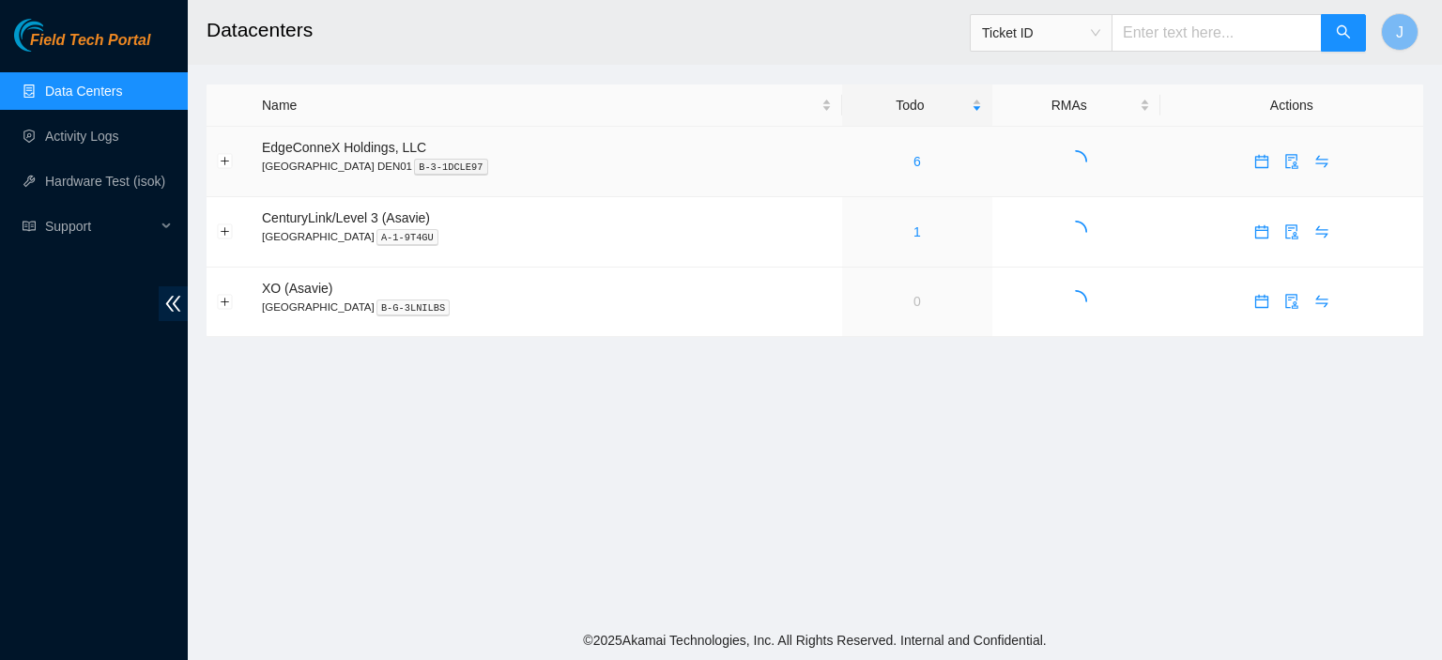
click at [853, 162] on div "6" at bounding box center [917, 161] width 130 height 21
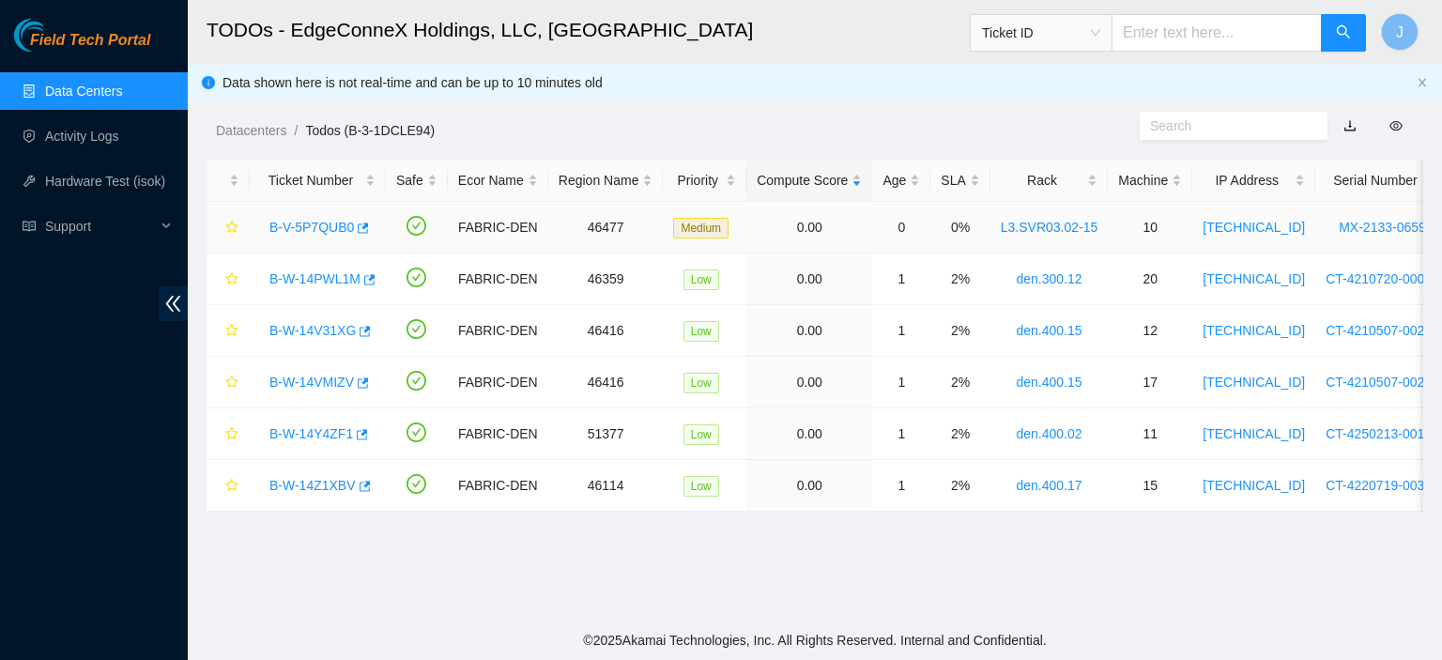
click at [323, 230] on link "B-V-5P7QUB0" at bounding box center [311, 227] width 84 height 15
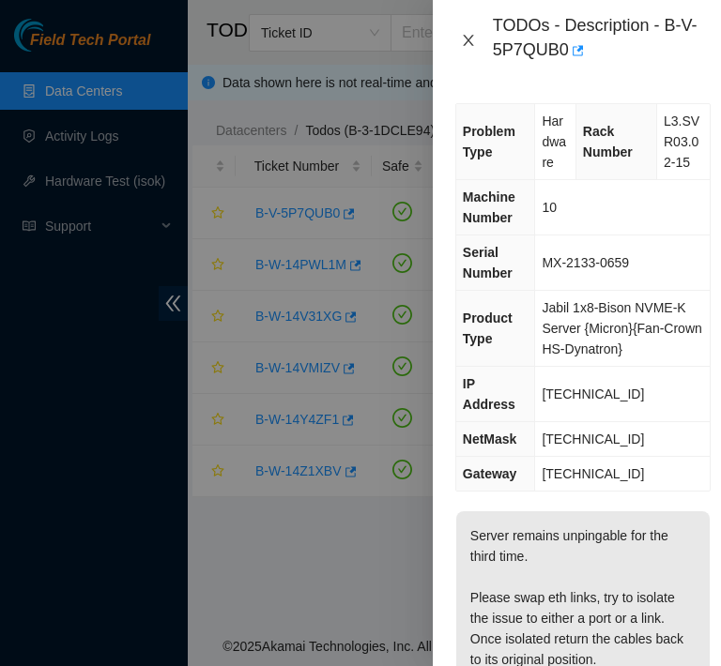
click at [468, 41] on icon "close" at bounding box center [468, 40] width 10 height 11
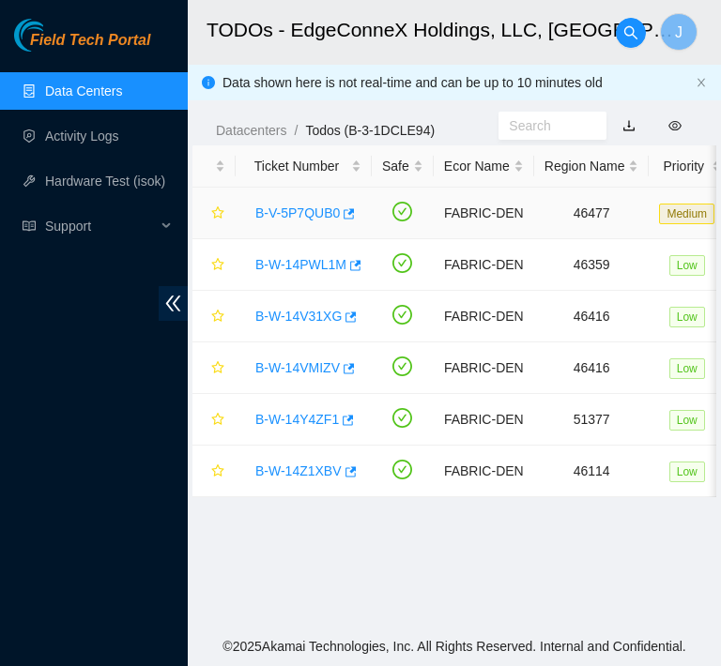
click at [277, 210] on link "B-V-5P7QUB0" at bounding box center [297, 213] width 84 height 15
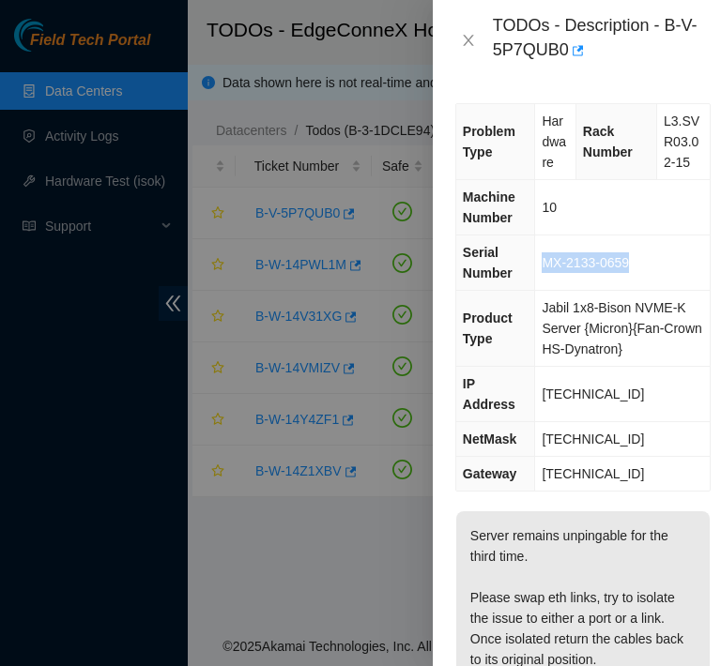
drag, startPoint x: 639, startPoint y: 279, endPoint x: 539, endPoint y: 277, distance: 100.5
click at [539, 277] on td "MX-2133-0659" at bounding box center [622, 263] width 175 height 55
copy span "MX-2133-0659"
click at [467, 36] on icon "close" at bounding box center [468, 40] width 15 height 15
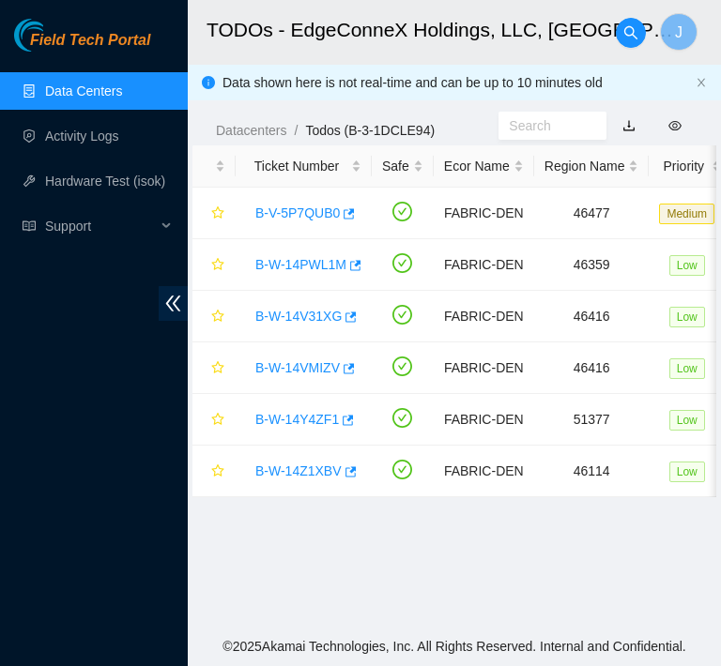
click at [83, 90] on link "Data Centers" at bounding box center [83, 91] width 77 height 15
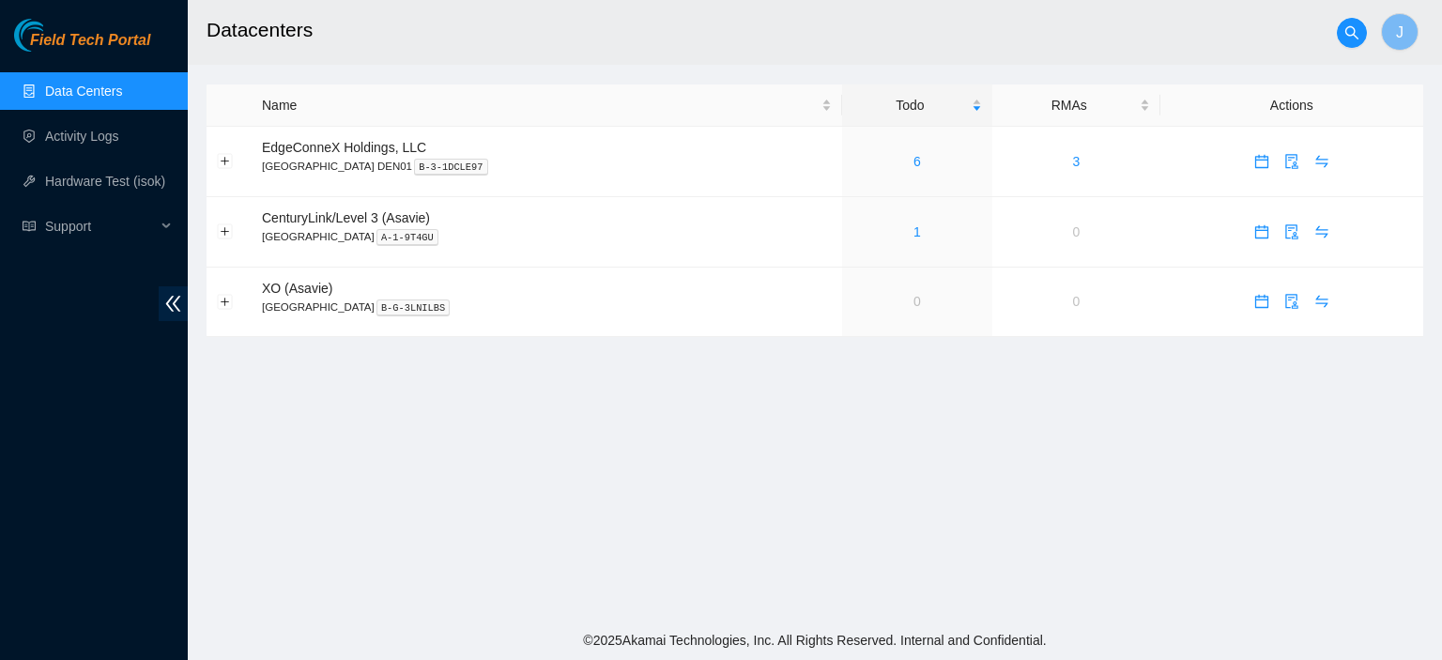
click at [78, 93] on link "Data Centers" at bounding box center [83, 91] width 77 height 15
click at [1072, 27] on span "Ticket ID" at bounding box center [1041, 33] width 118 height 28
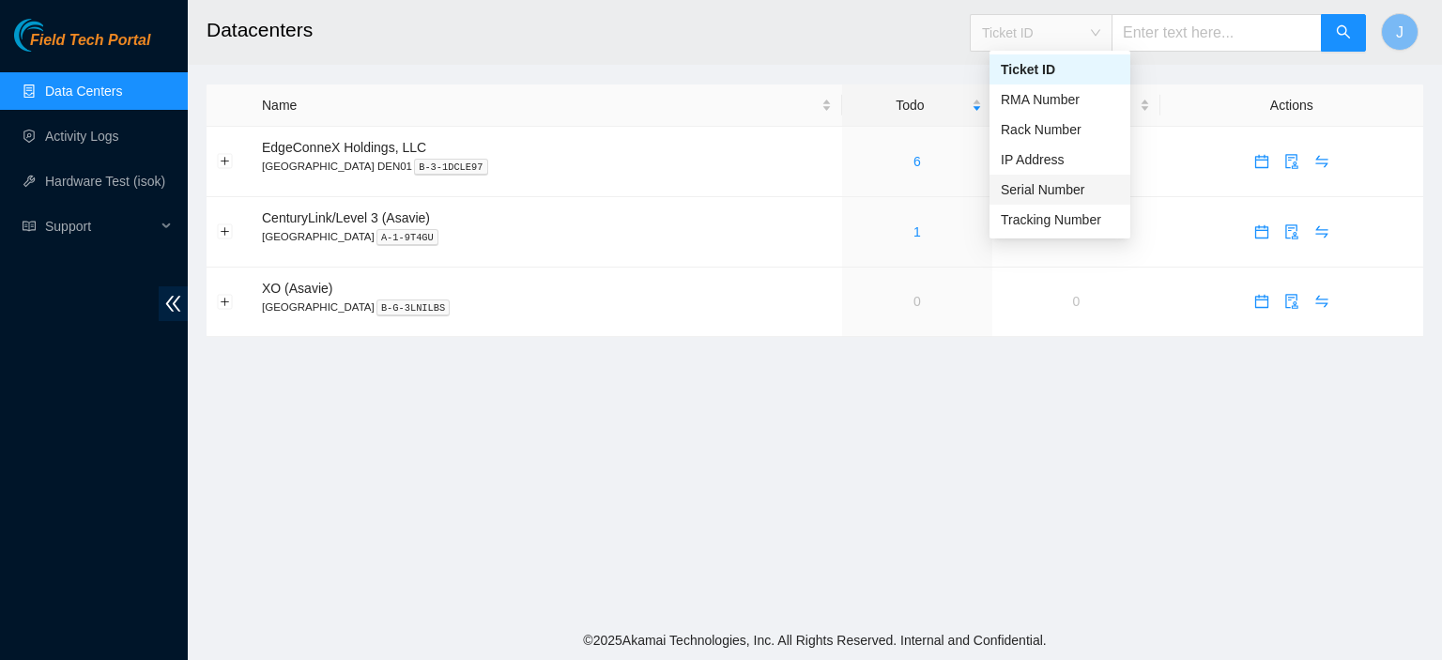
click at [1035, 194] on div "Serial Number" at bounding box center [1060, 189] width 118 height 21
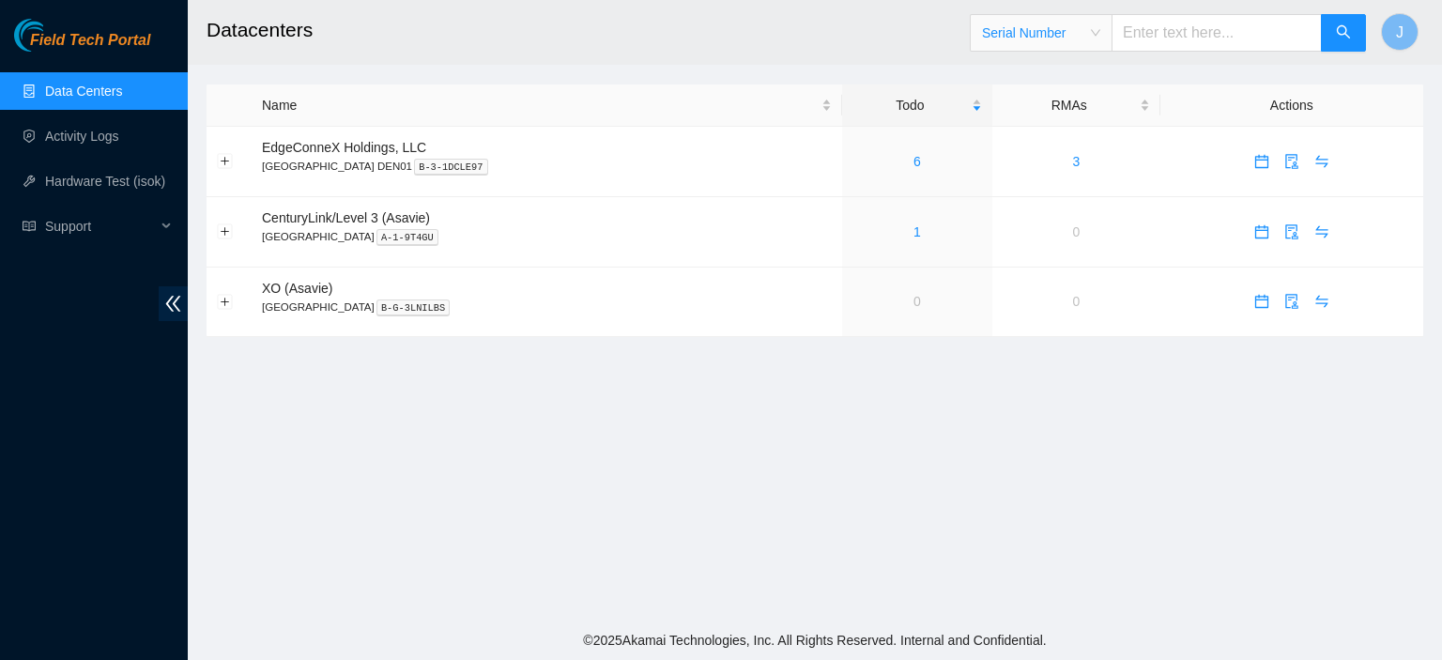
click at [1202, 33] on input "text" at bounding box center [1216, 33] width 210 height 38
paste input "MX-2133-0659"
type input "MX-2133-0659"
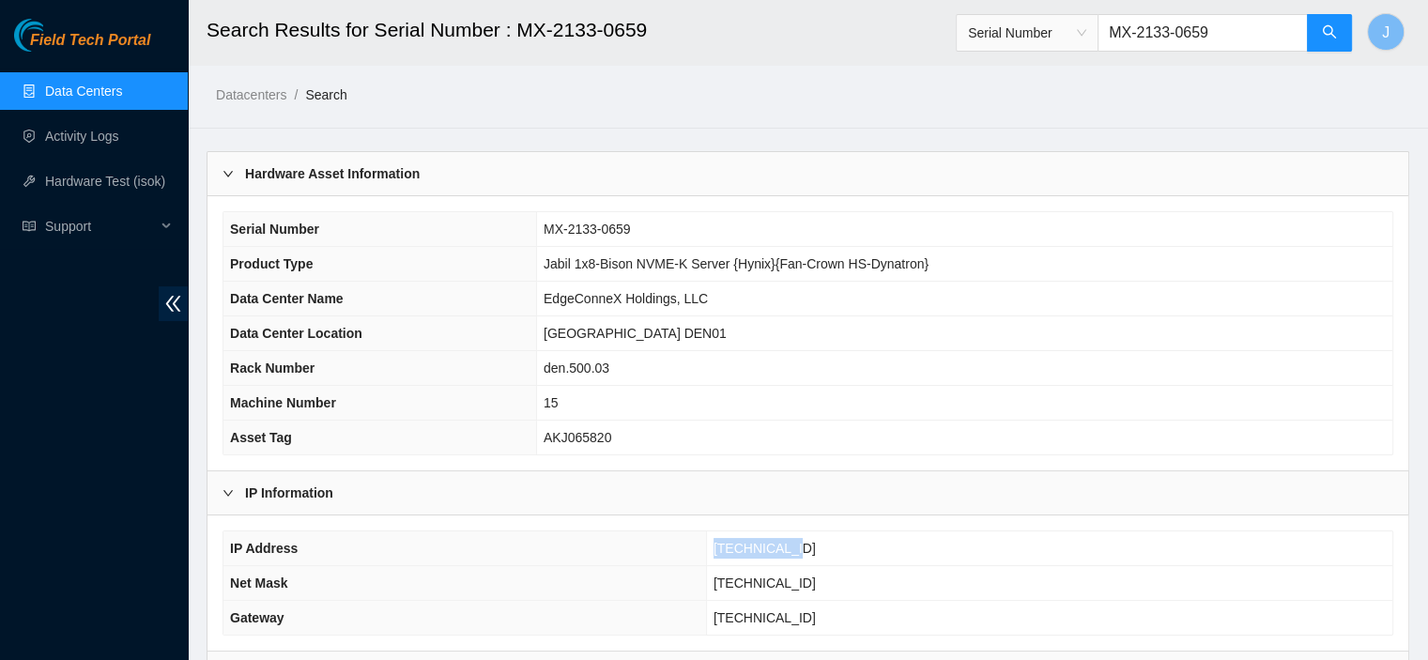
drag, startPoint x: 794, startPoint y: 544, endPoint x: 718, endPoint y: 552, distance: 76.5
click at [718, 552] on td "[TECHNICAL_ID]" at bounding box center [1049, 548] width 686 height 35
click at [98, 87] on link "Data Centers" at bounding box center [83, 91] width 77 height 15
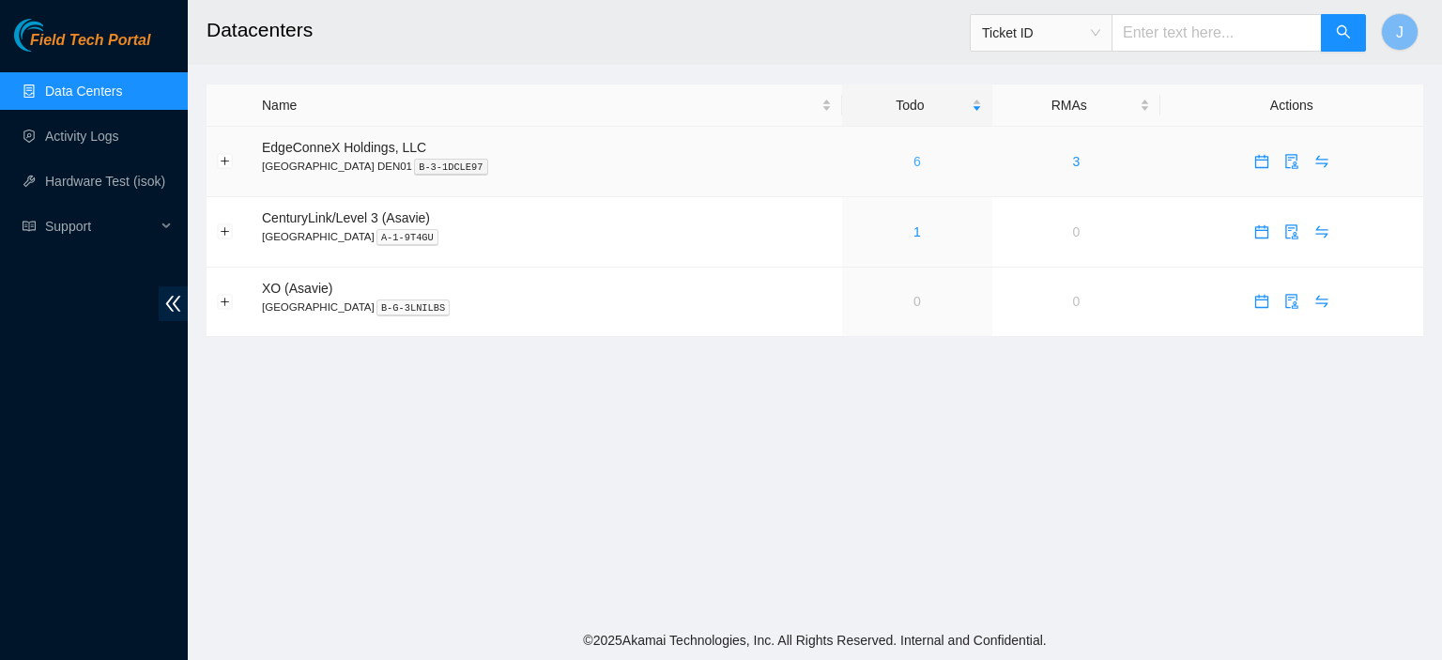
click at [913, 163] on link "6" at bounding box center [917, 161] width 8 height 15
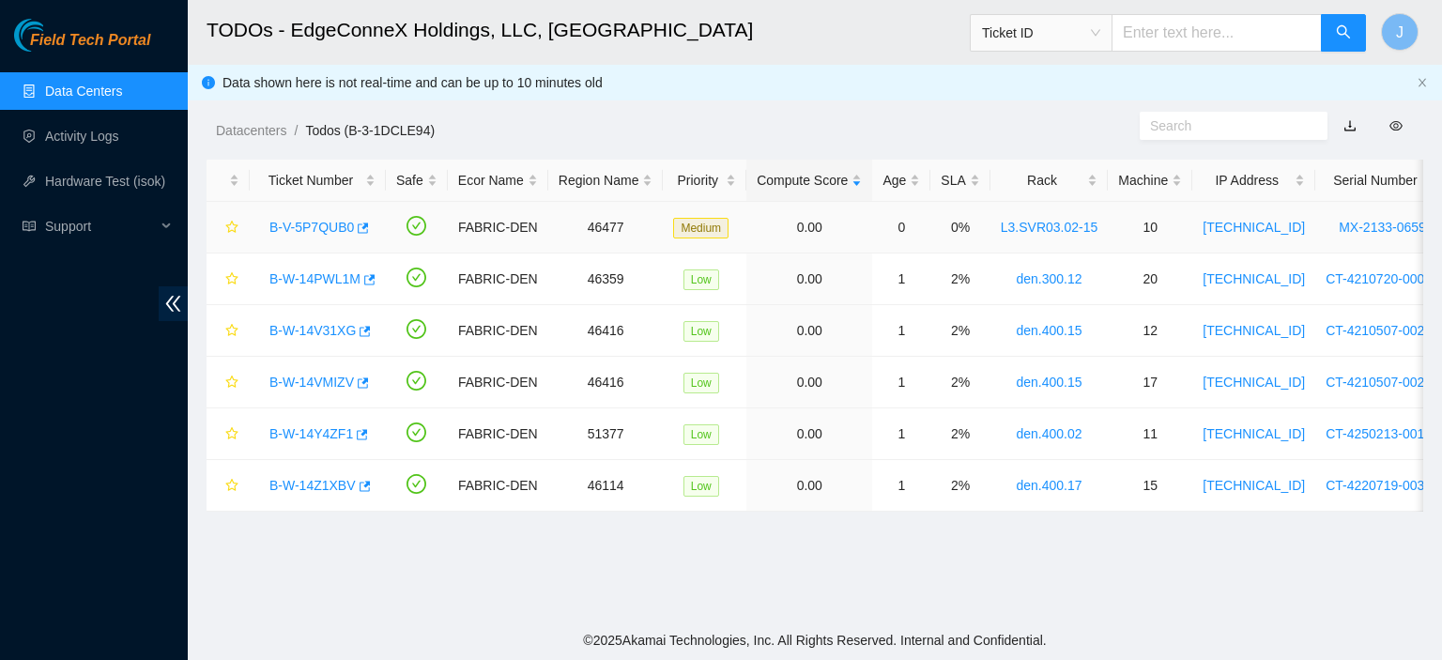
click at [338, 227] on link "B-V-5P7QUB0" at bounding box center [311, 227] width 84 height 15
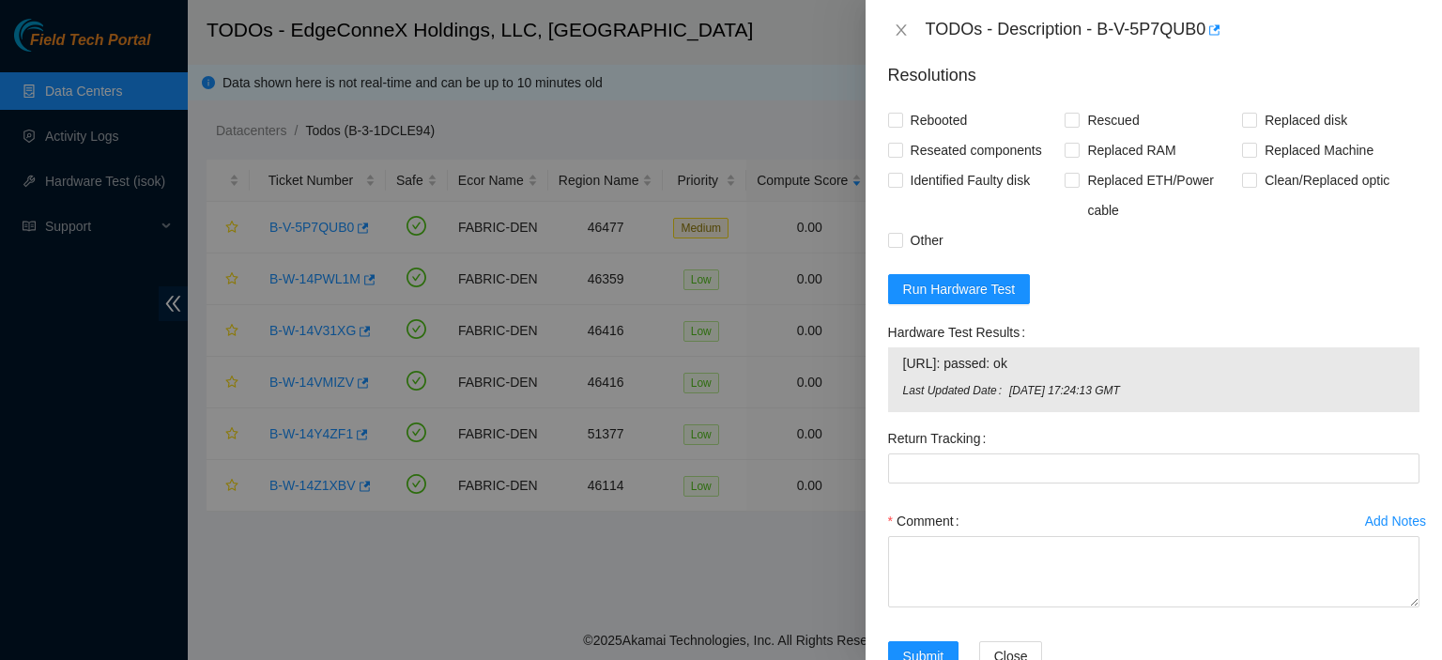
scroll to position [625, 0]
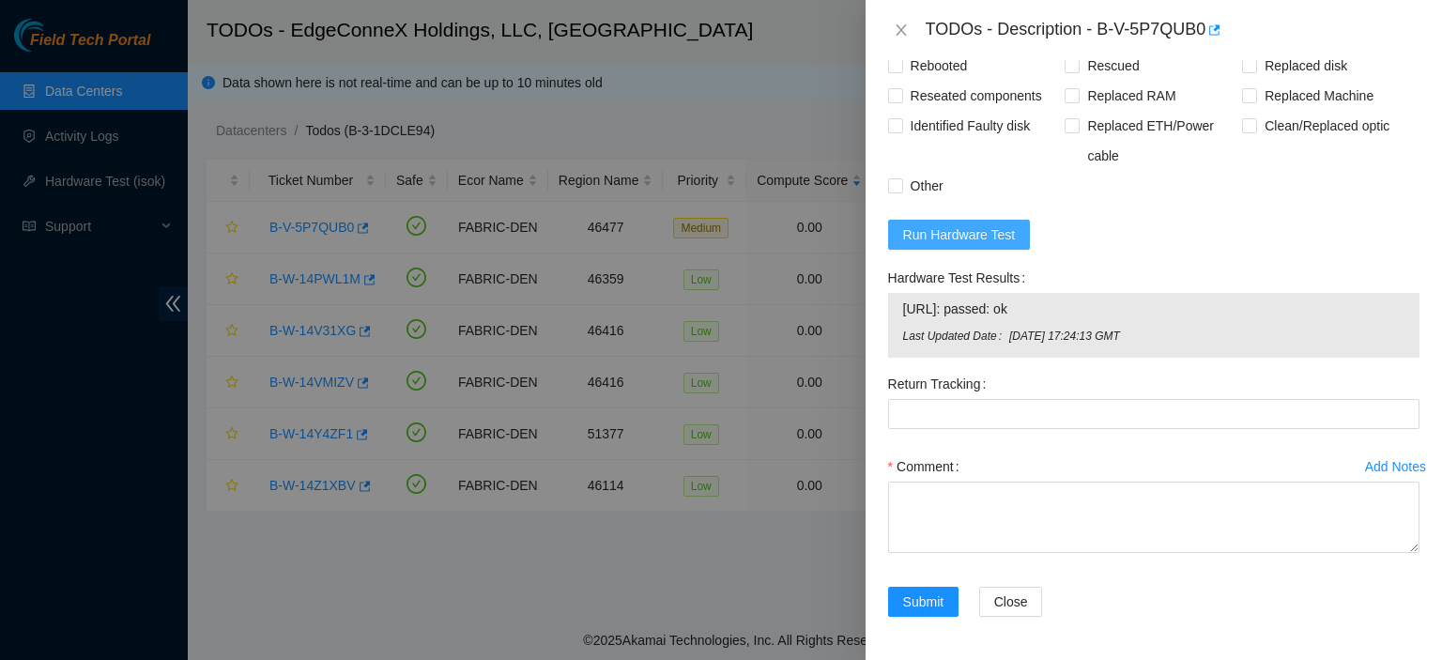
click at [960, 234] on span "Run Hardware Test" at bounding box center [959, 234] width 113 height 21
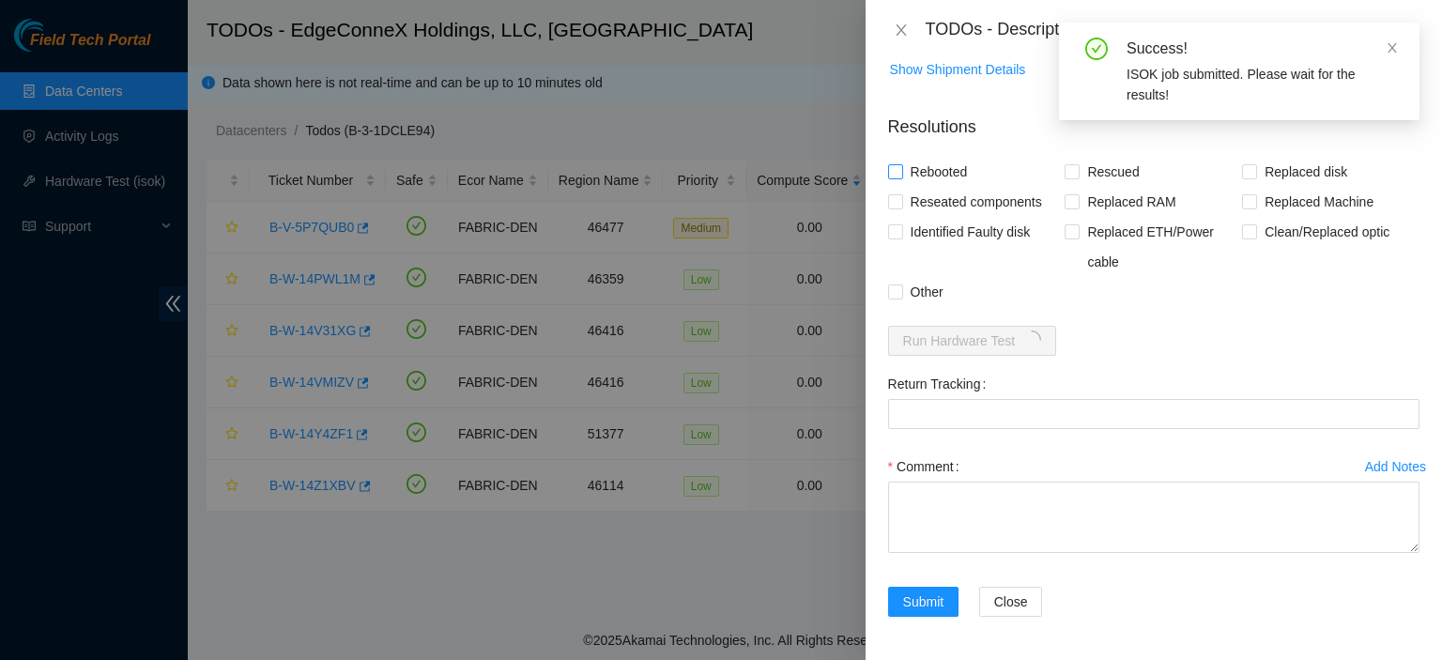
click at [896, 172] on input "Rebooted" at bounding box center [894, 170] width 13 height 13
checkbox input "true"
click at [1072, 168] on input "Rescued" at bounding box center [1071, 170] width 13 height 13
checkbox input "true"
click at [896, 199] on input "Reseated components" at bounding box center [894, 200] width 13 height 13
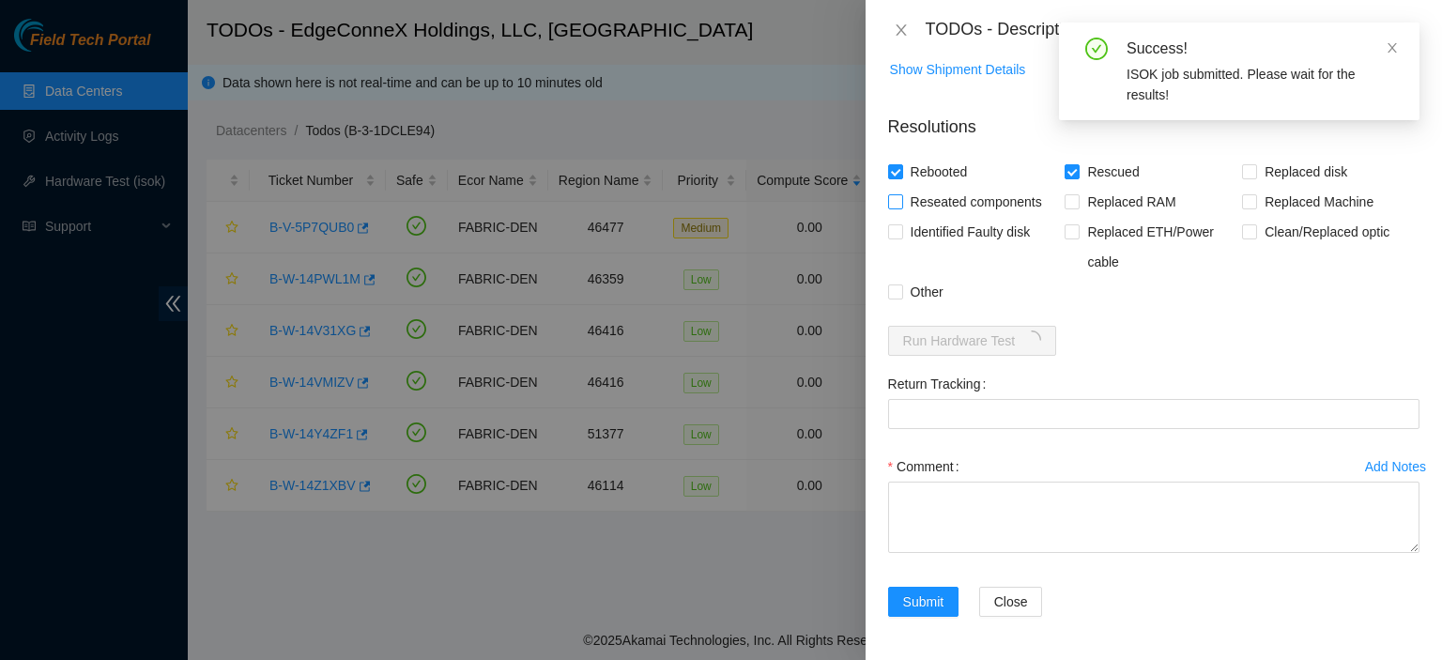
checkbox input "true"
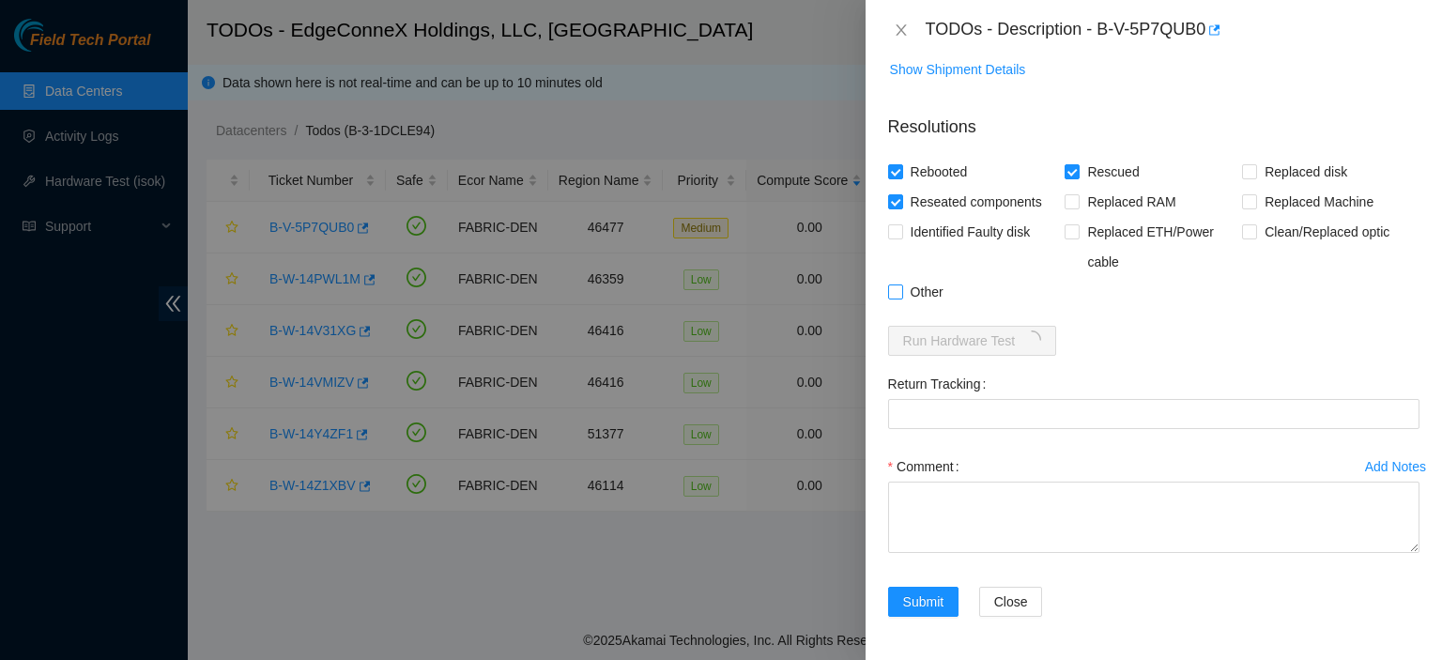
click at [896, 296] on input "Other" at bounding box center [894, 290] width 13 height 13
checkbox input "true"
click at [974, 495] on textarea "Comment" at bounding box center [1153, 517] width 531 height 71
click at [981, 489] on textarea "Comment" at bounding box center [1153, 517] width 531 height 71
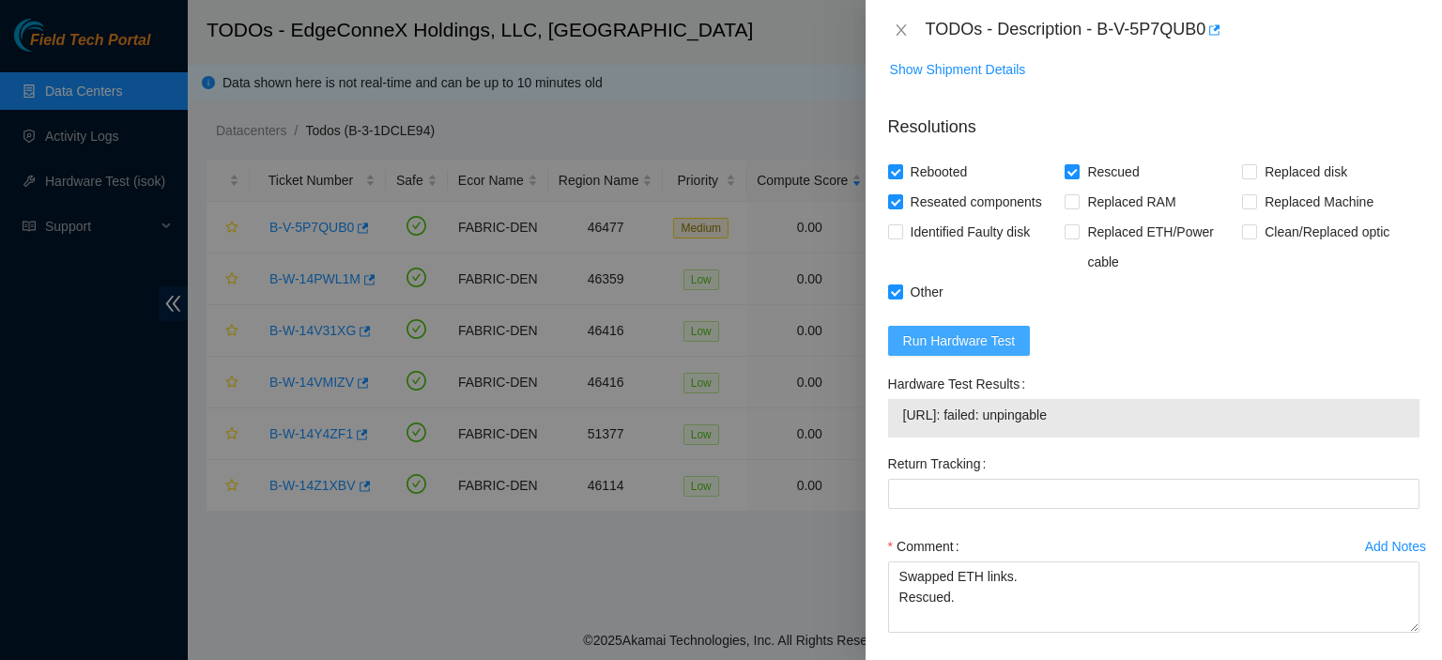
click at [966, 337] on span "Run Hardware Test" at bounding box center [959, 340] width 113 height 21
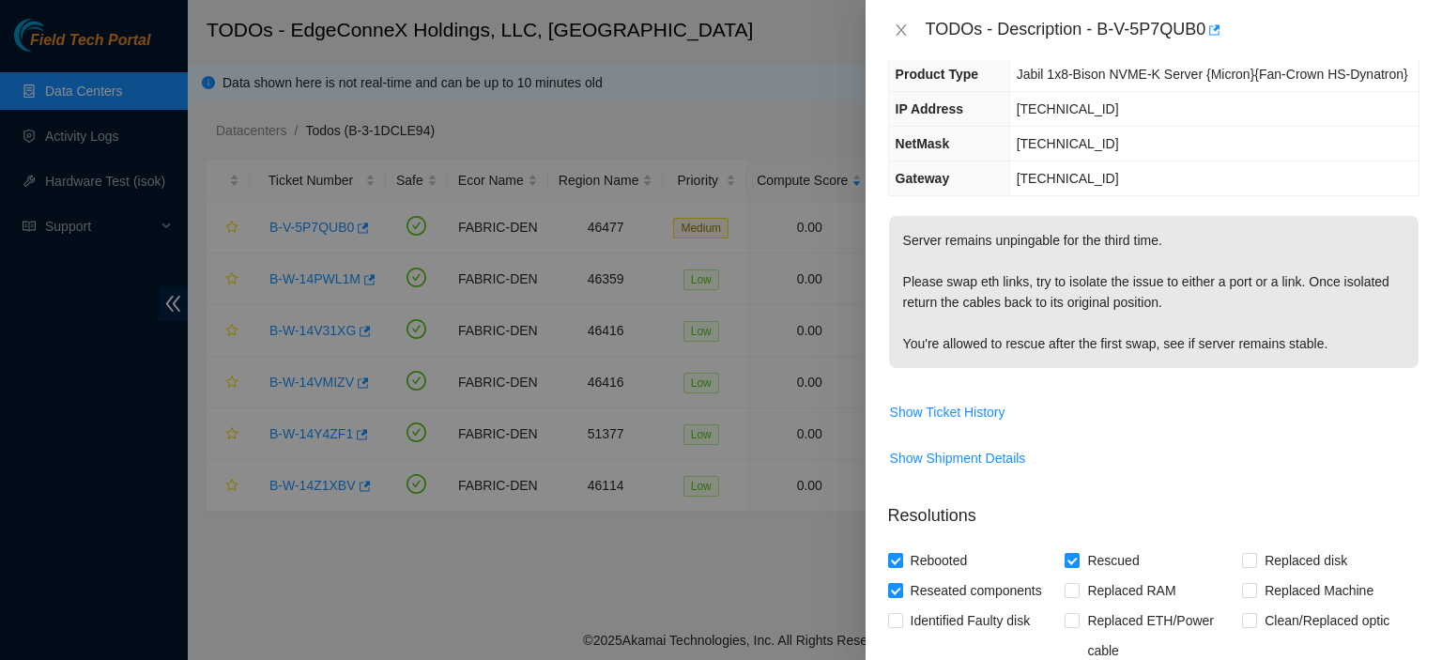
scroll to position [9, 0]
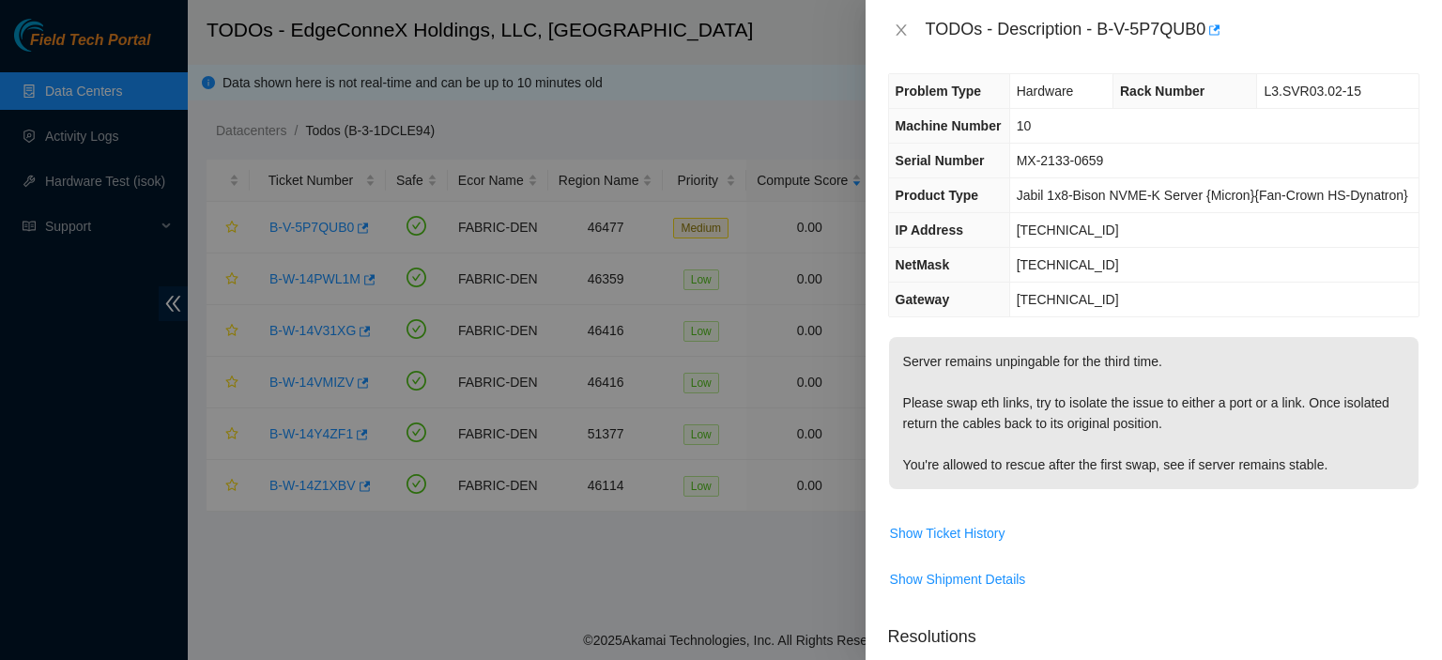
click at [681, 574] on div at bounding box center [721, 330] width 1442 height 660
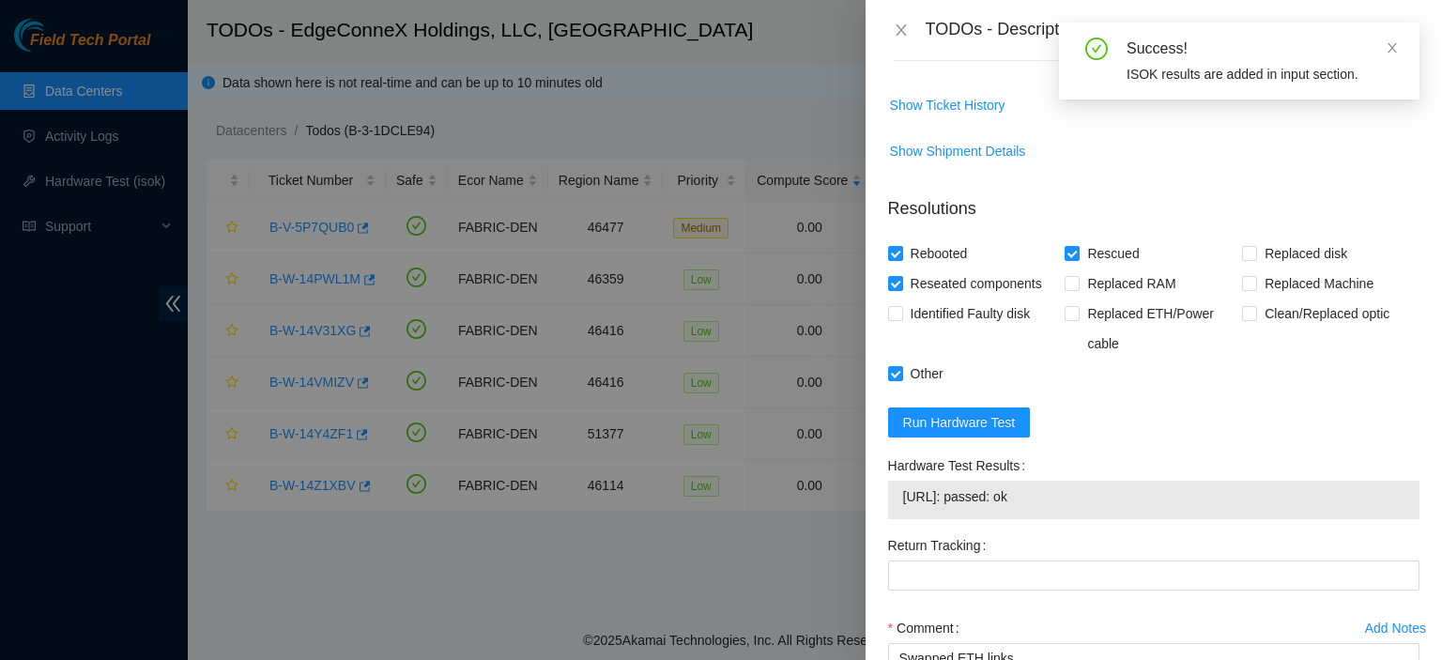
scroll to position [550, 0]
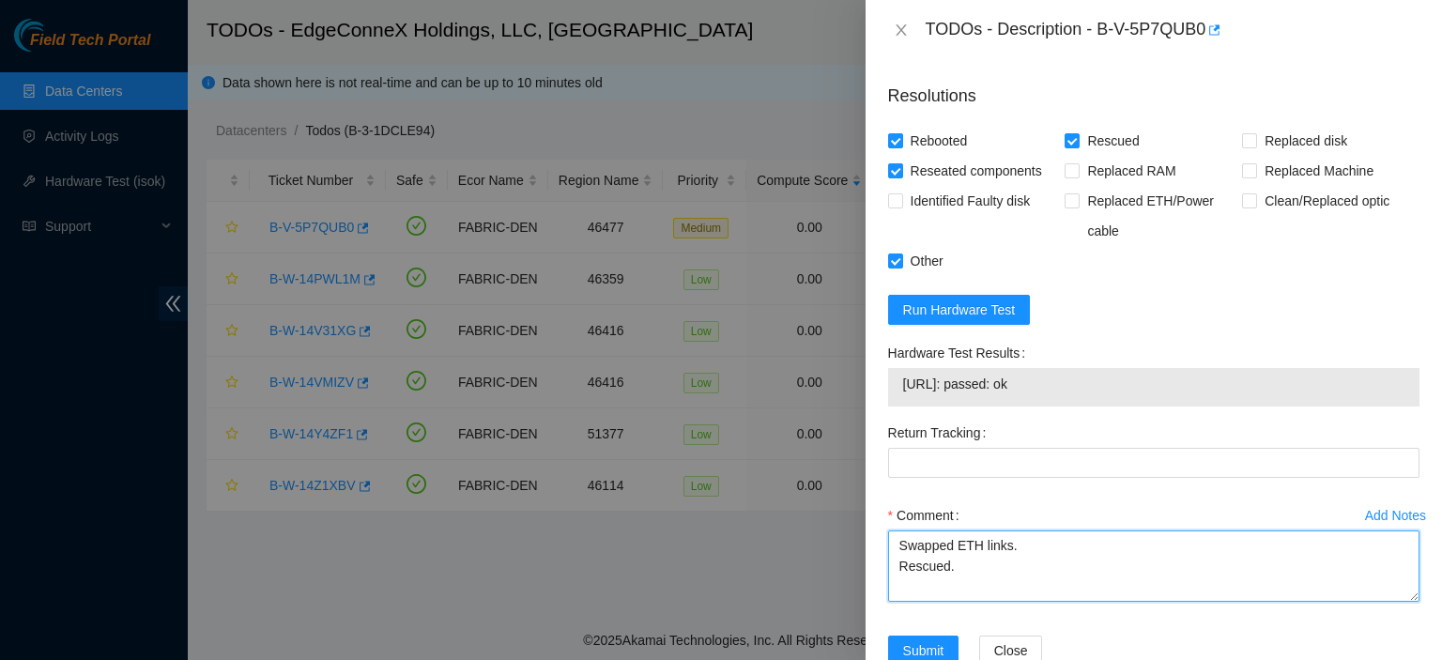
click at [982, 579] on textarea "Swapped ETH links. Rescued." at bounding box center [1153, 565] width 531 height 71
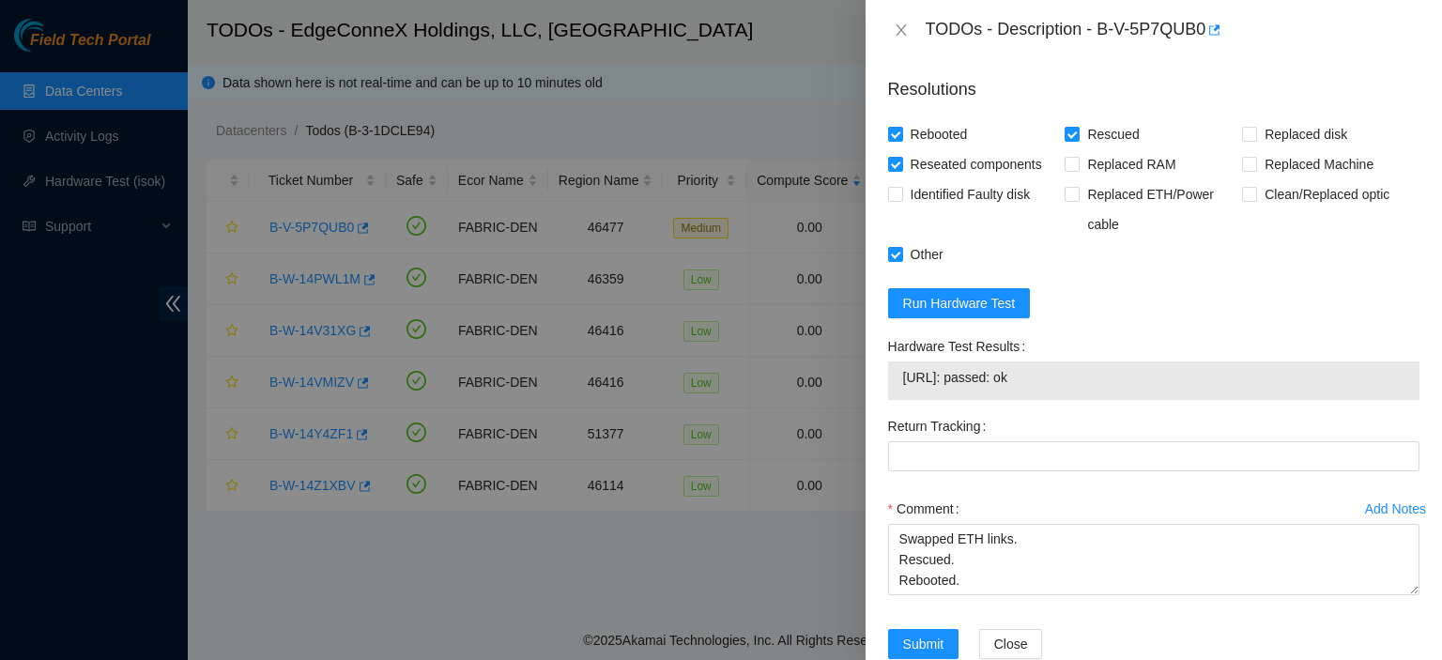
scroll to position [599, 0]
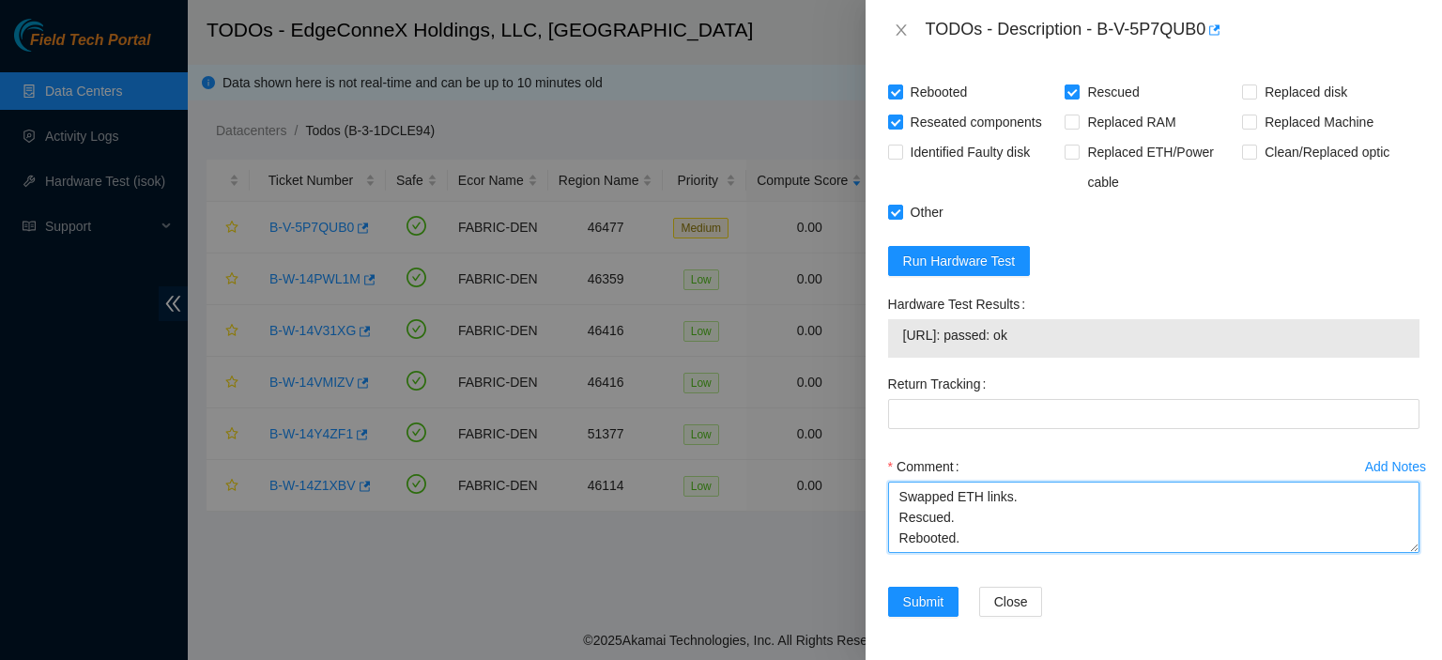
click at [1027, 495] on textarea "Swapped ETH links. Rescued. Rebooted." at bounding box center [1153, 517] width 531 height 71
type textarea "Swapped ETH links. Not an ETH link or port issue. Rescued. Rebooted."
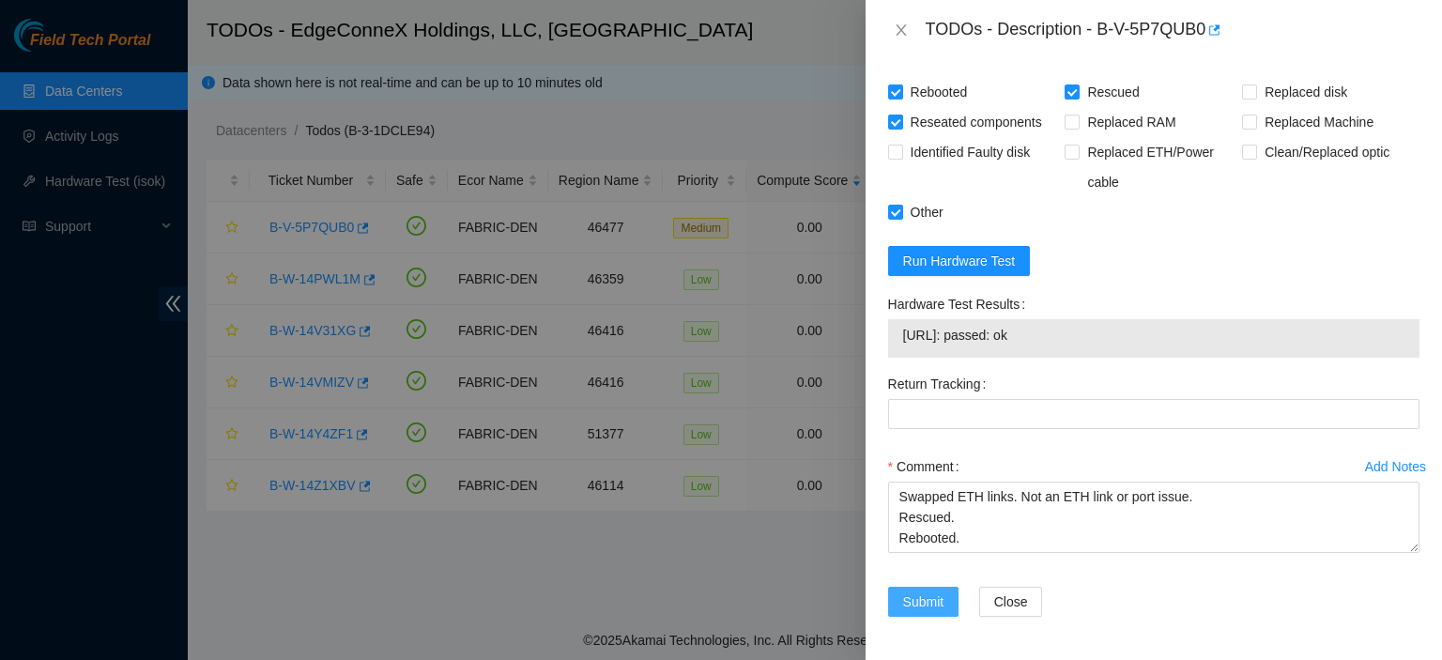
click at [910, 599] on span "Submit" at bounding box center [923, 601] width 41 height 21
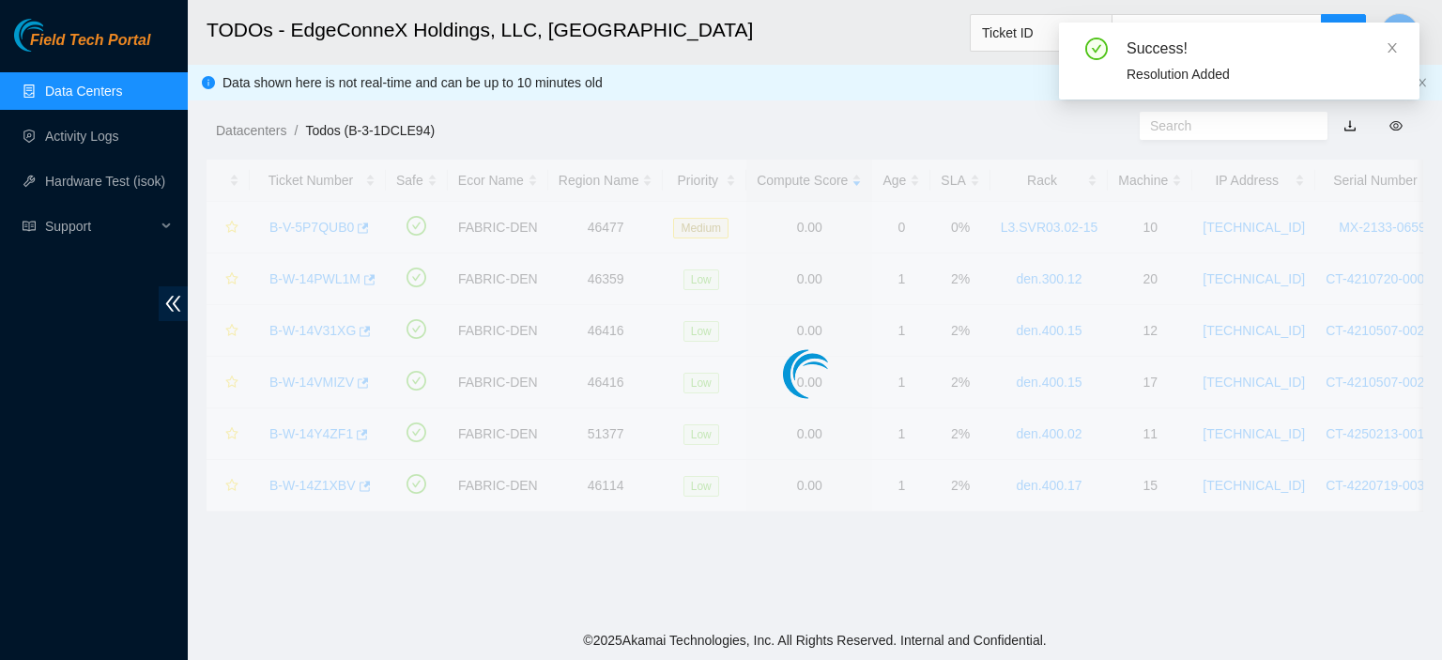
scroll to position [508, 0]
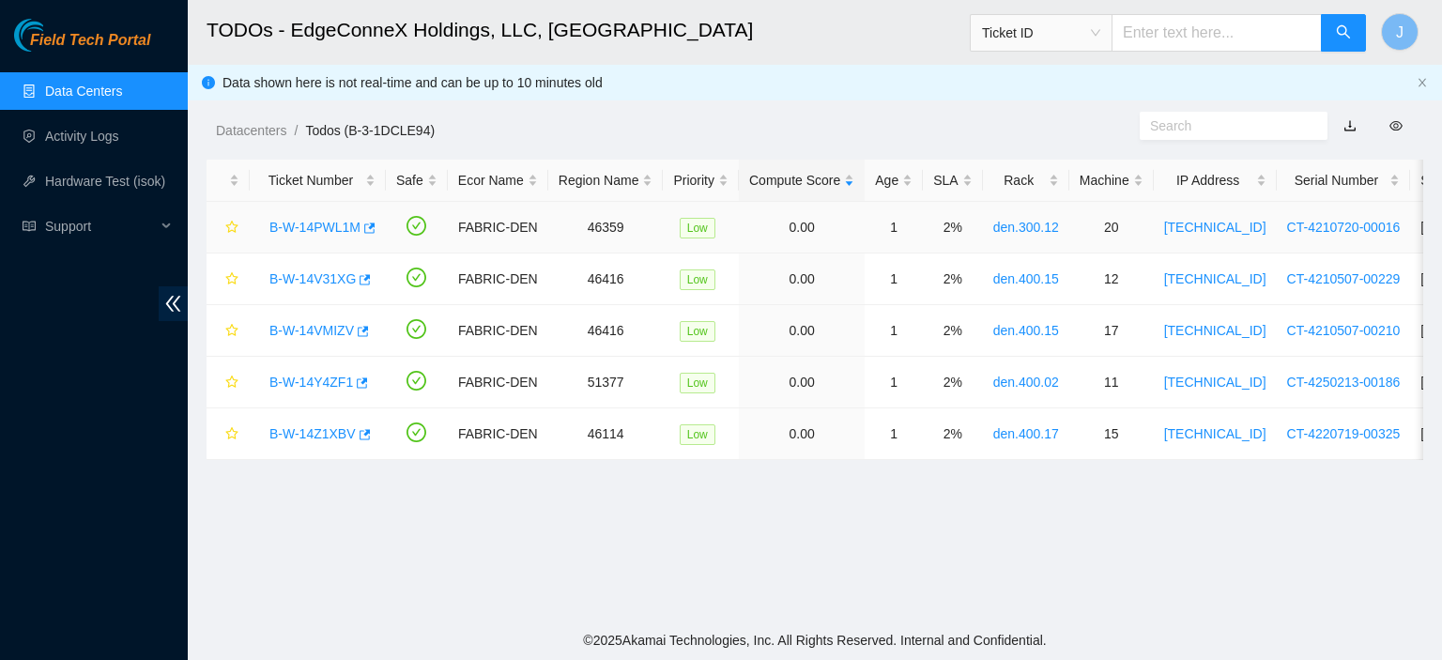
click at [308, 224] on link "B-W-14PWL1M" at bounding box center [314, 227] width 91 height 15
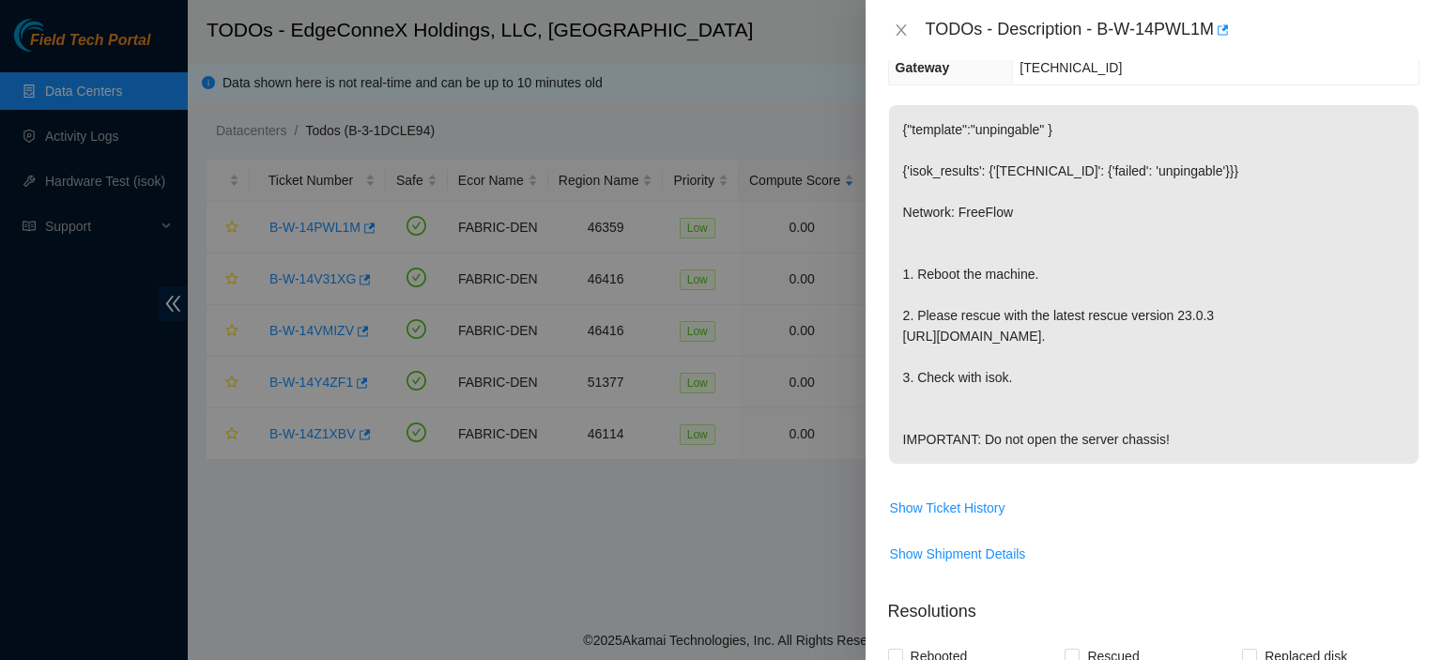
scroll to position [0, 0]
